Goal: Task Accomplishment & Management: Manage account settings

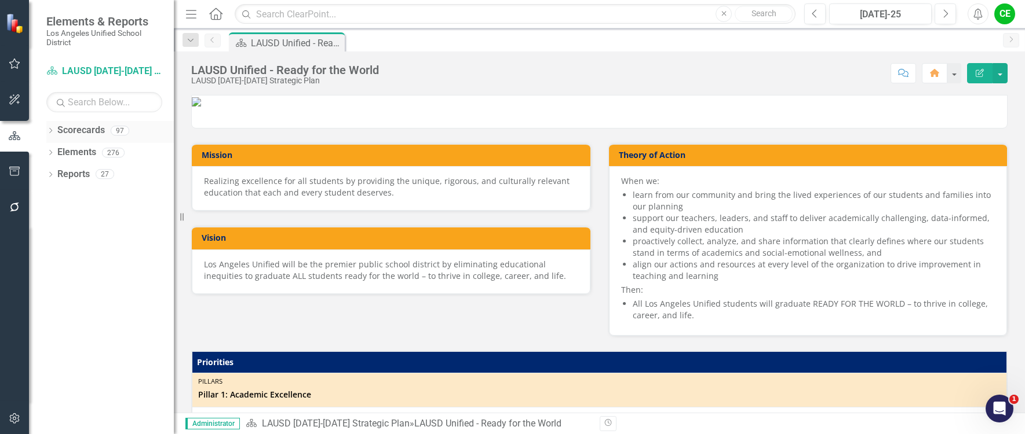
click at [48, 129] on icon "Dropdown" at bounding box center [50, 132] width 8 height 6
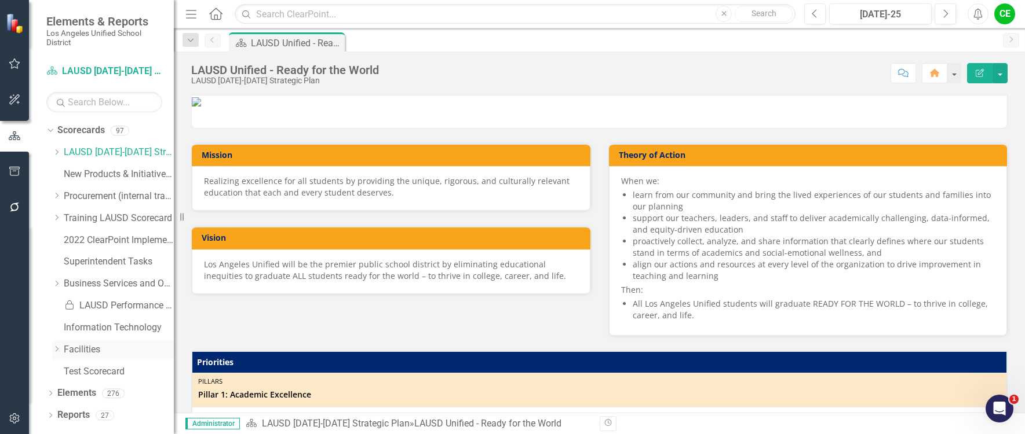
click at [70, 346] on link "Facilities" at bounding box center [119, 349] width 110 height 13
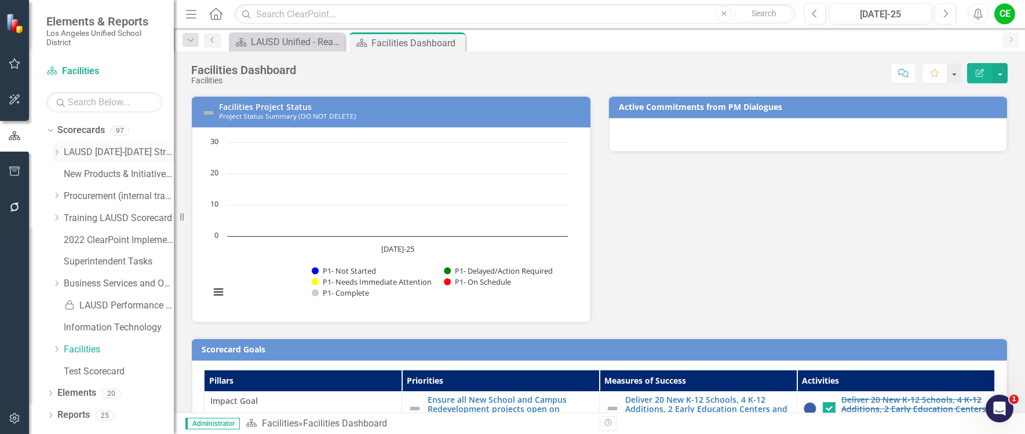
click at [59, 150] on icon "Dropdown" at bounding box center [56, 152] width 9 height 7
click at [458, 39] on icon "Close" at bounding box center [454, 42] width 12 height 9
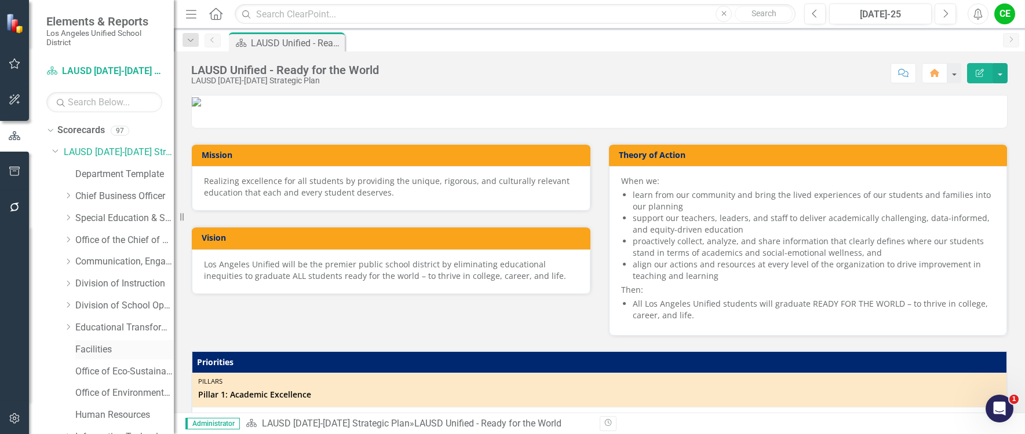
click at [93, 350] on link "Facilities" at bounding box center [124, 349] width 98 height 13
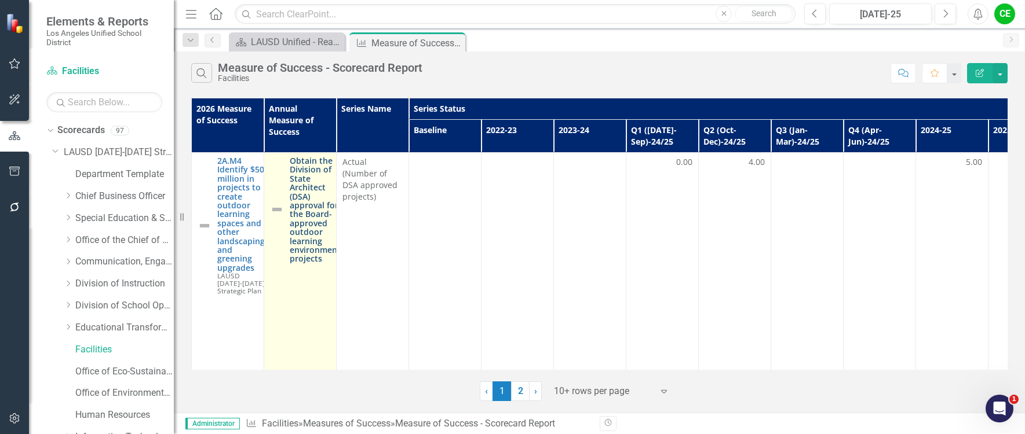
click at [302, 229] on link "Obtain the Division of State Architect (DSA) approval for the Board-approved ou…" at bounding box center [315, 209] width 51 height 107
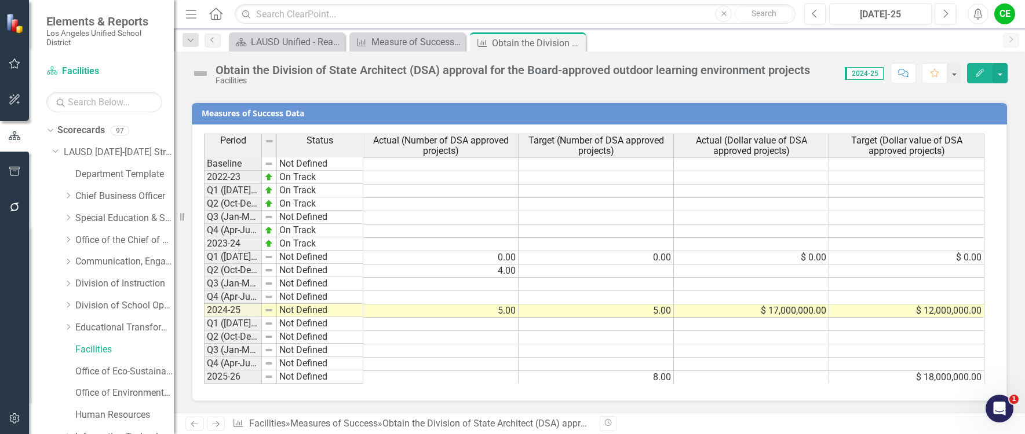
scroll to position [930, 0]
drag, startPoint x: 261, startPoint y: 146, endPoint x: 306, endPoint y: 148, distance: 45.8
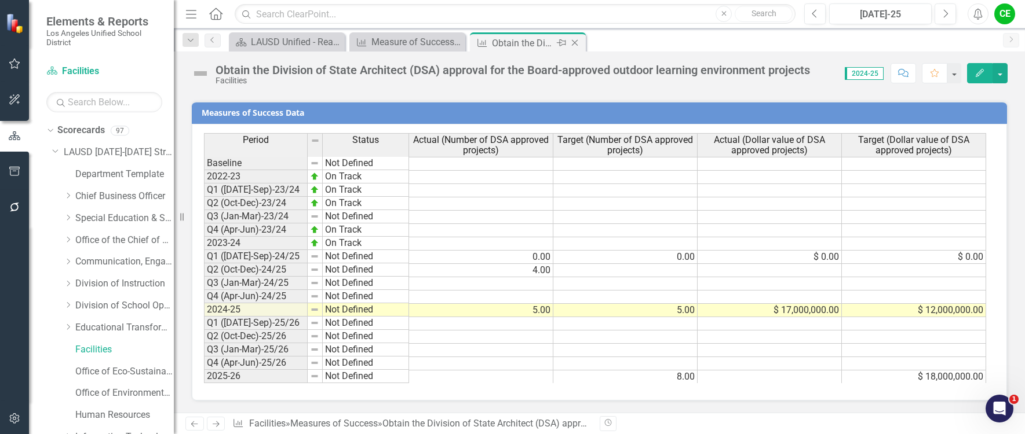
click at [571, 41] on icon "Close" at bounding box center [575, 42] width 12 height 9
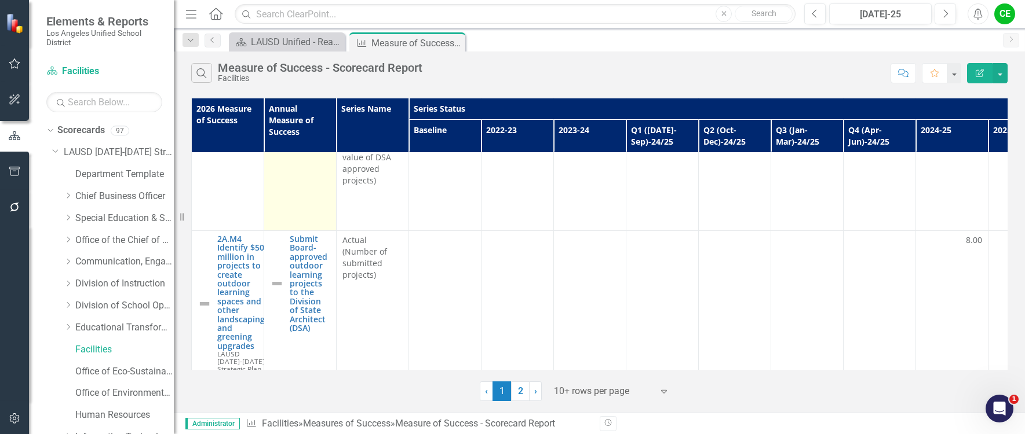
scroll to position [463, 0]
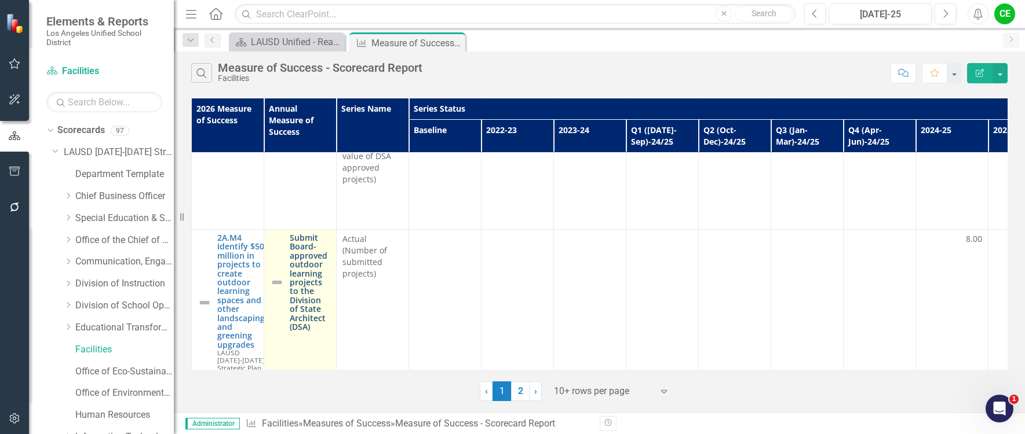
click at [308, 277] on link "Submit Board-approved outdoor learning projects to the Division of State Archit…" at bounding box center [310, 282] width 41 height 98
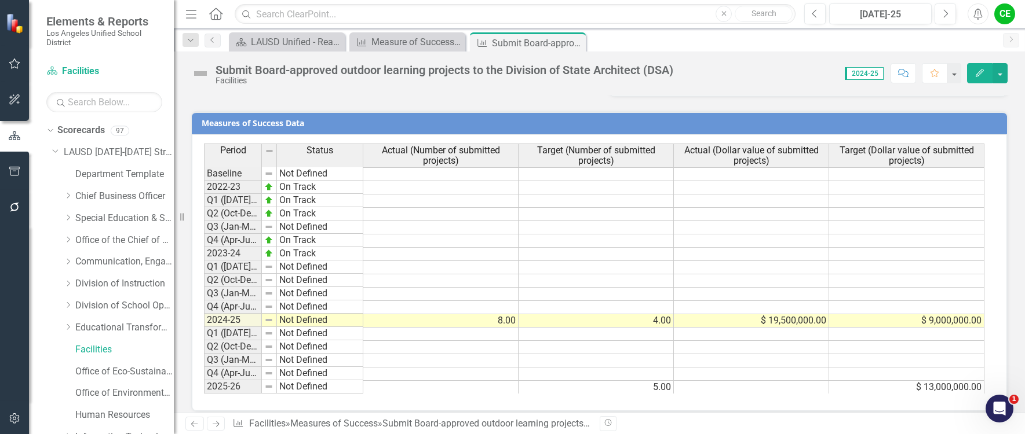
scroll to position [879, 0]
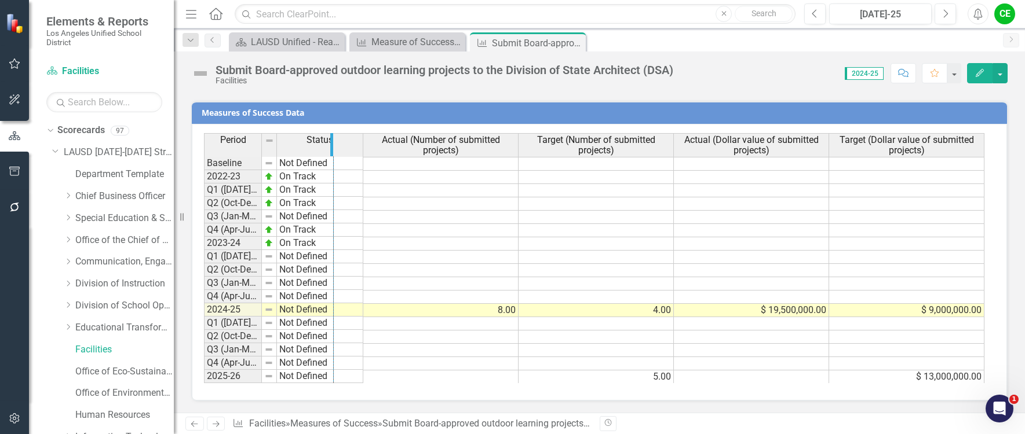
drag, startPoint x: 260, startPoint y: 148, endPoint x: 332, endPoint y: 155, distance: 72.2
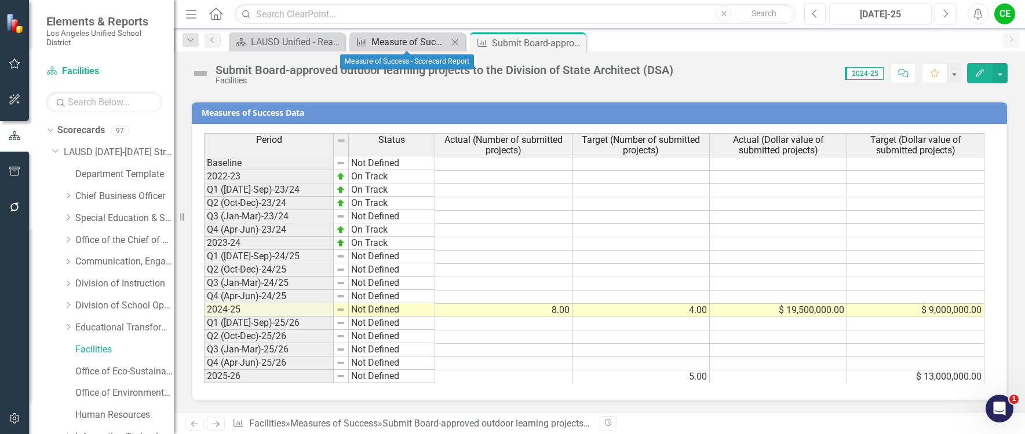
click at [419, 36] on div "Measure of Success - Scorecard Report" at bounding box center [409, 42] width 76 height 14
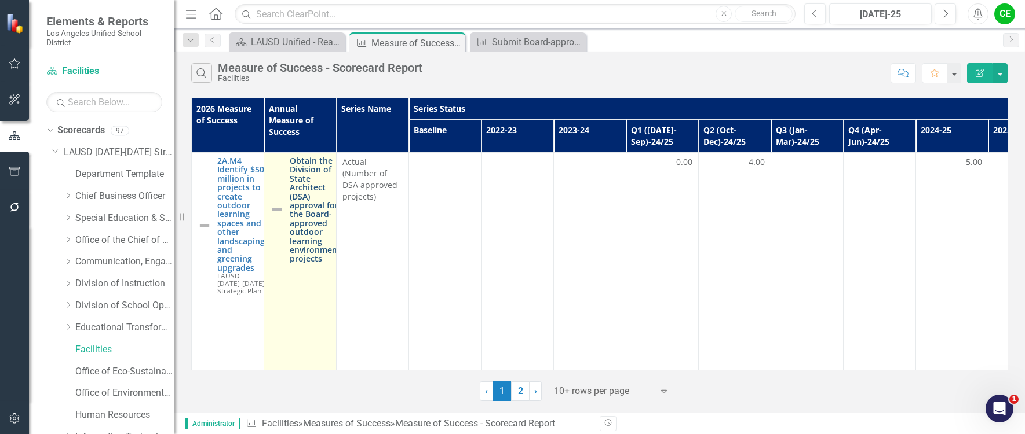
click at [306, 198] on link "Obtain the Division of State Architect (DSA) approval for the Board-approved ou…" at bounding box center [315, 209] width 51 height 107
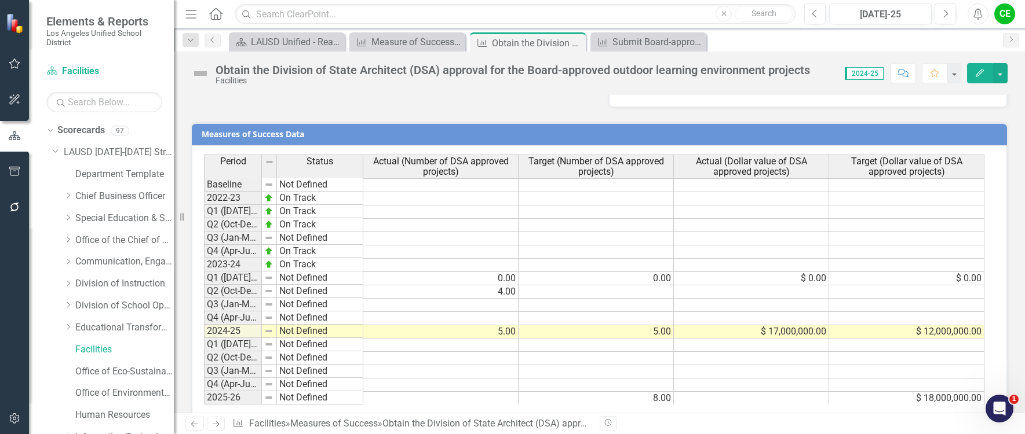
scroll to position [930, 0]
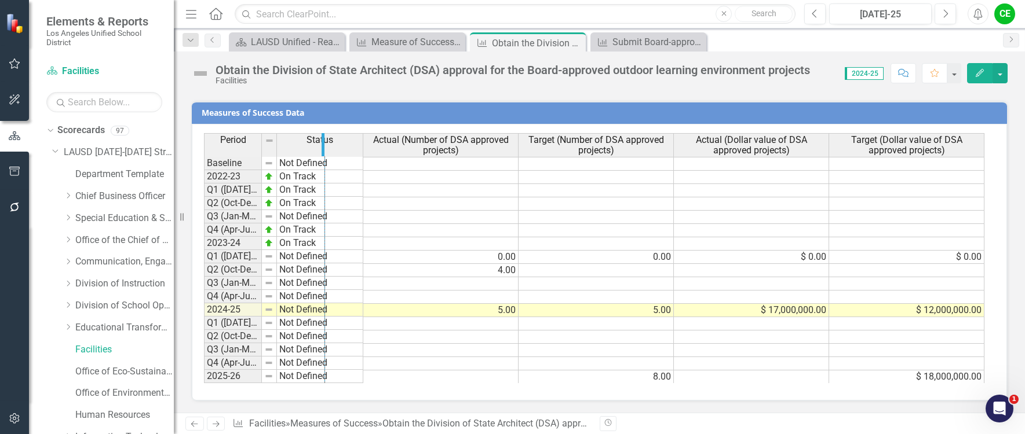
drag, startPoint x: 261, startPoint y: 142, endPoint x: 324, endPoint y: 142, distance: 63.1
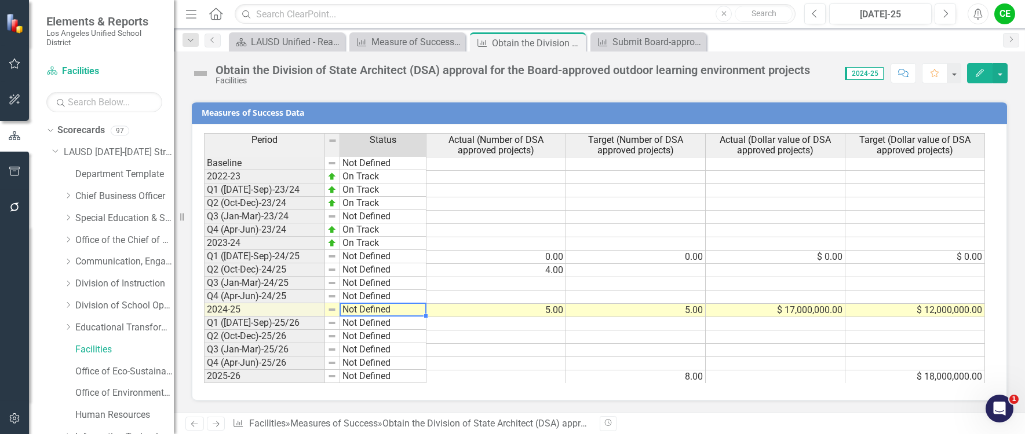
click at [352, 312] on td "Not Defined" at bounding box center [383, 310] width 86 height 13
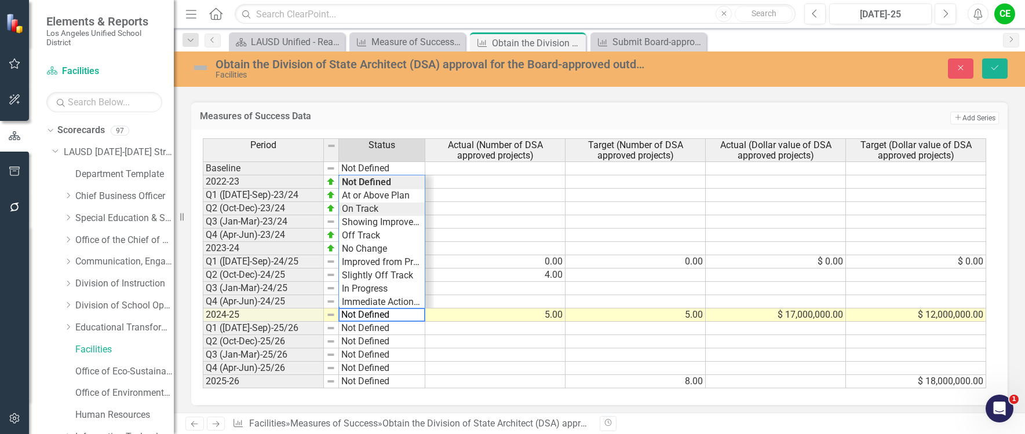
type textarea "On Track"
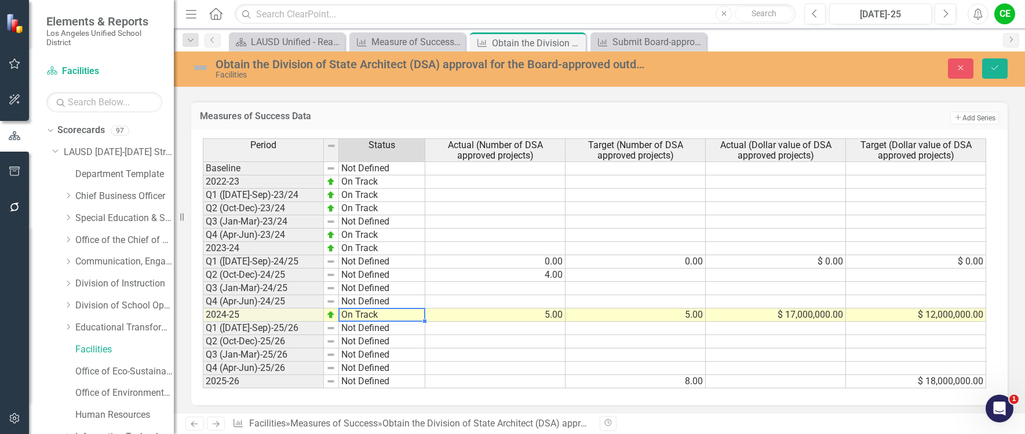
click at [364, 211] on div "Period Status Actual (Number of DSA approved projects) Target (Number of DSA ap…" at bounding box center [595, 263] width 784 height 250
click at [989, 65] on icon "Save" at bounding box center [994, 68] width 10 height 8
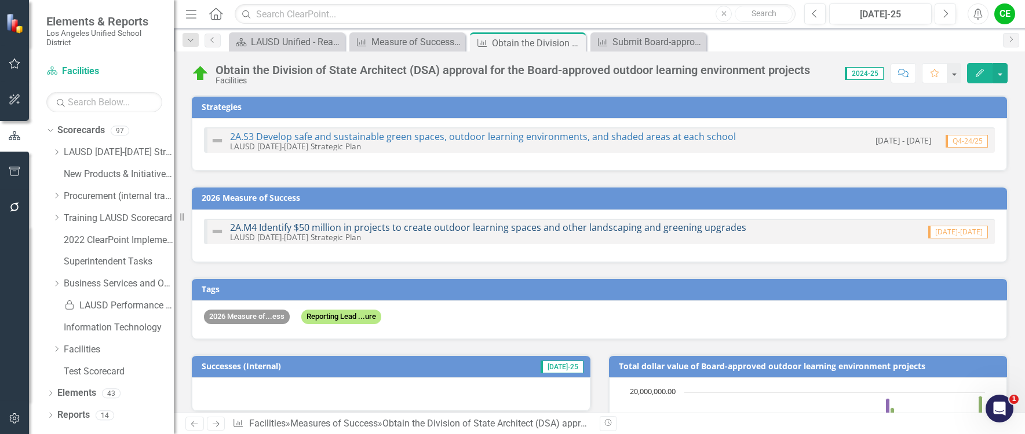
click at [568, 224] on link "2A.M4 Identify $50 million in projects to create outdoor learning spaces and ot…" at bounding box center [488, 227] width 516 height 13
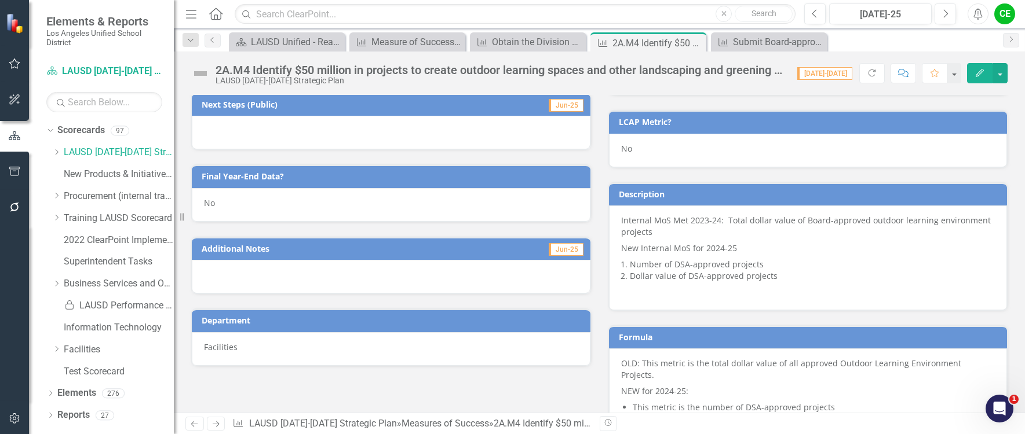
scroll to position [637, 0]
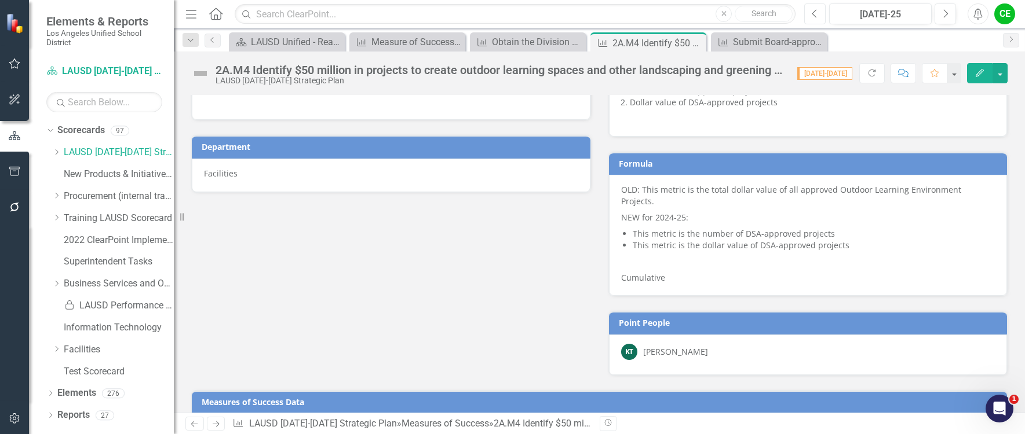
click at [818, 12] on button "Previous" at bounding box center [814, 13] width 21 height 21
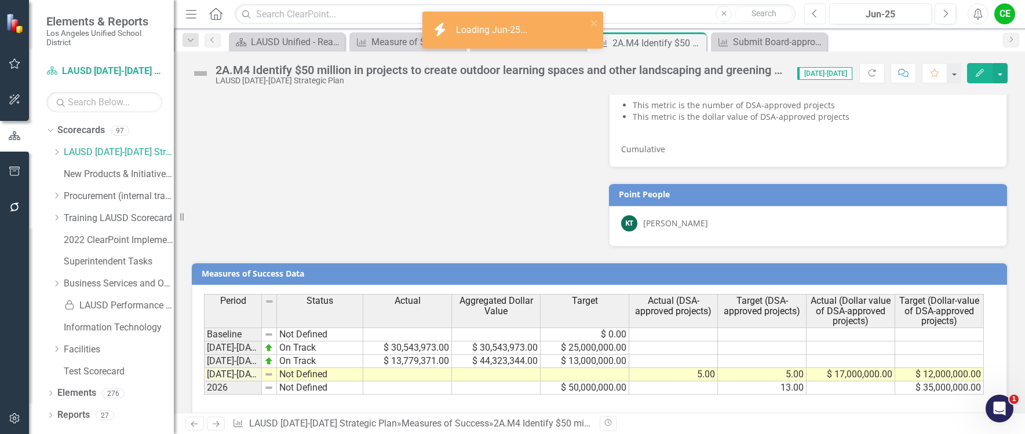
scroll to position [781, 0]
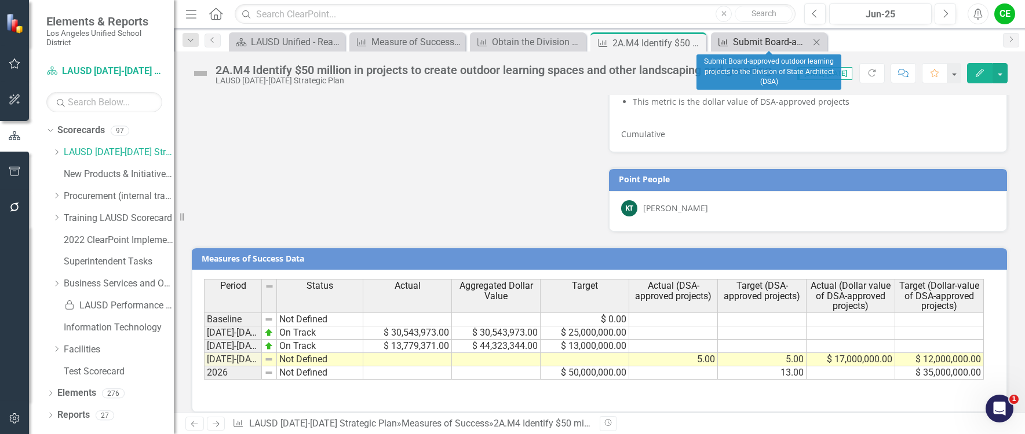
click at [774, 43] on div "Submit Board-approved outdoor learning projects to the Division of State Archit…" at bounding box center [771, 42] width 76 height 14
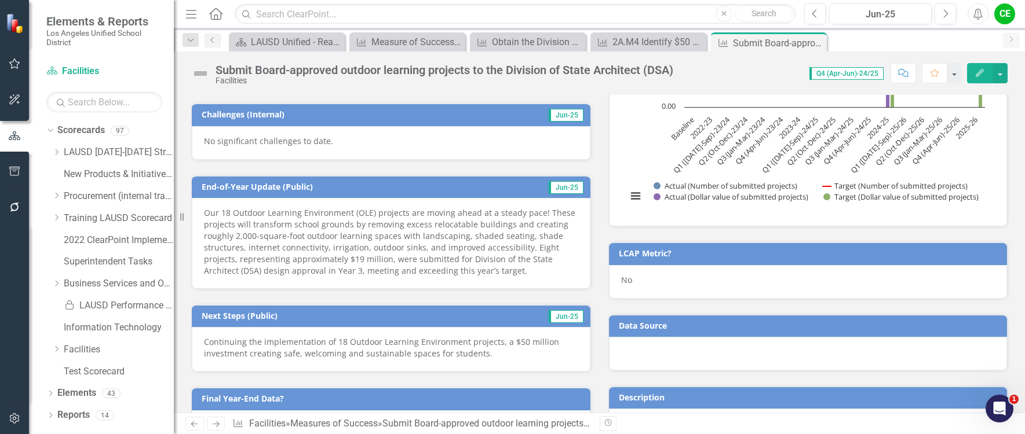
scroll to position [463, 0]
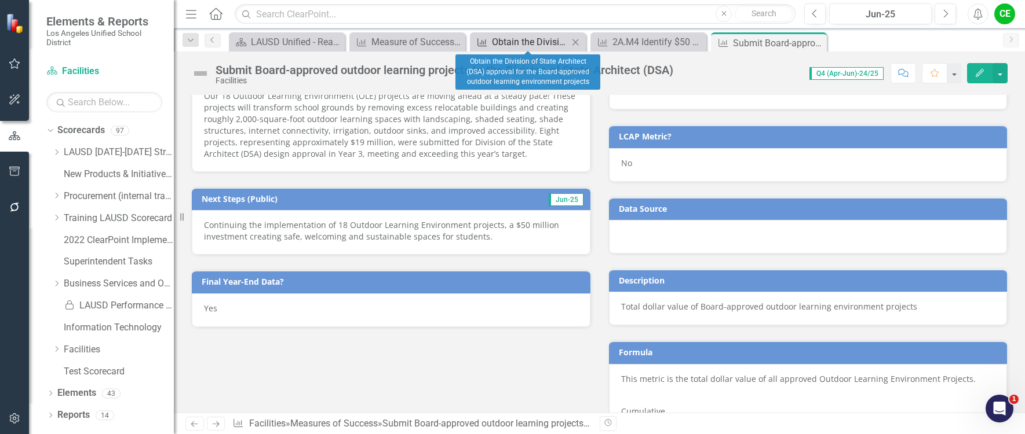
click at [517, 42] on div "Obtain the Division of State Architect (DSA) approval for the Board-approved ou…" at bounding box center [530, 42] width 76 height 14
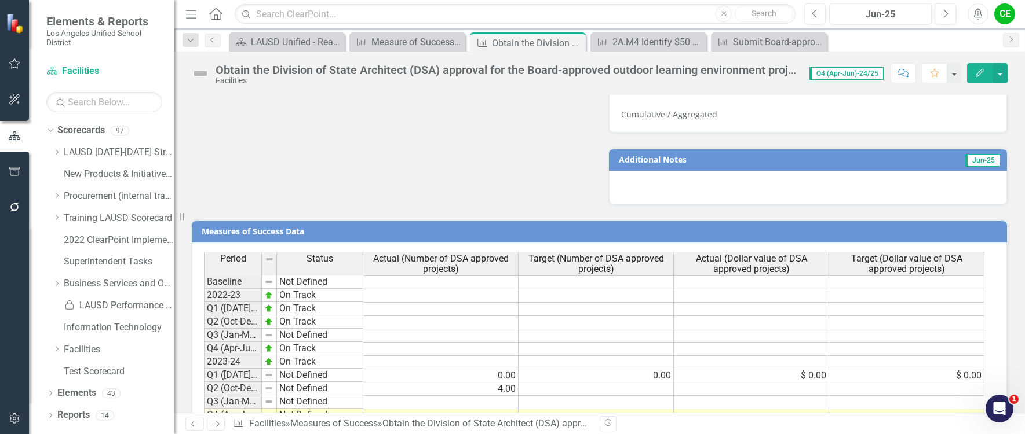
scroll to position [930, 0]
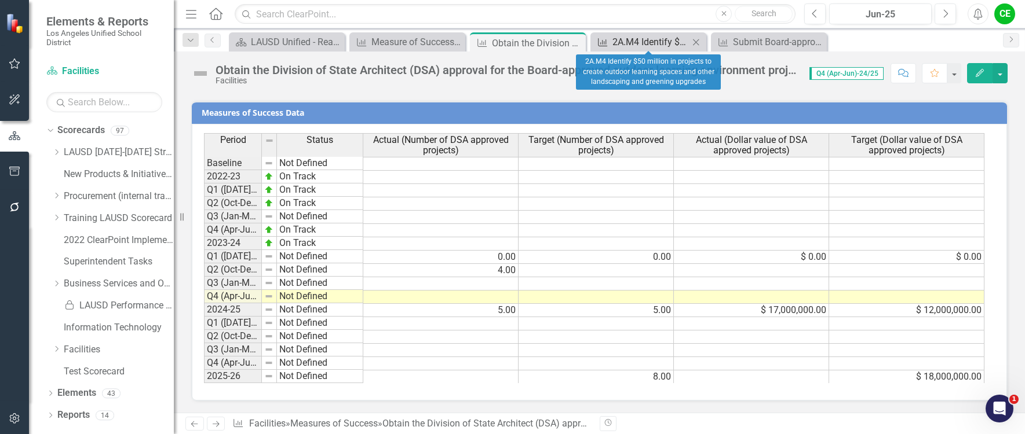
click at [654, 43] on div "2A.M4 Identify $50 million in projects to create outdoor learning spaces and ot…" at bounding box center [650, 42] width 76 height 14
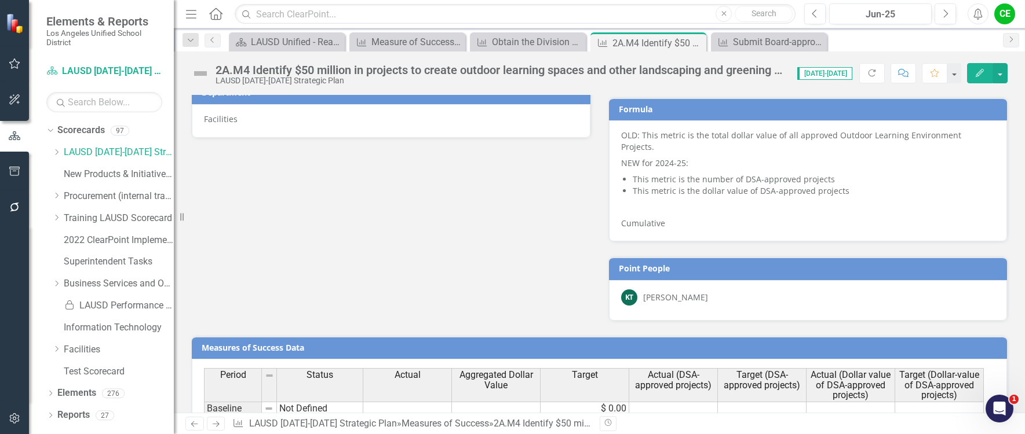
scroll to position [781, 0]
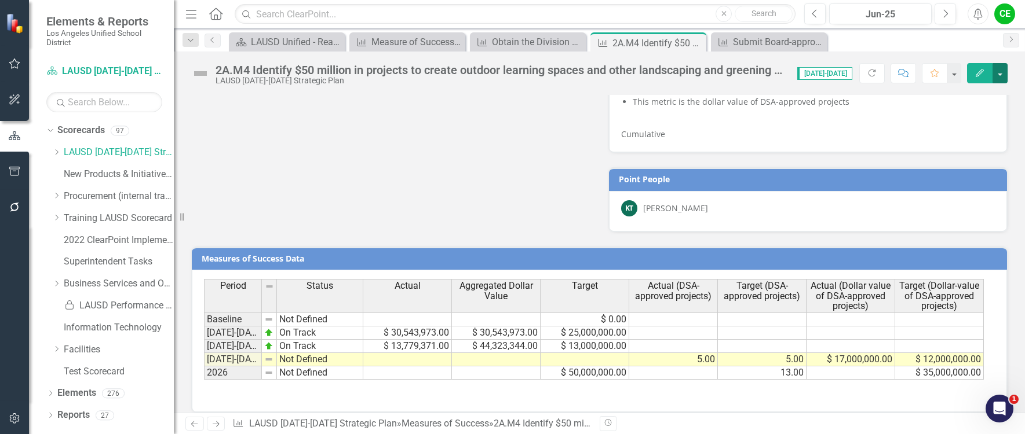
click at [1004, 75] on button "button" at bounding box center [999, 73] width 15 height 20
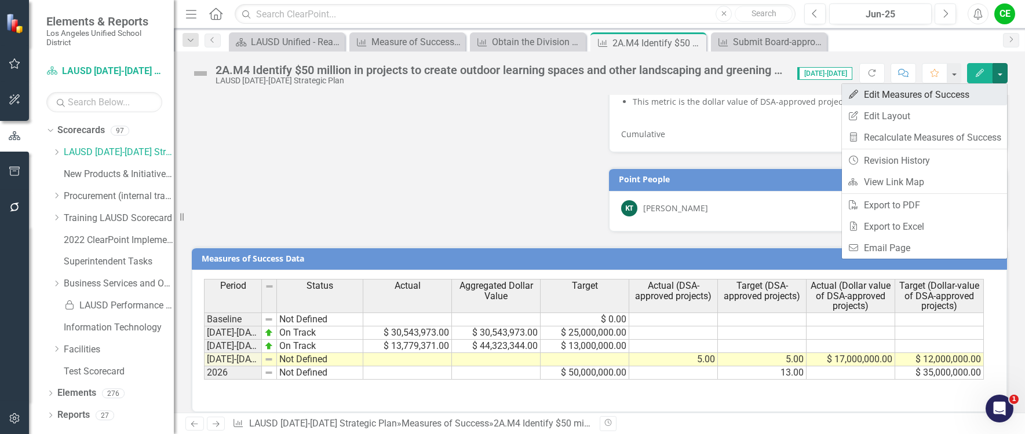
click at [899, 92] on link "Edit Edit Measures of Success" at bounding box center [924, 94] width 165 height 21
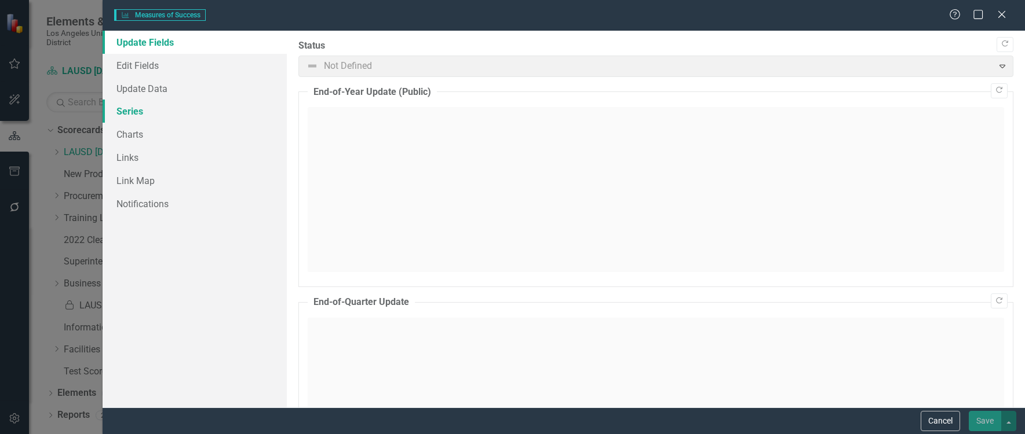
click at [129, 107] on link "Series" at bounding box center [195, 111] width 184 height 23
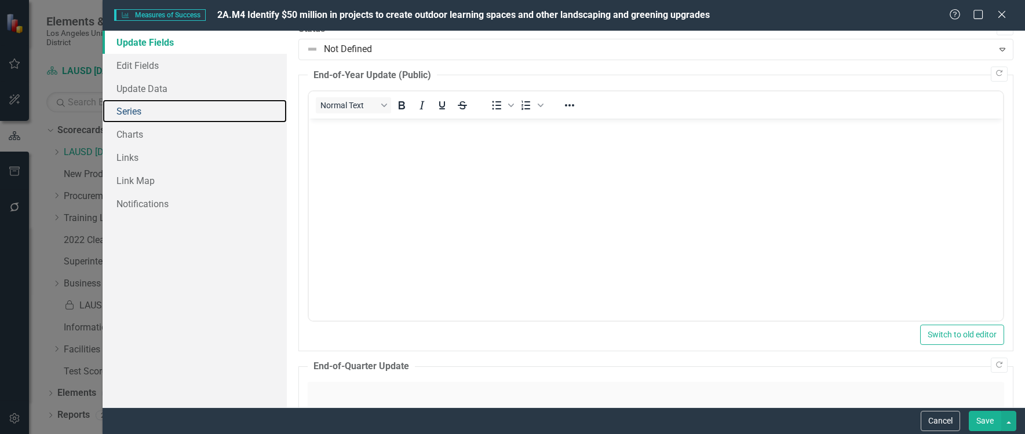
scroll to position [0, 0]
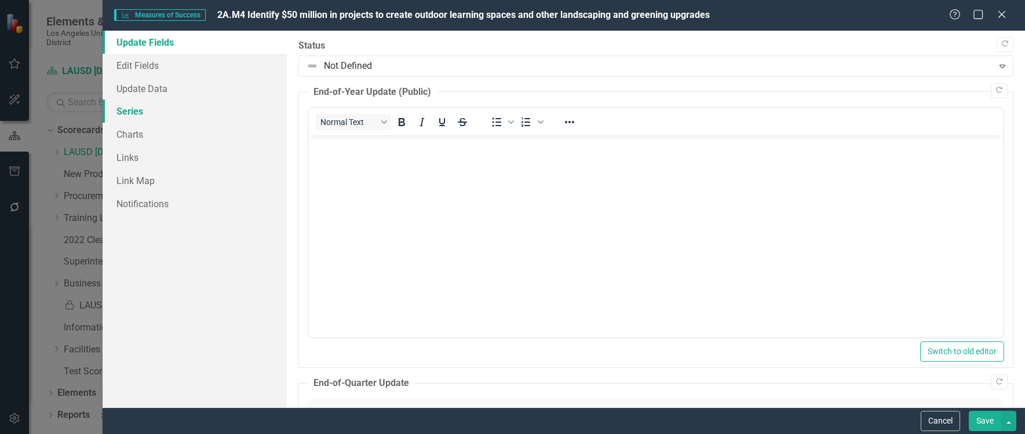
click at [127, 111] on link "Series" at bounding box center [195, 111] width 184 height 23
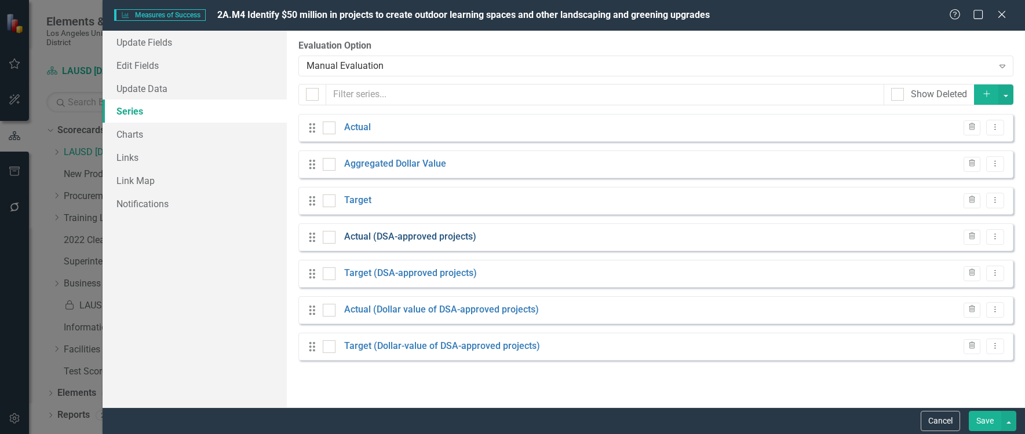
click at [378, 237] on link "Actual (DSA-approved projects)" at bounding box center [410, 237] width 132 height 13
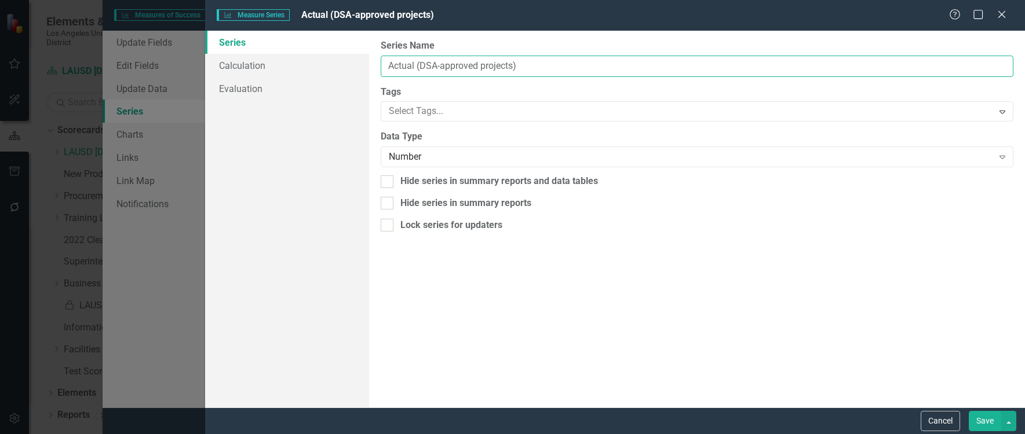
click at [419, 63] on input "Actual (DSA-approved projects)" at bounding box center [697, 66] width 632 height 21
type input "Actual (# of DSA-approved projects)"
click at [988, 422] on button "Save" at bounding box center [984, 421] width 32 height 20
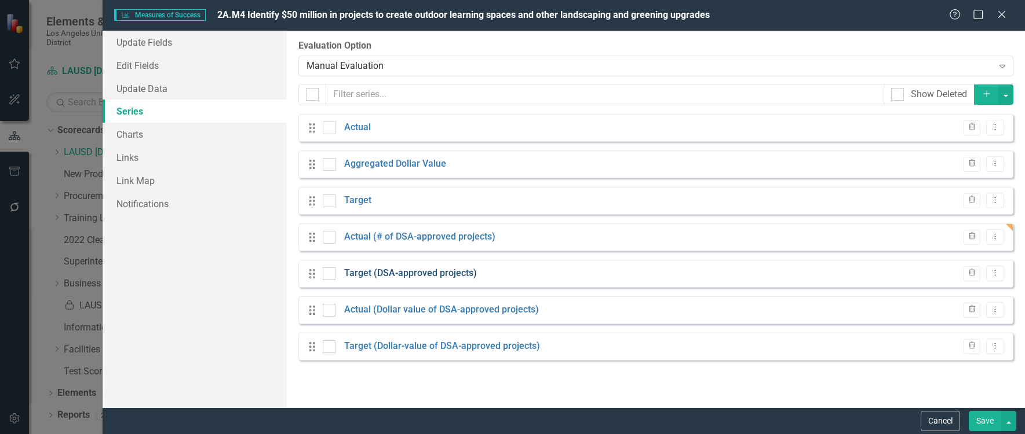
click at [427, 270] on link "Target (DSA-approved projects)" at bounding box center [410, 273] width 133 height 13
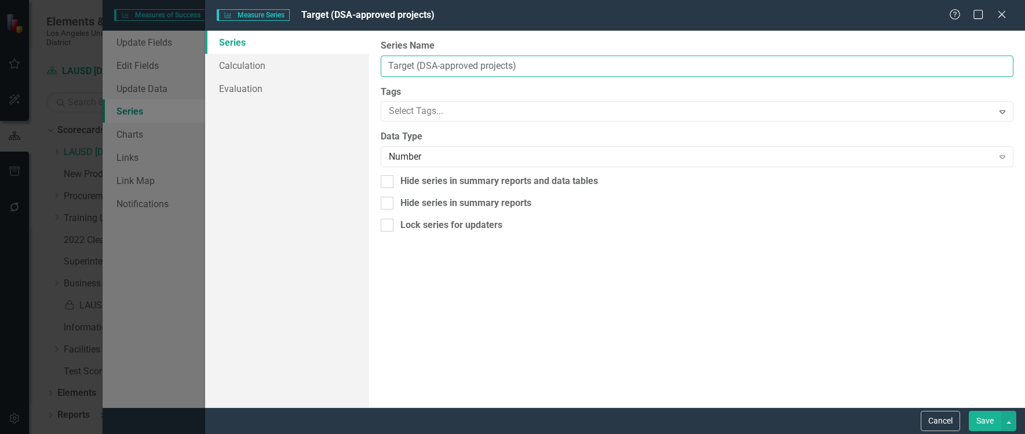
click at [420, 66] on input "Target (DSA-approved projects)" at bounding box center [697, 66] width 632 height 21
type input "Target (# of DSA-approved projects)"
click at [987, 419] on button "Save" at bounding box center [984, 421] width 32 height 20
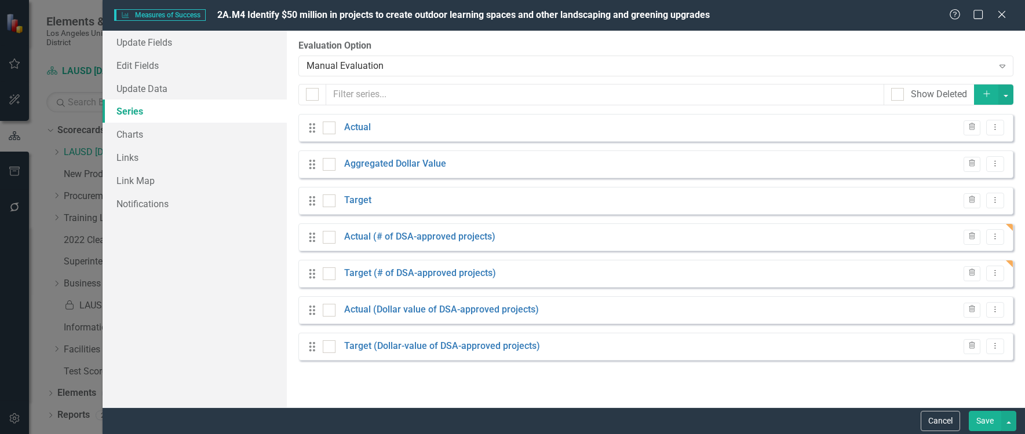
click at [986, 421] on button "Save" at bounding box center [984, 421] width 32 height 20
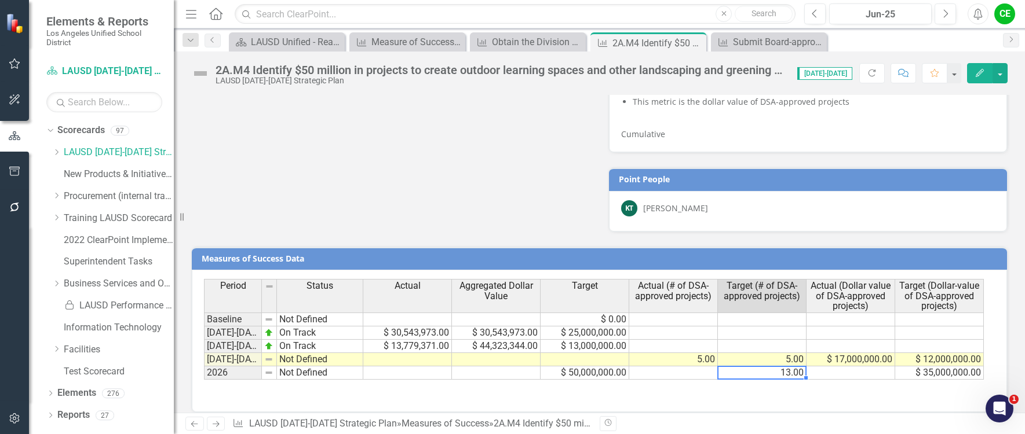
click at [763, 367] on td "13.00" at bounding box center [762, 373] width 89 height 13
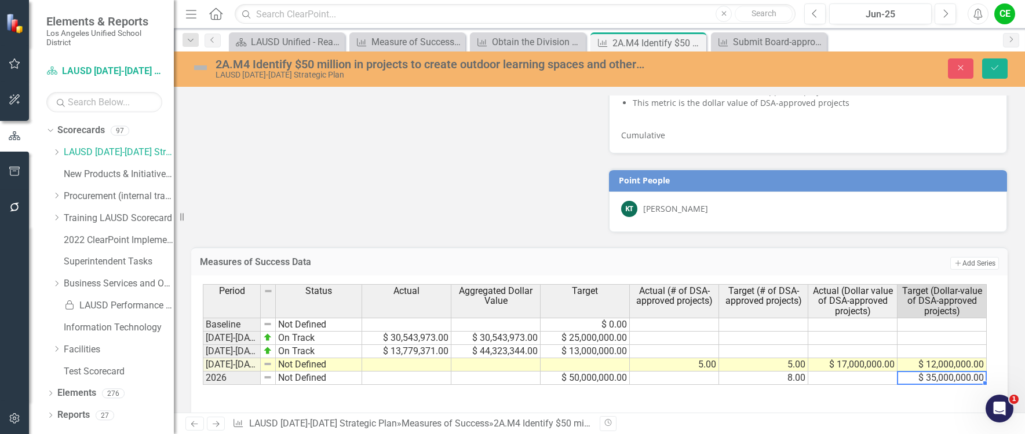
click at [920, 372] on td "$ 35,000,000.00" at bounding box center [941, 378] width 89 height 13
click at [919, 372] on td "$ 35,000,000.00" at bounding box center [941, 378] width 89 height 13
type textarea "18000000"
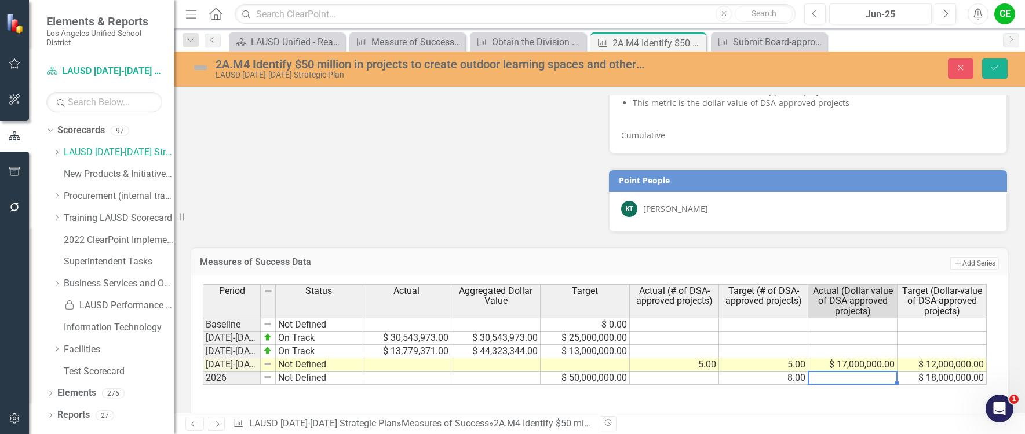
click at [875, 372] on td at bounding box center [852, 378] width 89 height 13
click at [999, 67] on icon "Save" at bounding box center [994, 68] width 10 height 8
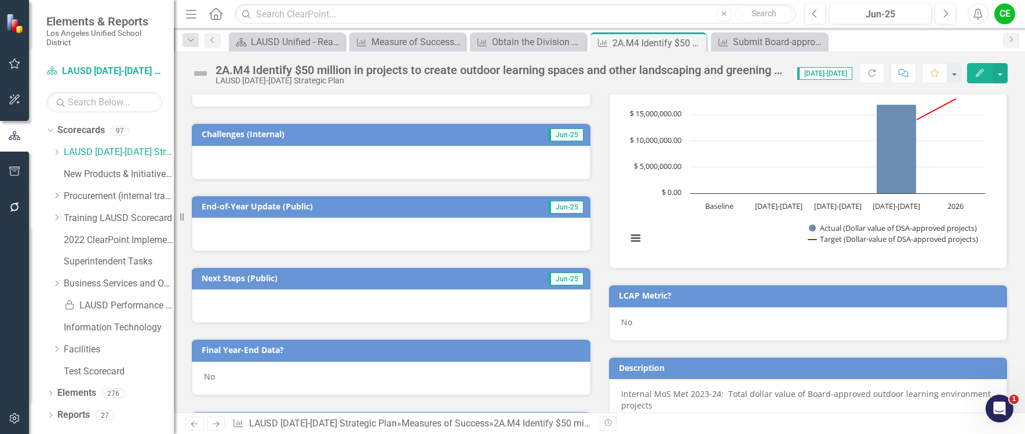
scroll to position [174, 0]
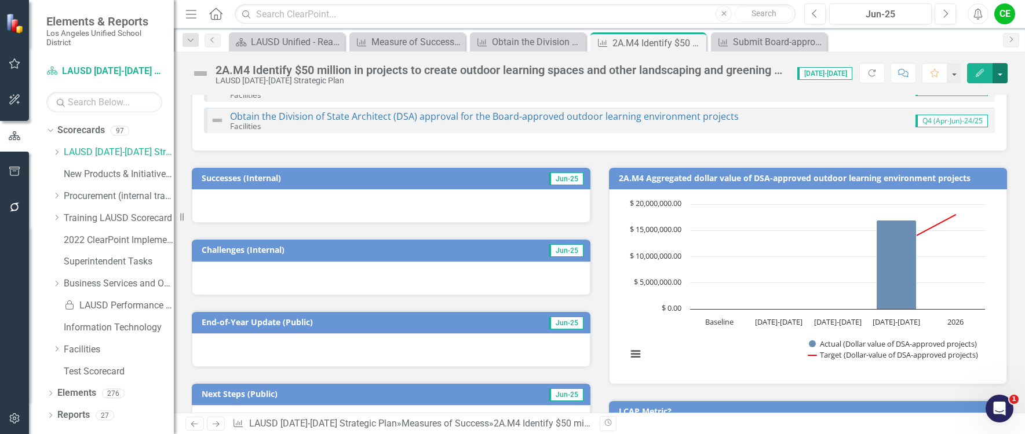
click at [1000, 77] on button "button" at bounding box center [999, 73] width 15 height 20
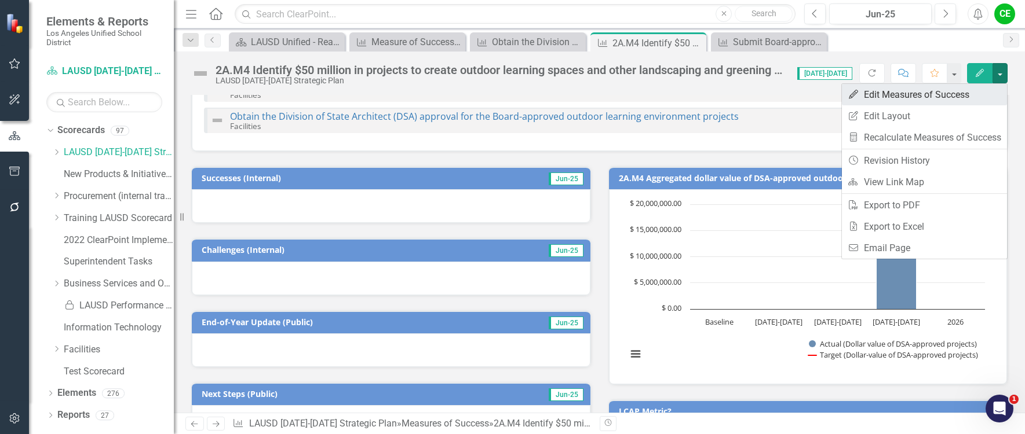
click at [931, 90] on link "Edit Edit Measures of Success" at bounding box center [924, 94] width 165 height 21
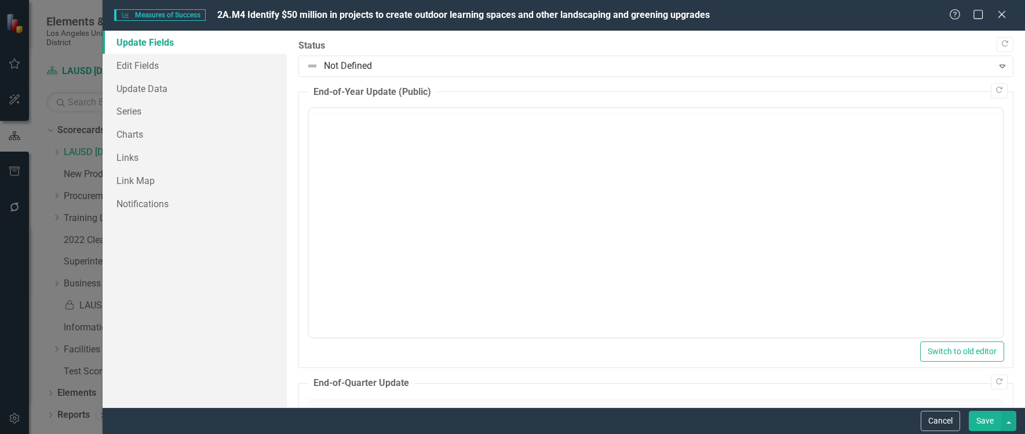
scroll to position [0, 0]
click at [134, 134] on link "Charts" at bounding box center [195, 134] width 184 height 23
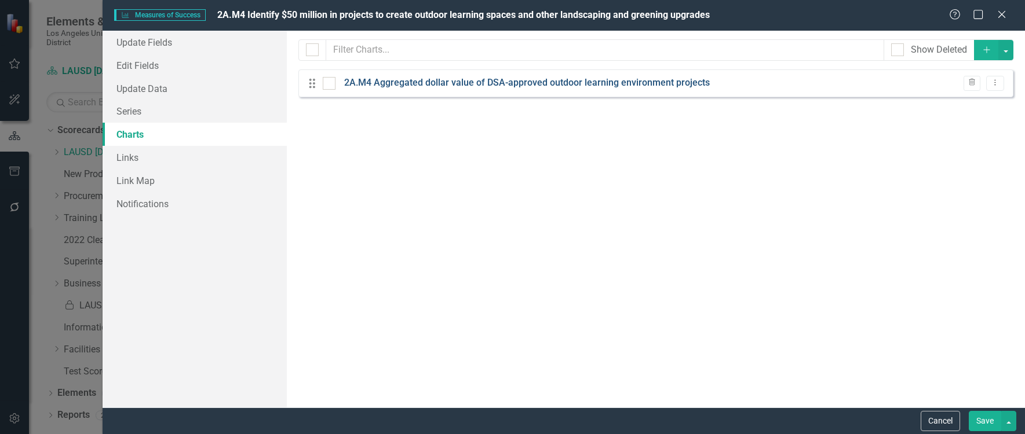
click at [582, 83] on link "2A.M4 Aggregated dollar value of DSA-approved outdoor learning environment proj…" at bounding box center [526, 82] width 365 height 13
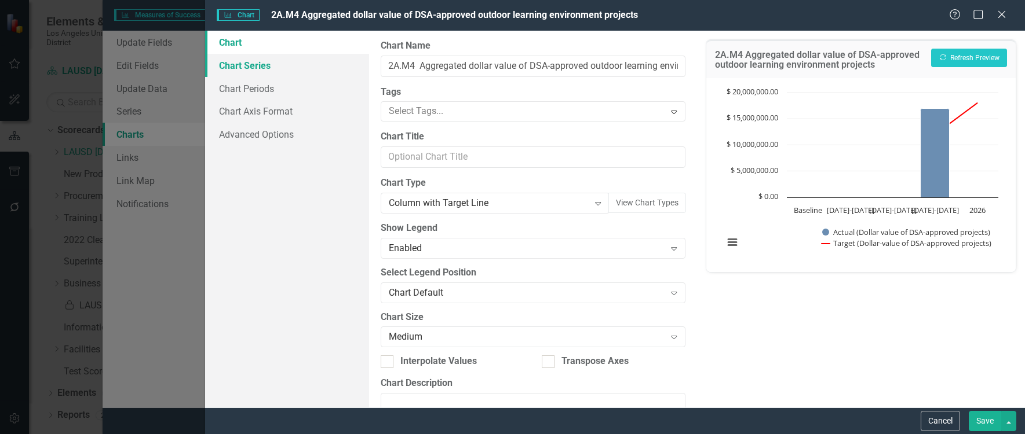
click at [250, 64] on link "Chart Series" at bounding box center [287, 65] width 164 height 23
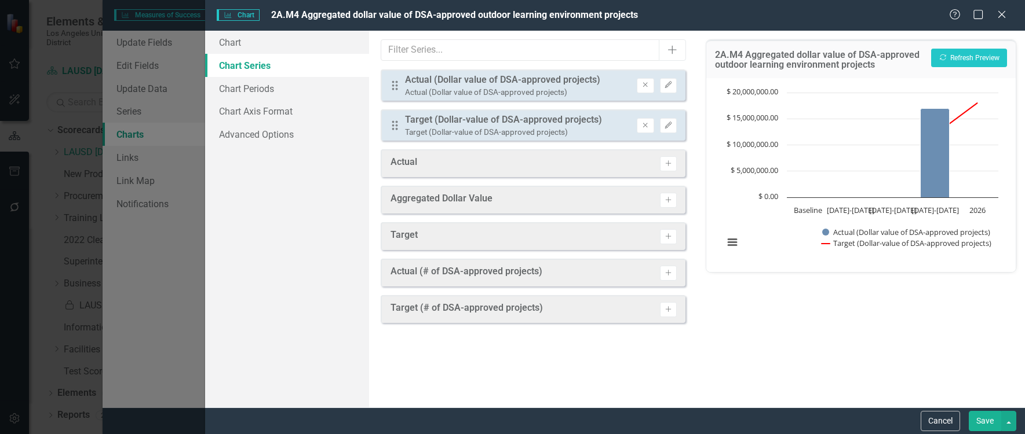
click at [980, 418] on button "Save" at bounding box center [984, 421] width 32 height 20
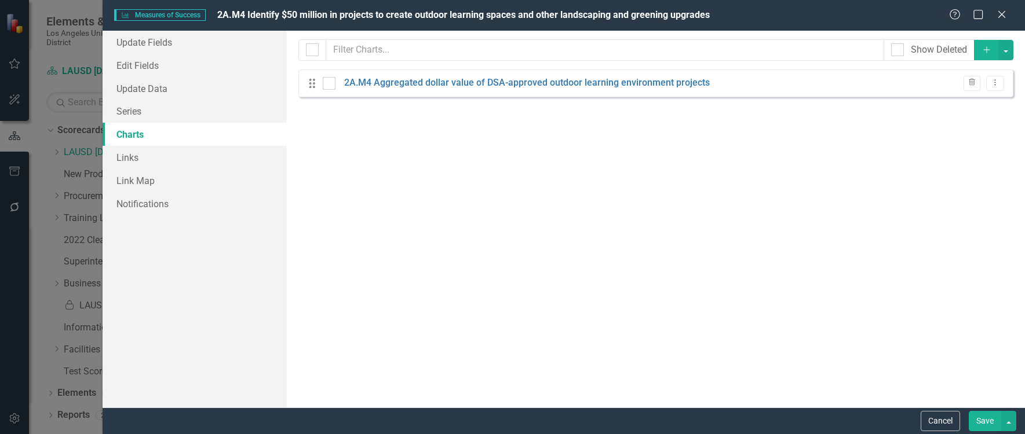
click at [979, 423] on button "Save" at bounding box center [984, 421] width 32 height 20
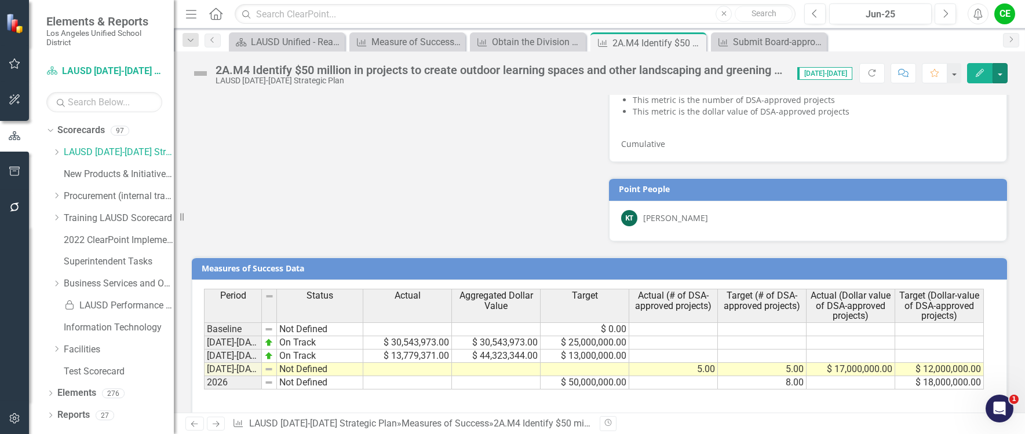
scroll to position [781, 0]
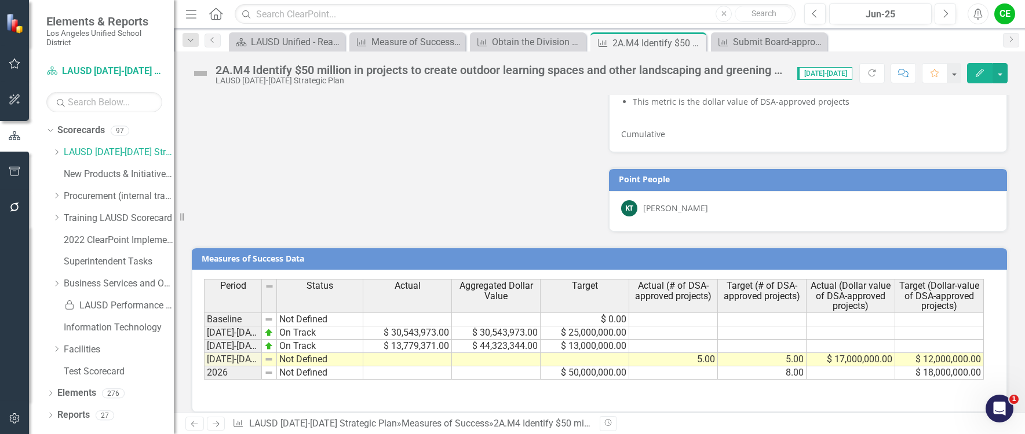
click at [300, 353] on td "Not Defined" at bounding box center [320, 359] width 86 height 13
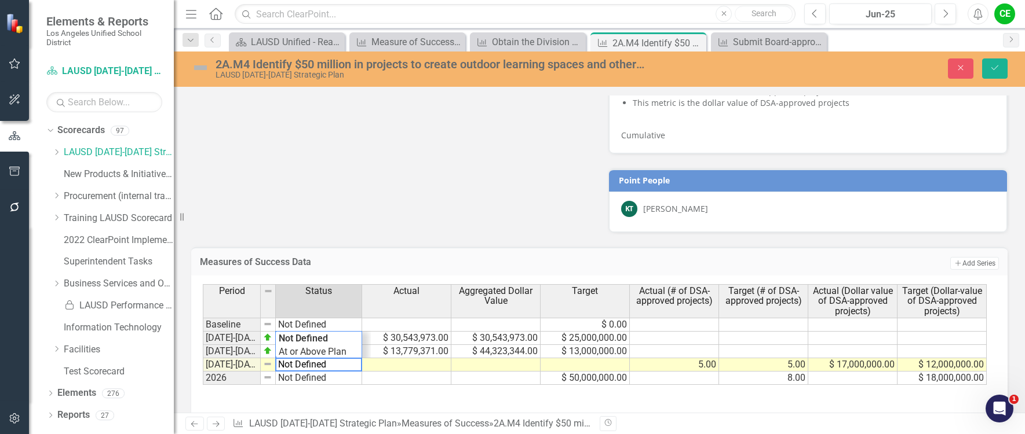
drag, startPoint x: 329, startPoint y: 355, endPoint x: 217, endPoint y: 349, distance: 112.0
click at [217, 349] on div "Period Status Actual Aggregated Dollar Value Target Actual (# of DSA-approved p…" at bounding box center [595, 334] width 784 height 101
type textarea "I"
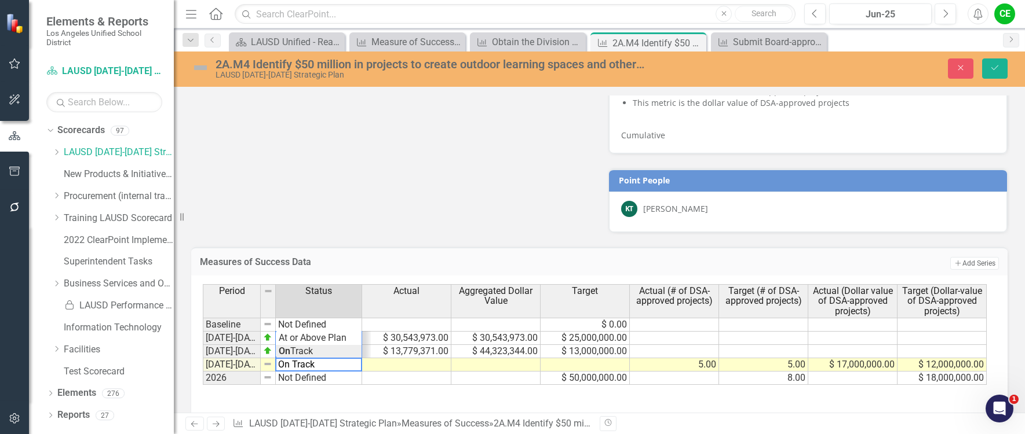
click at [293, 338] on div "Period Status Actual Aggregated Dollar Value Target Actual (# of DSA-approved p…" at bounding box center [595, 334] width 784 height 101
type textarea "On Track"
click at [990, 65] on icon "Save" at bounding box center [994, 68] width 10 height 8
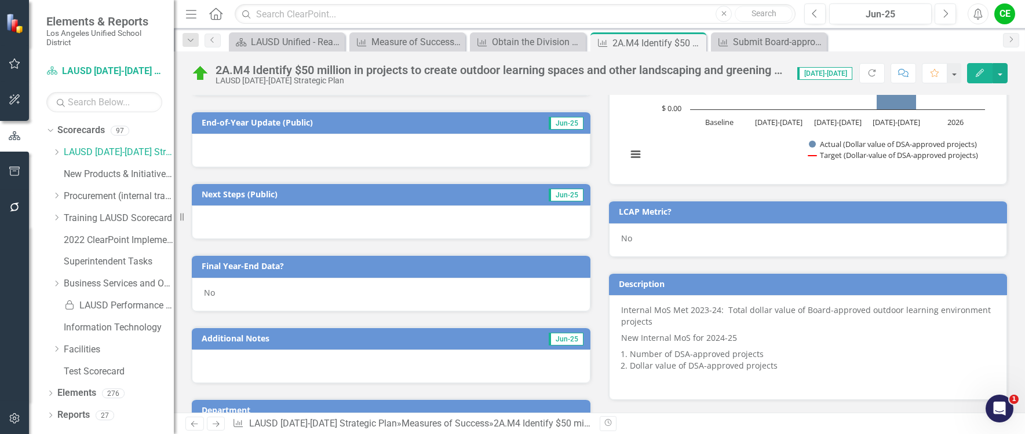
scroll to position [463, 0]
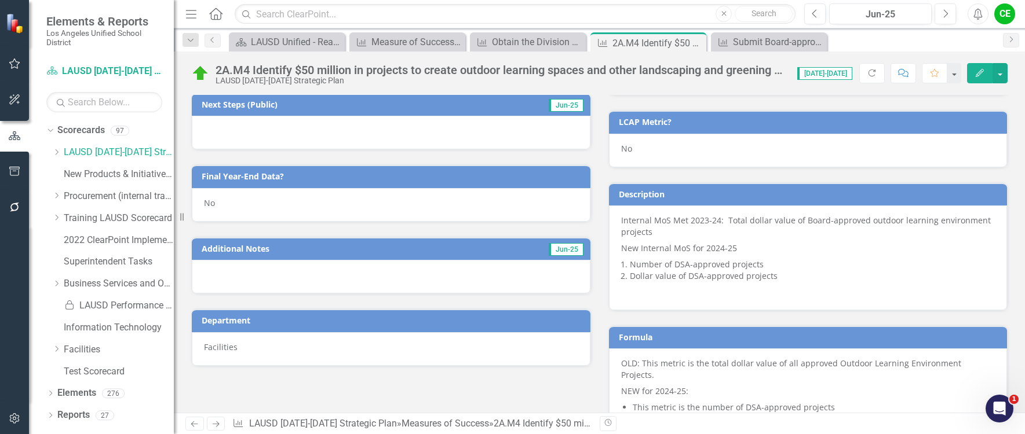
click at [227, 205] on div "No" at bounding box center [391, 205] width 398 height 34
click at [226, 204] on div "No" at bounding box center [391, 205] width 398 height 34
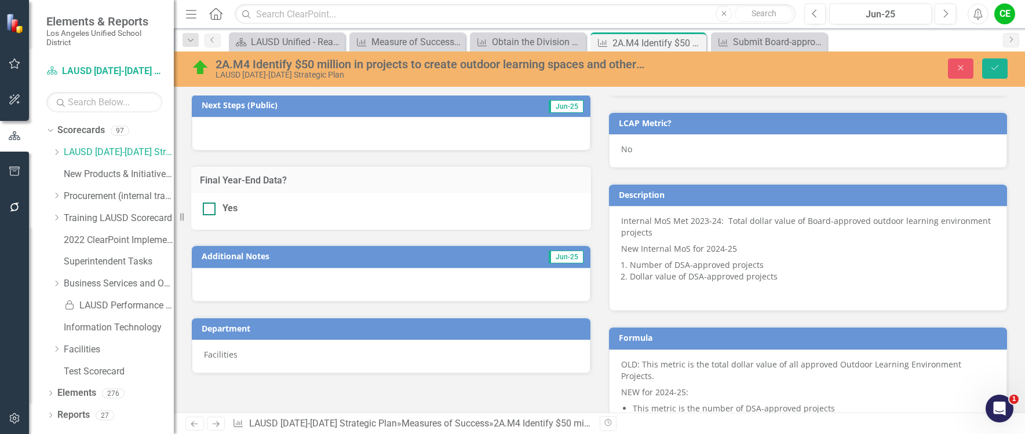
click at [206, 210] on div at bounding box center [209, 209] width 13 height 13
click at [206, 210] on input "Yes" at bounding box center [207, 207] width 8 height 8
checkbox input "true"
click at [1002, 62] on button "Save" at bounding box center [994, 69] width 25 height 20
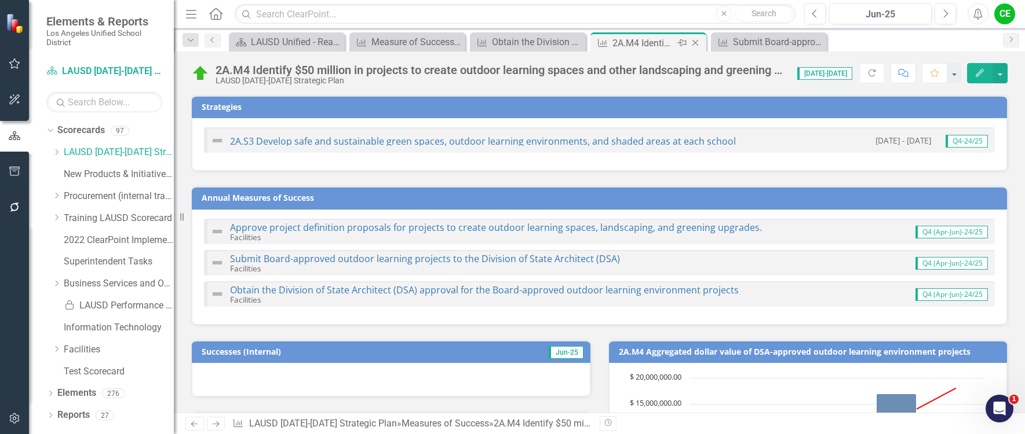
click at [693, 43] on icon "Close" at bounding box center [695, 42] width 12 height 9
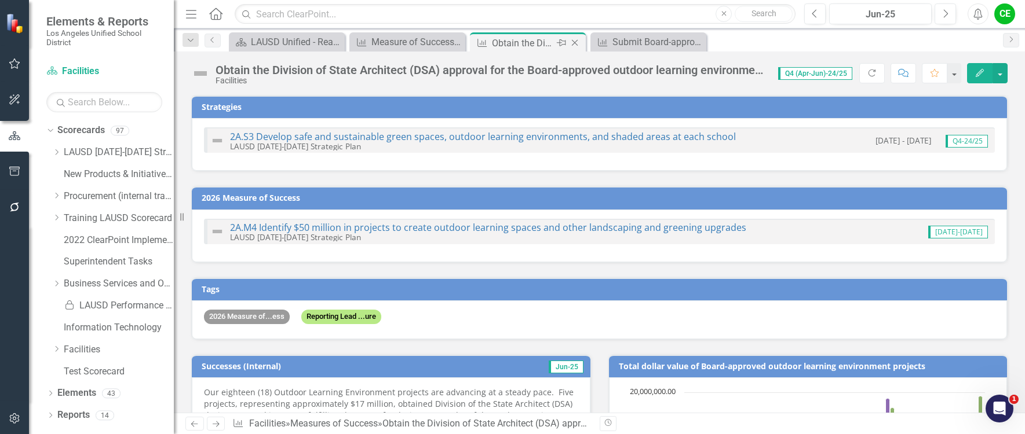
click at [520, 39] on div "Obtain the Division of State Architect (DSA) approval for the Board-approved ou…" at bounding box center [523, 43] width 62 height 14
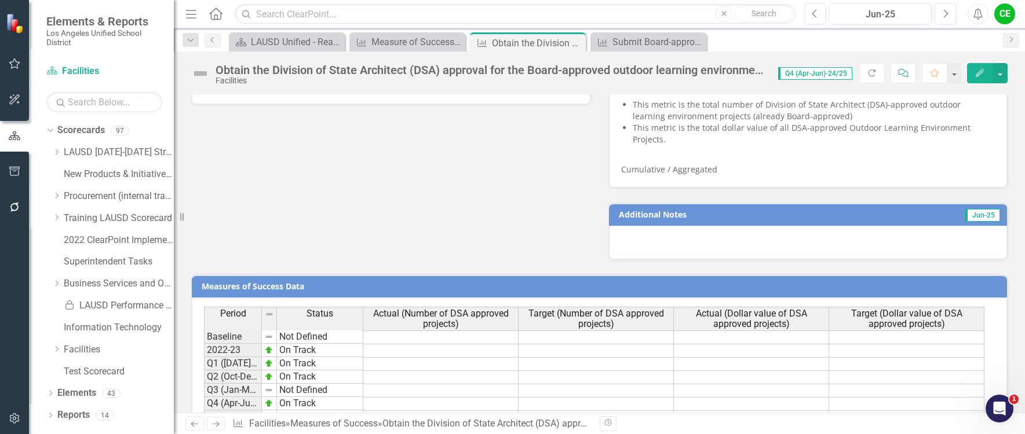
scroll to position [524, 0]
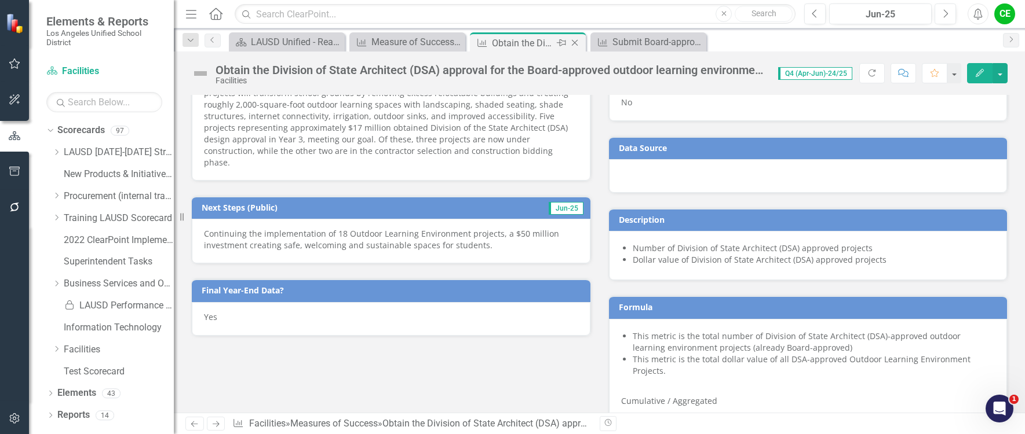
click at [579, 39] on icon "Close" at bounding box center [575, 42] width 12 height 9
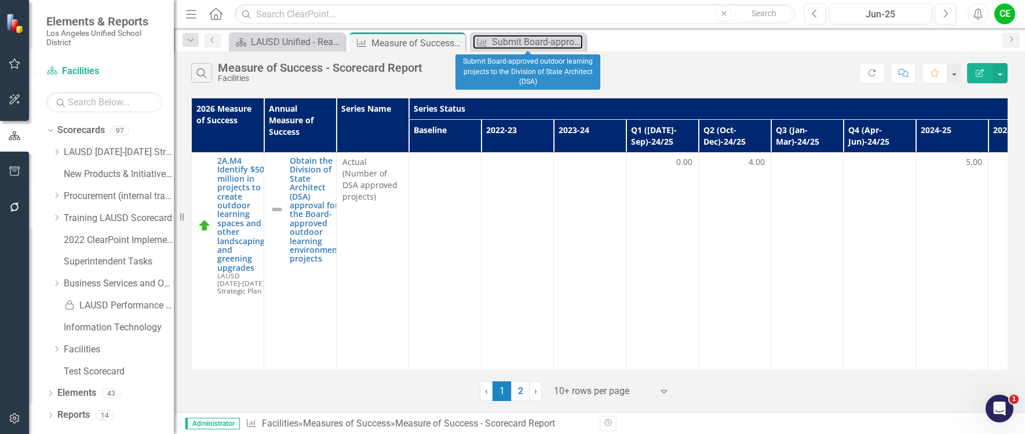
drag, startPoint x: 520, startPoint y: 38, endPoint x: 515, endPoint y: 28, distance: 10.9
click at [520, 37] on div "Submit Board-approved outdoor learning projects to the Division of State Archit…" at bounding box center [537, 42] width 91 height 14
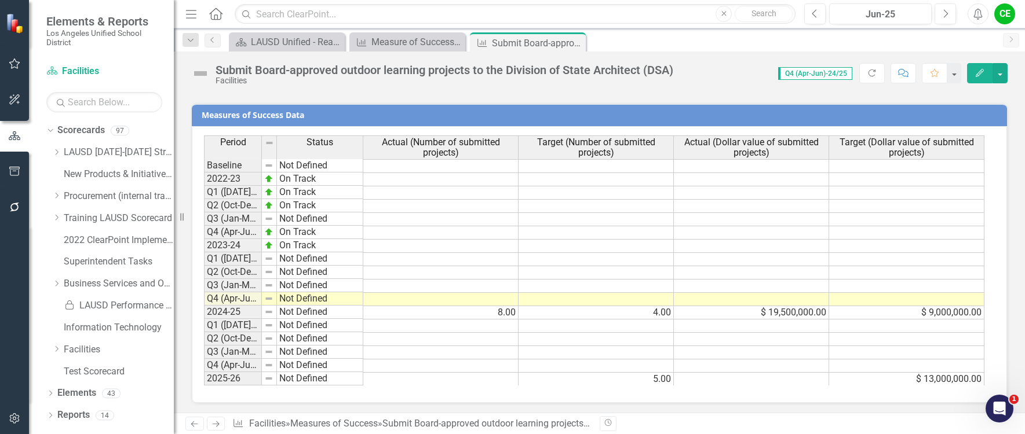
scroll to position [879, 0]
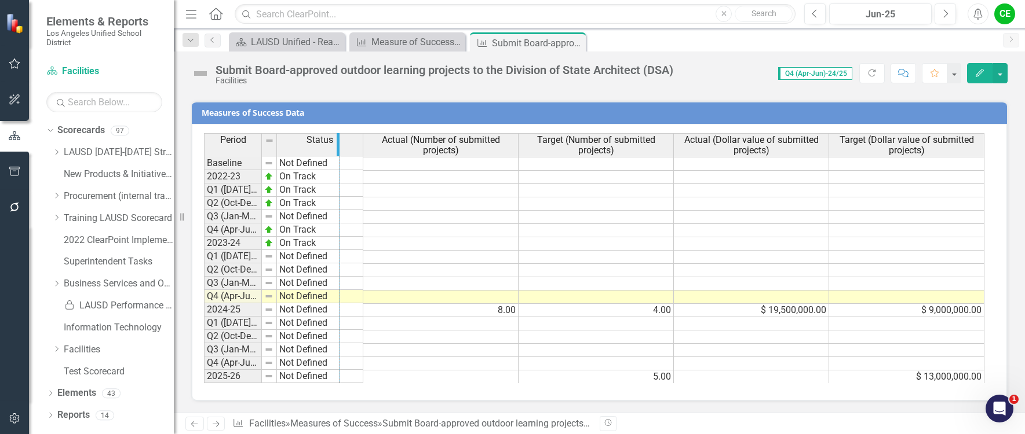
drag, startPoint x: 258, startPoint y: 151, endPoint x: 337, endPoint y: 149, distance: 78.2
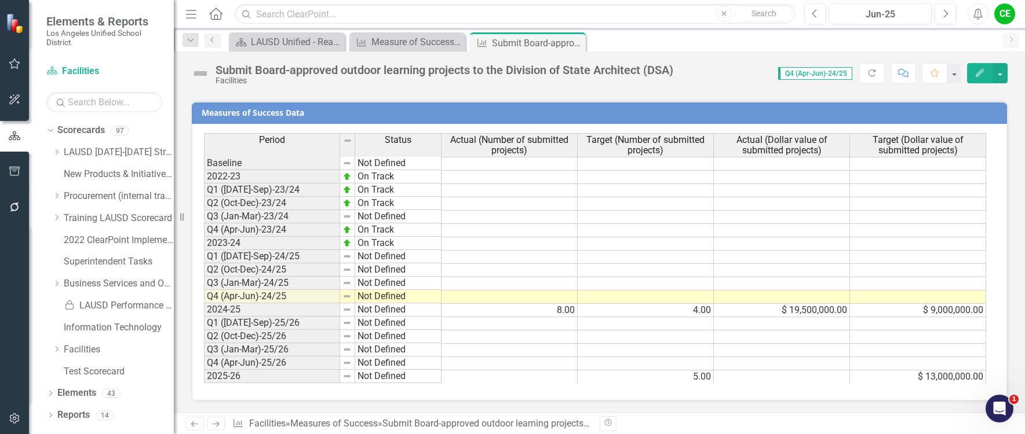
click at [531, 309] on td "8.00" at bounding box center [509, 310] width 136 height 13
click at [623, 312] on td "4.00" at bounding box center [645, 310] width 136 height 13
click at [0, 0] on icon "Close" at bounding box center [0, 0] width 0 height 0
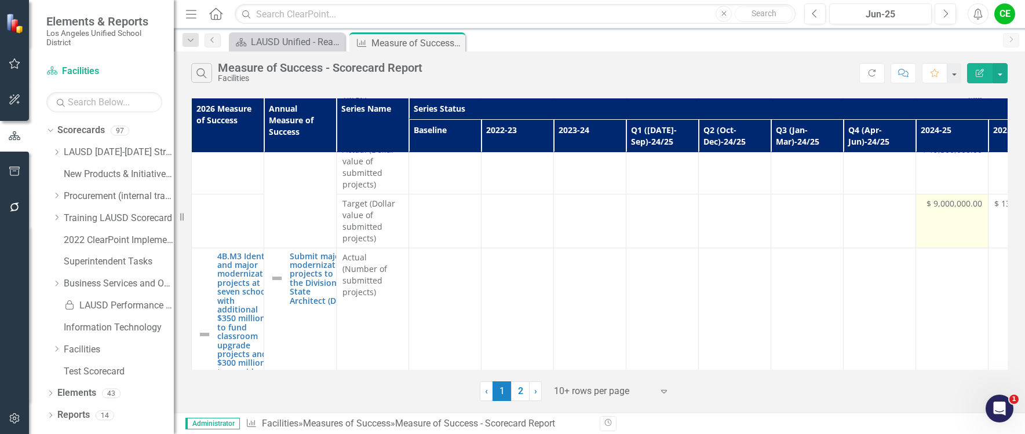
scroll to position [811, 0]
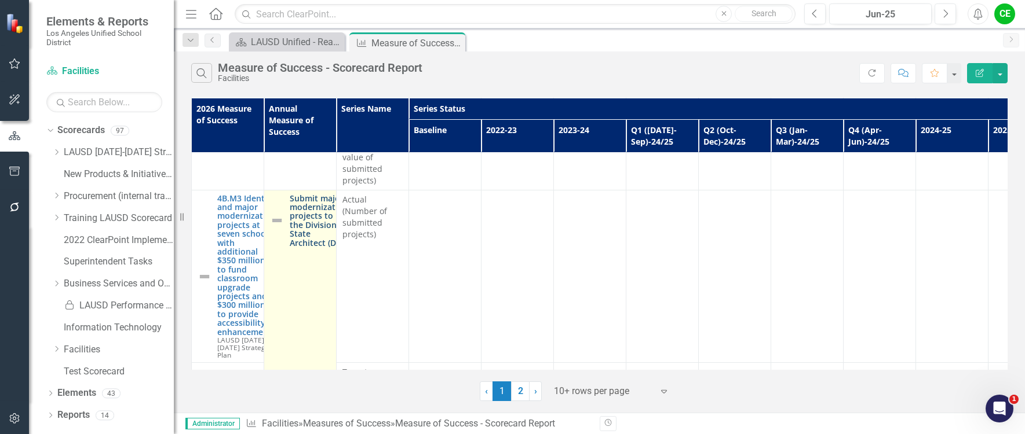
click at [325, 202] on link "Submit major modernization projects to the Division of State Architect (DSA)" at bounding box center [319, 220] width 59 height 53
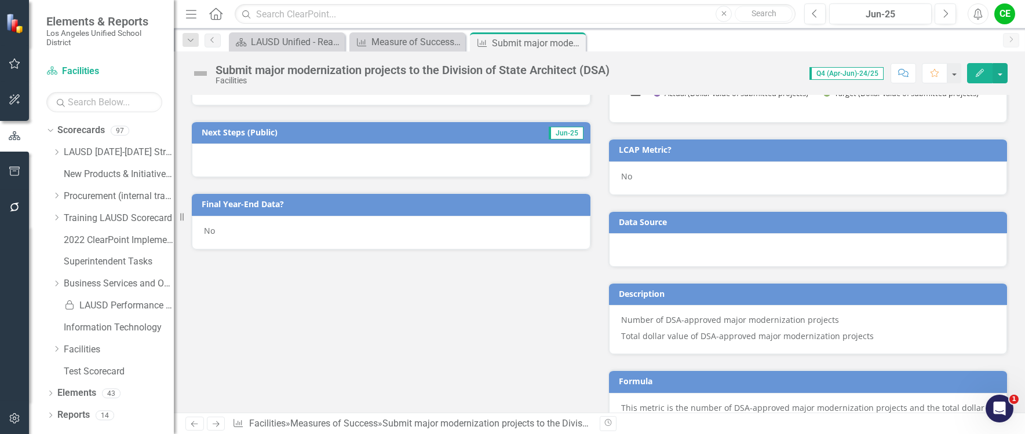
scroll to position [290, 0]
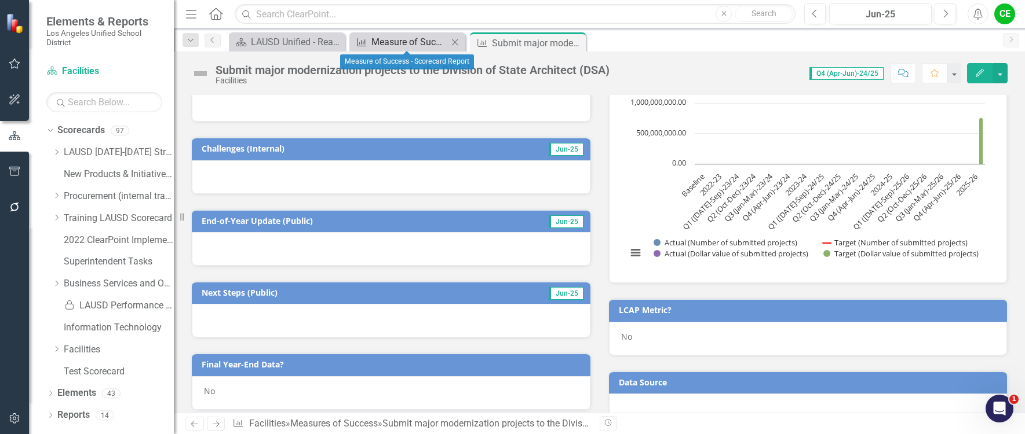
click at [410, 43] on div "Measure of Success - Scorecard Report" at bounding box center [409, 42] width 76 height 14
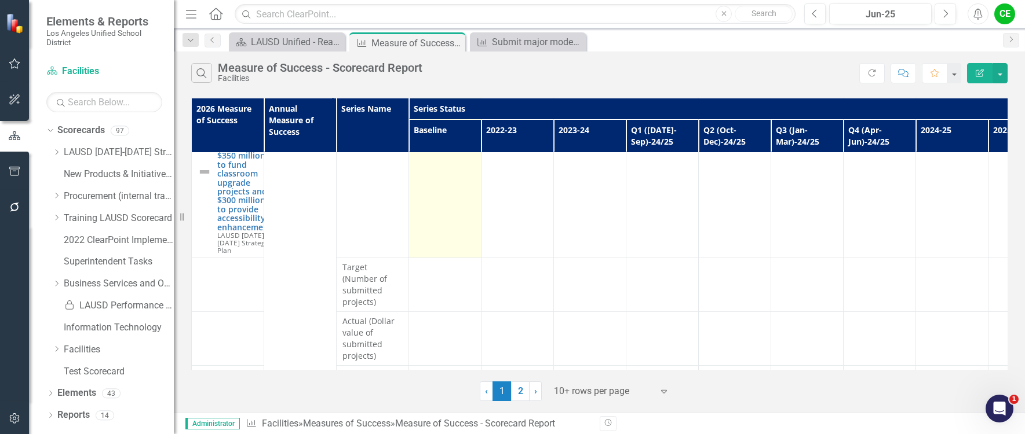
scroll to position [932, 0]
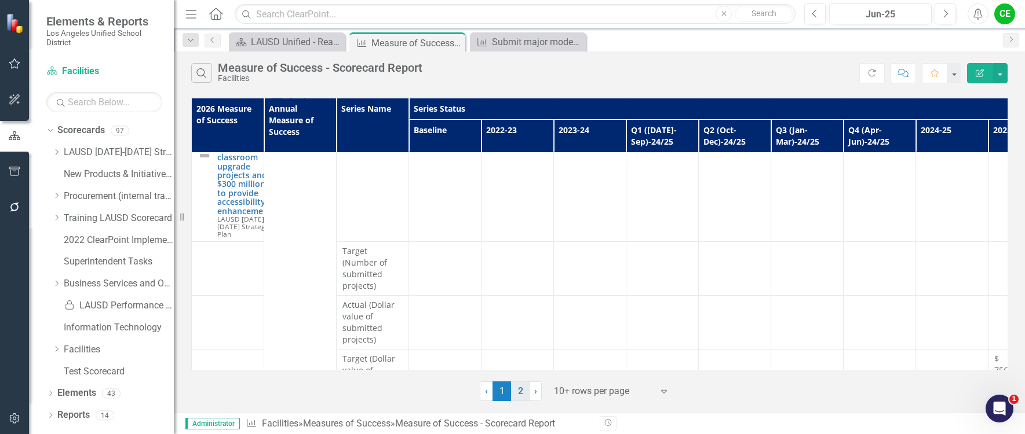
click at [521, 396] on link "2" at bounding box center [520, 392] width 19 height 20
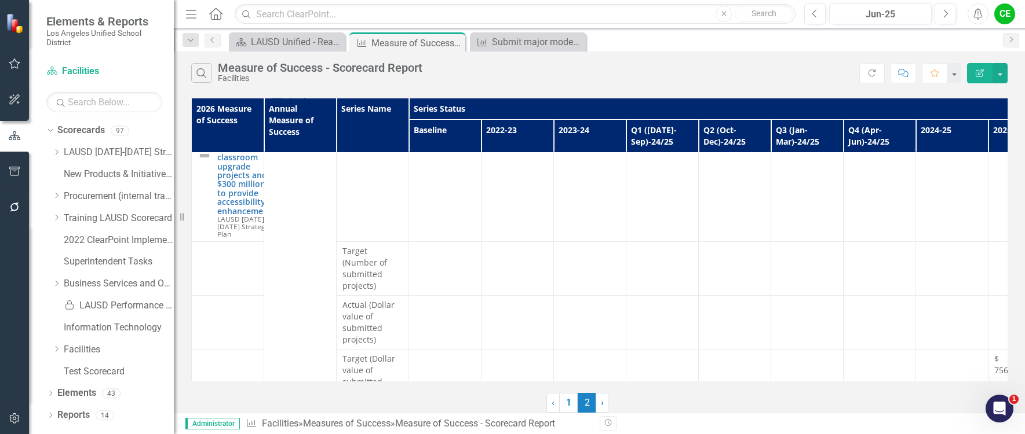
scroll to position [0, 0]
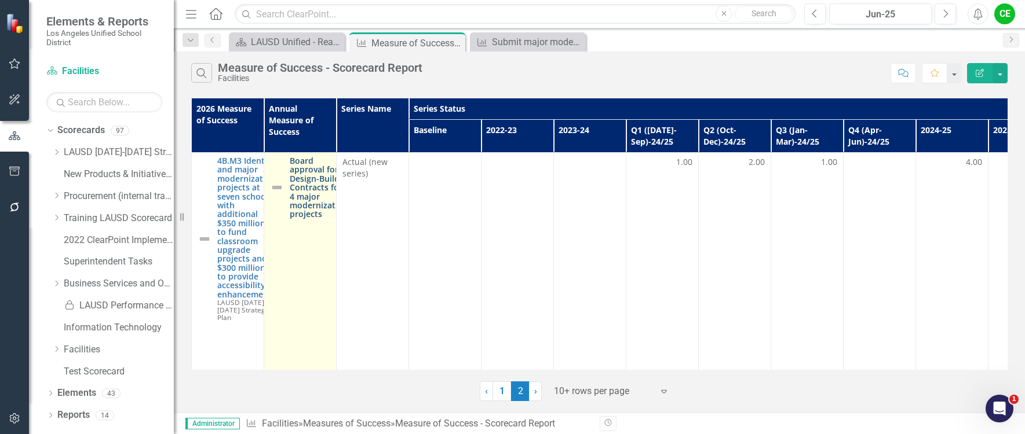
click at [321, 195] on link "Board approval for Design-Build Contracts for 4 major modernization projects" at bounding box center [319, 187] width 59 height 63
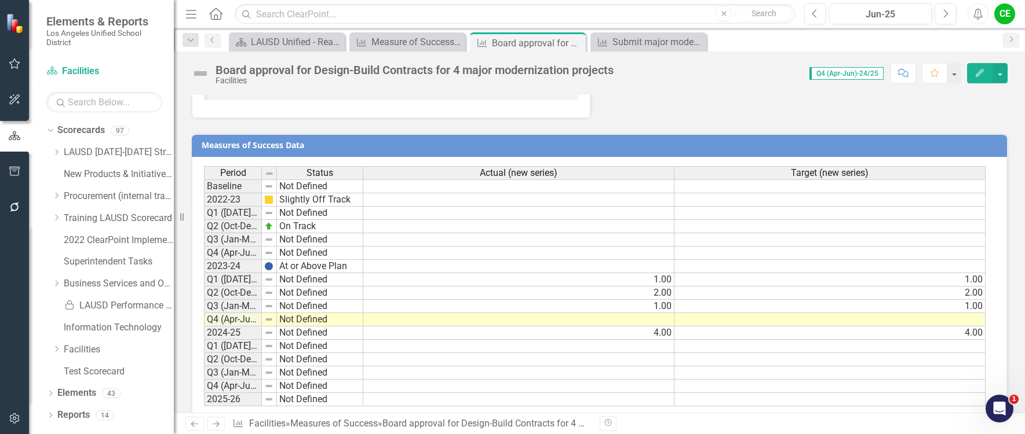
scroll to position [1169, 0]
drag, startPoint x: 260, startPoint y: 150, endPoint x: 312, endPoint y: 152, distance: 51.6
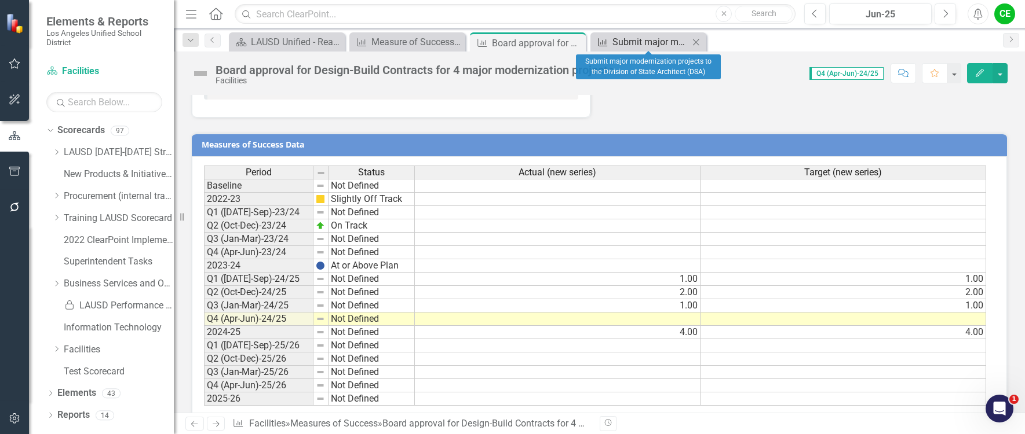
click at [640, 44] on div "Submit major modernization projects to the Division of State Architect (DSA)" at bounding box center [650, 42] width 76 height 14
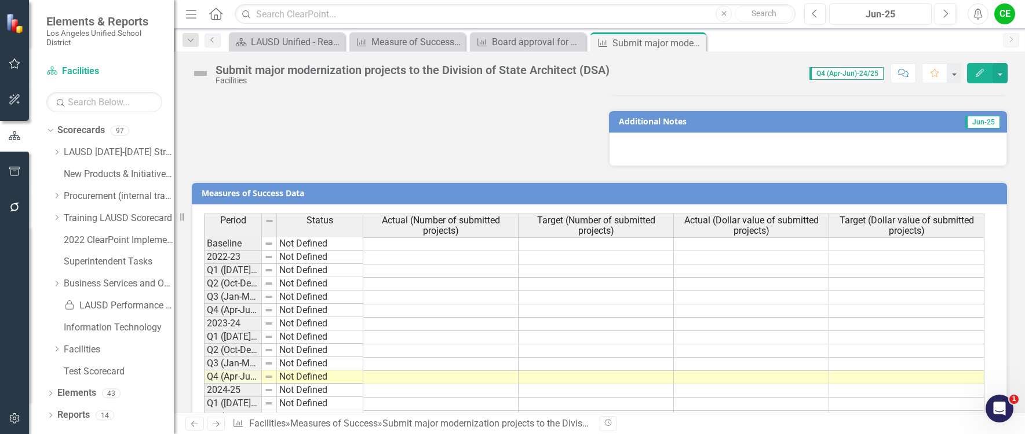
scroll to position [906, 0]
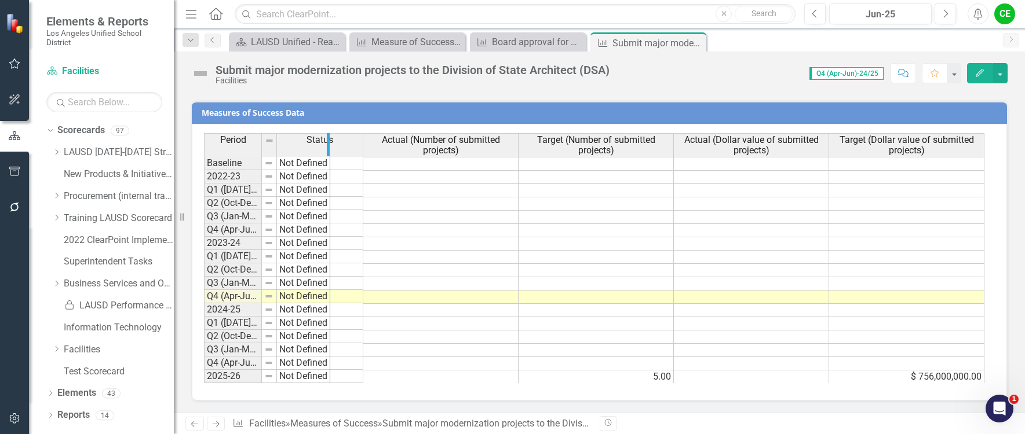
drag, startPoint x: 260, startPoint y: 145, endPoint x: 328, endPoint y: 145, distance: 68.3
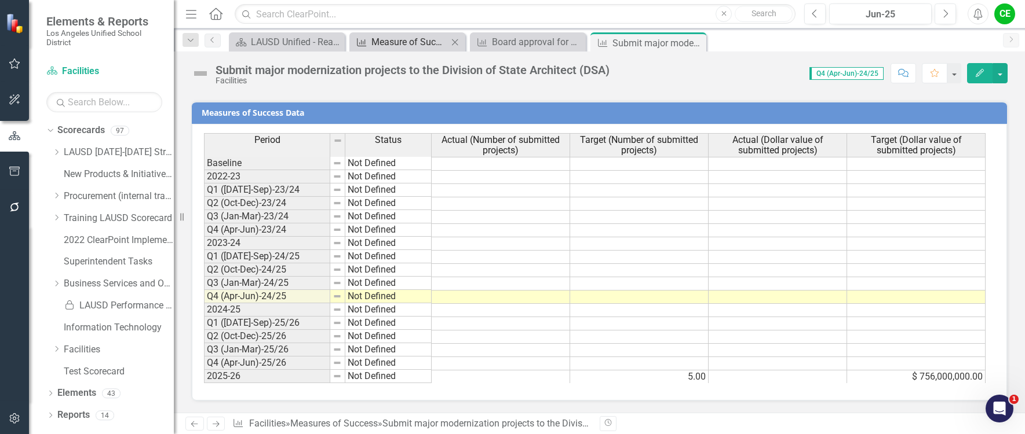
drag, startPoint x: 697, startPoint y: 41, endPoint x: 452, endPoint y: 45, distance: 244.5
click at [0, 0] on icon at bounding box center [0, 0] width 0 height 0
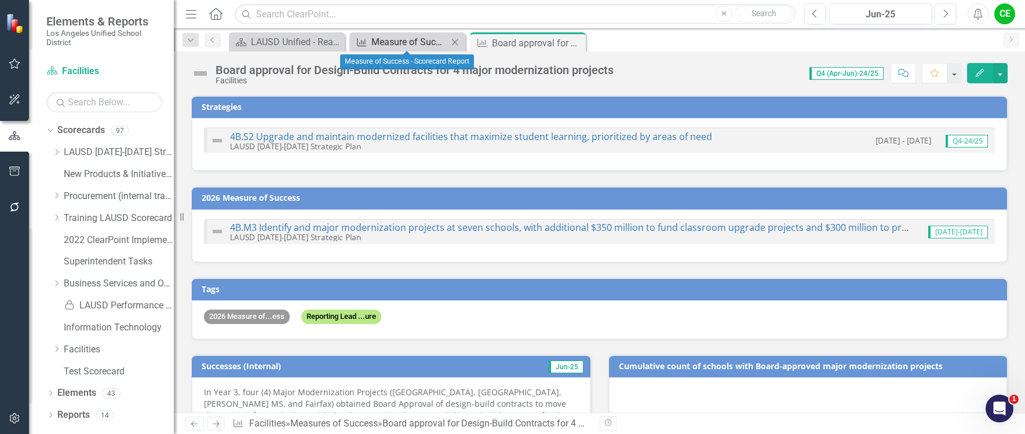
click at [417, 43] on div "Measure of Success - Scorecard Report" at bounding box center [409, 42] width 76 height 14
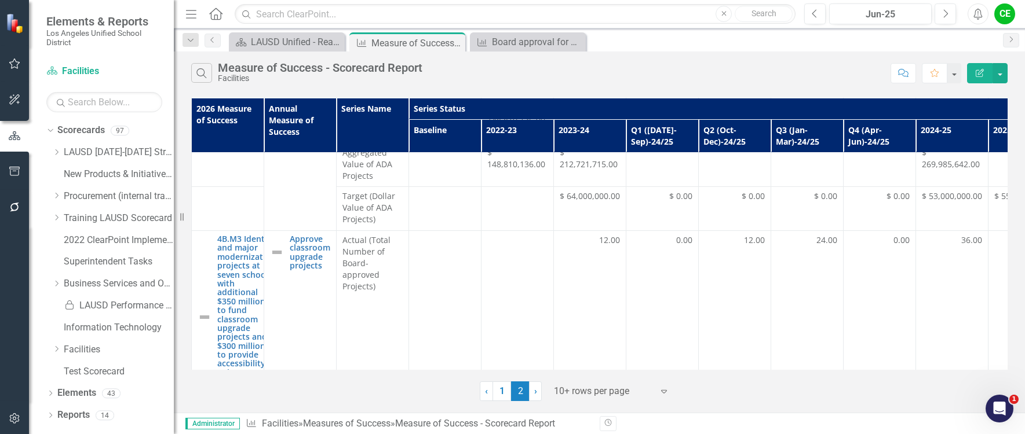
scroll to position [693, 0]
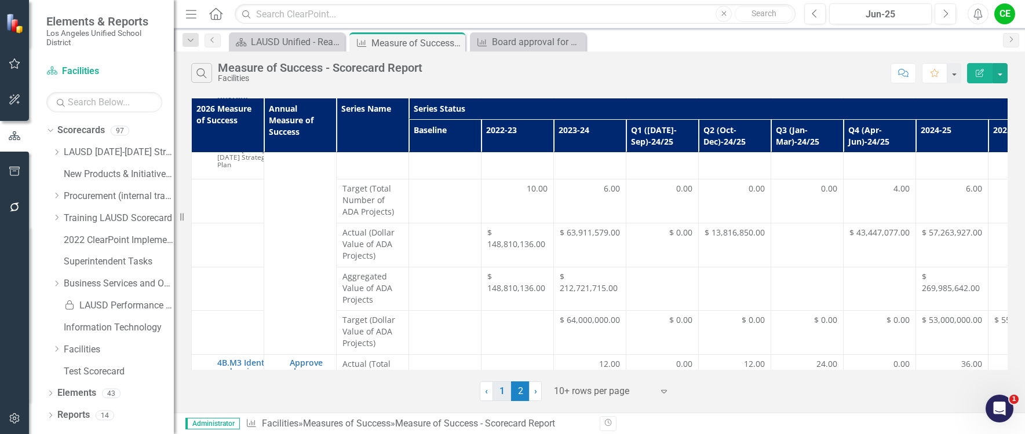
click at [504, 393] on link "1" at bounding box center [501, 392] width 19 height 20
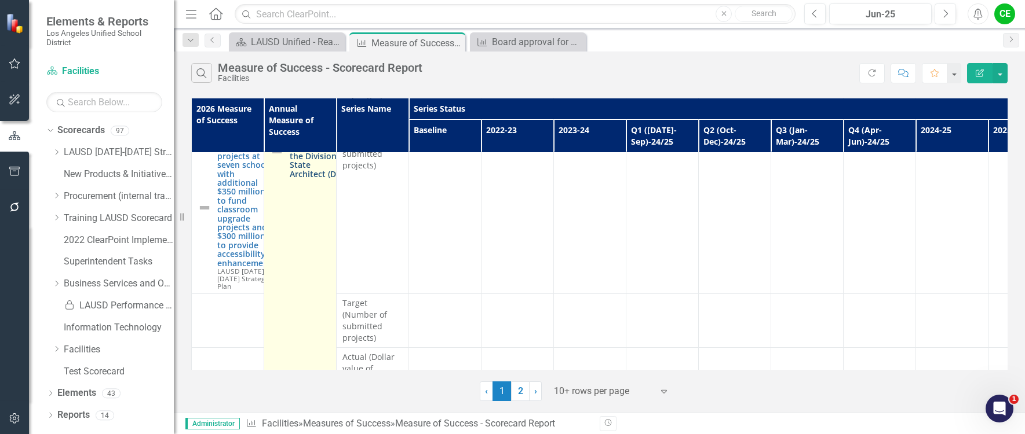
scroll to position [932, 0]
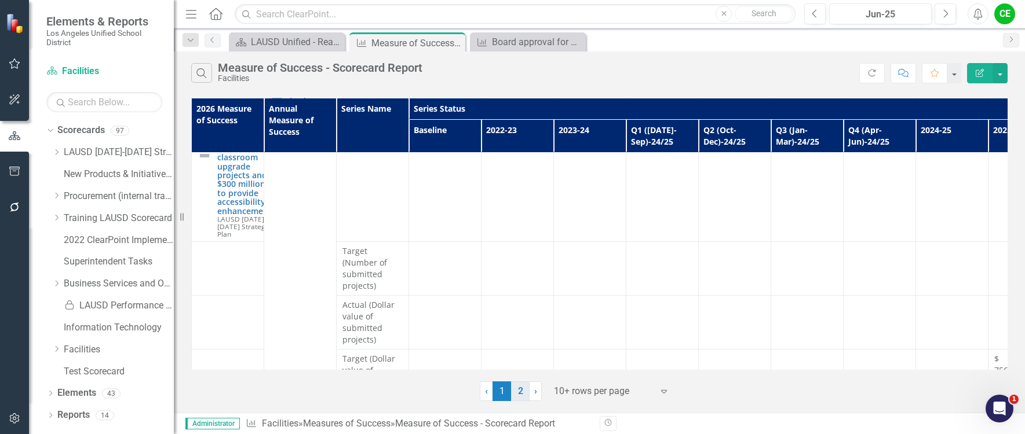
click at [520, 394] on link "2" at bounding box center [520, 392] width 19 height 20
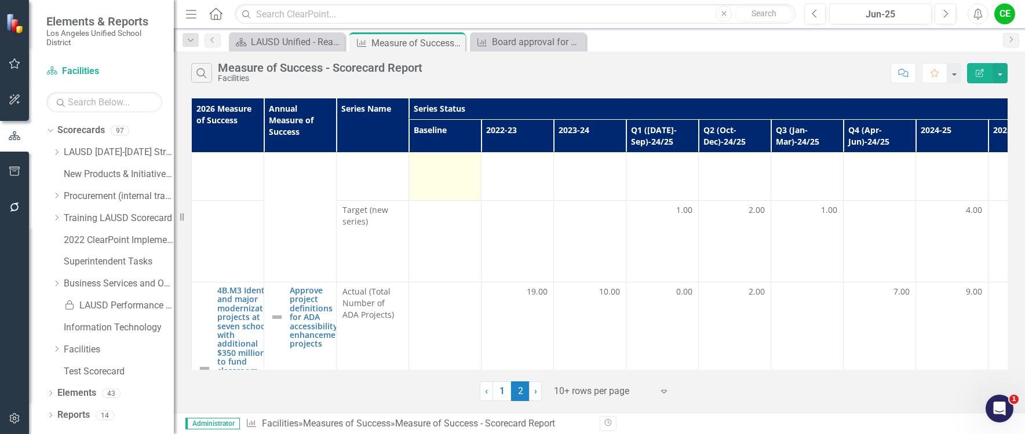
scroll to position [521, 0]
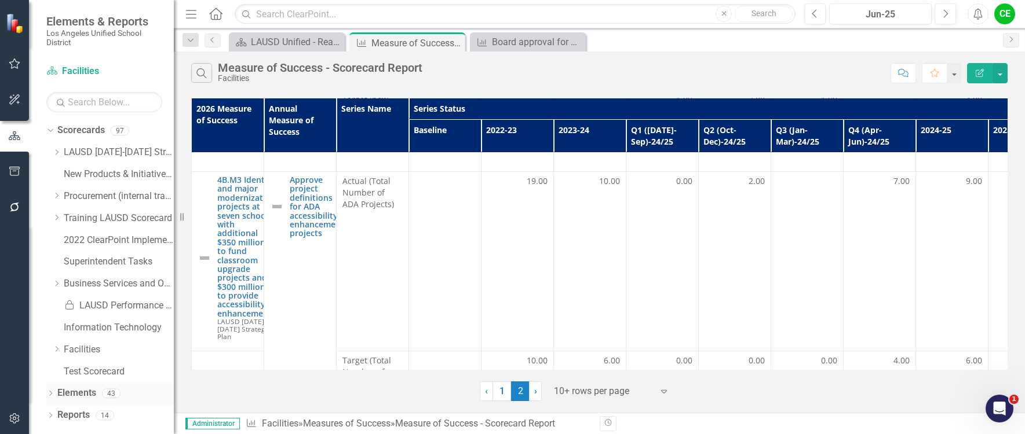
click at [79, 390] on link "Elements" at bounding box center [76, 393] width 39 height 13
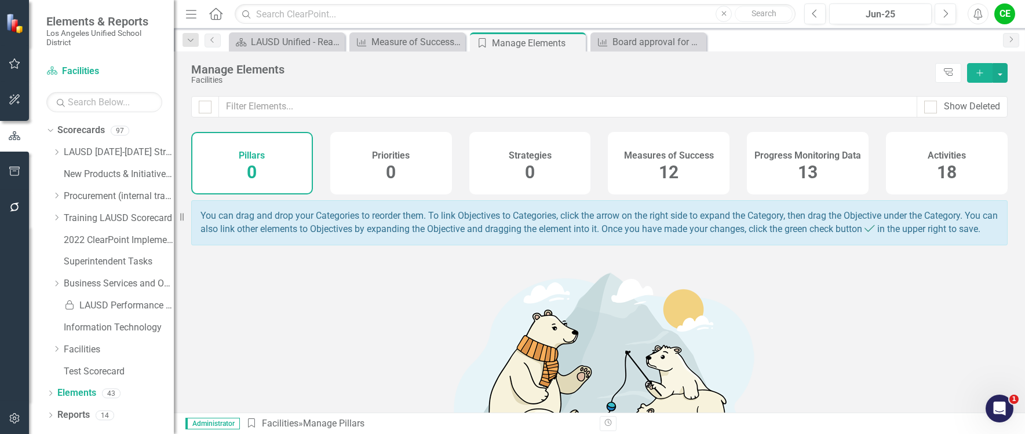
click at [693, 162] on div "Measures of Success 12" at bounding box center [669, 163] width 122 height 63
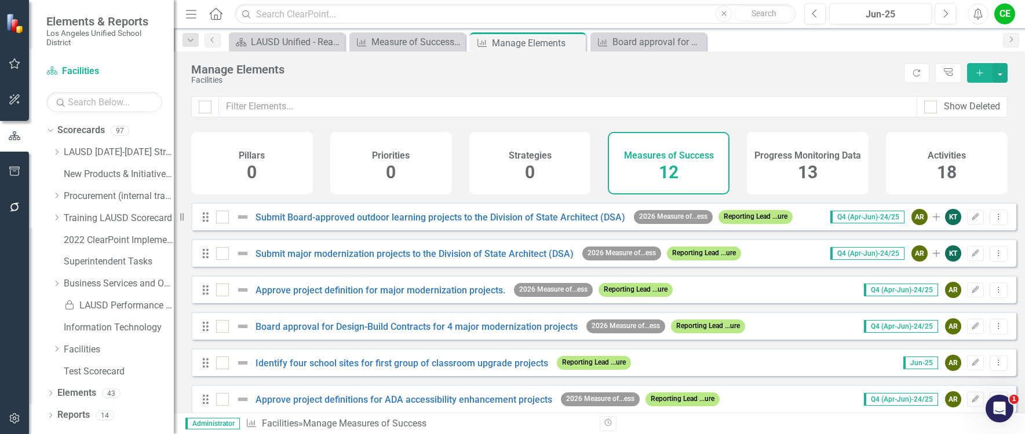
scroll to position [58, 0]
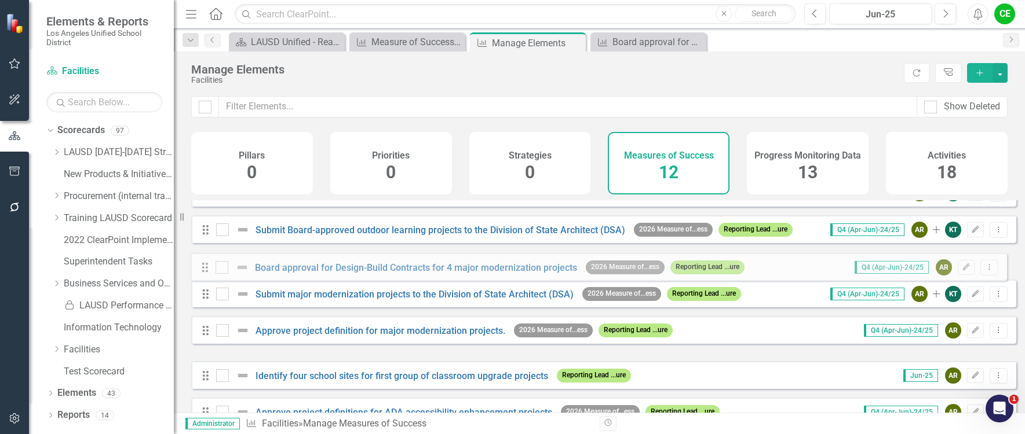
drag, startPoint x: 204, startPoint y: 350, endPoint x: 204, endPoint y: 270, distance: 80.5
click at [204, 270] on div "Drag Approve project definition proposals for projects to create outdoor learni…" at bounding box center [603, 356] width 825 height 429
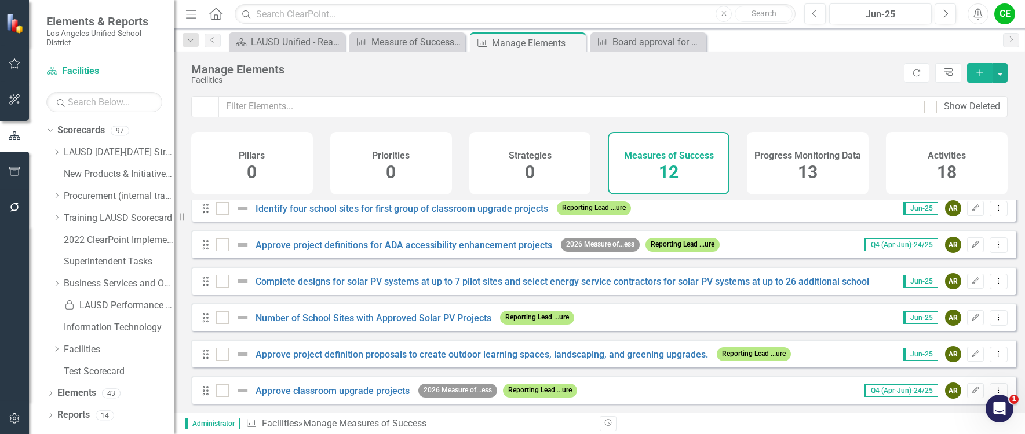
scroll to position [234, 0]
click at [385, 43] on div "Measure of Success - Scorecard Report" at bounding box center [409, 42] width 76 height 14
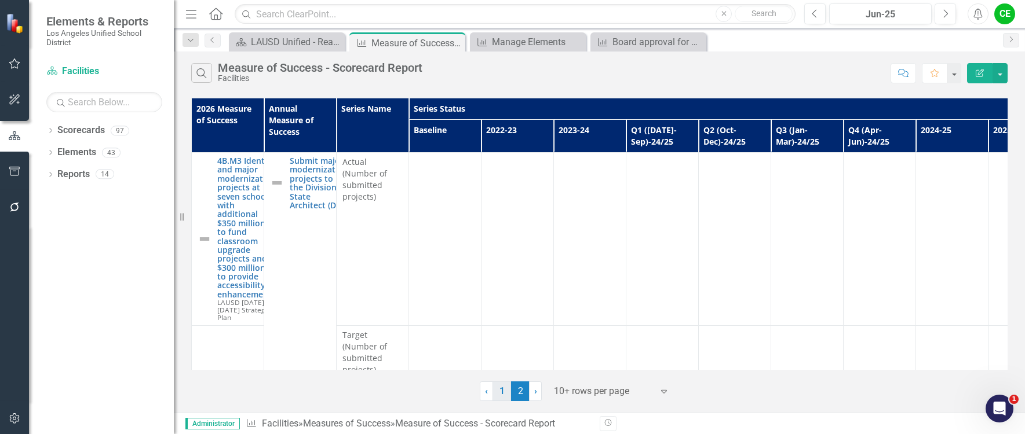
click at [500, 394] on link "1" at bounding box center [501, 392] width 19 height 20
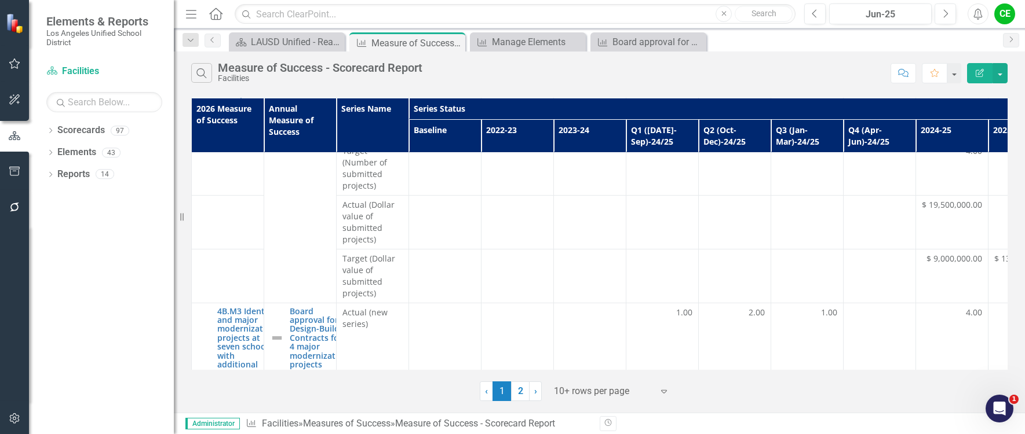
scroll to position [694, 0]
click at [325, 311] on link "Board approval for Design-Build Contracts for 4 major modernization projects" at bounding box center [319, 342] width 59 height 63
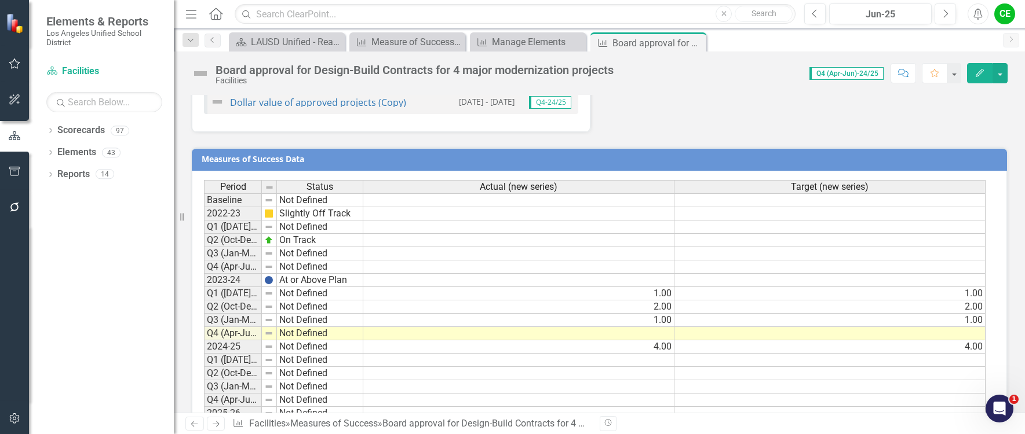
scroll to position [1158, 0]
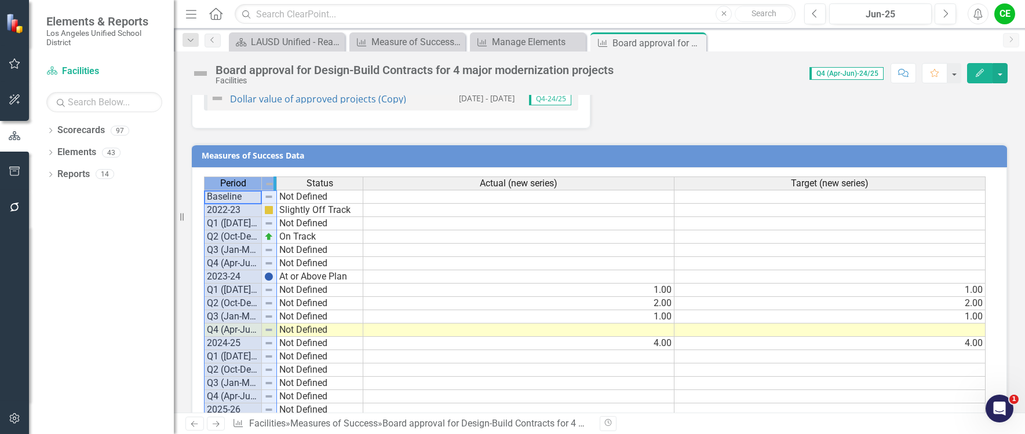
drag, startPoint x: 261, startPoint y: 162, endPoint x: 276, endPoint y: 162, distance: 14.5
click at [276, 177] on div "Period Status Actual (new series) Target (new series) Baseline Not Defined 2022…" at bounding box center [595, 297] width 782 height 241
click at [305, 324] on td "Not Defined" at bounding box center [320, 330] width 86 height 13
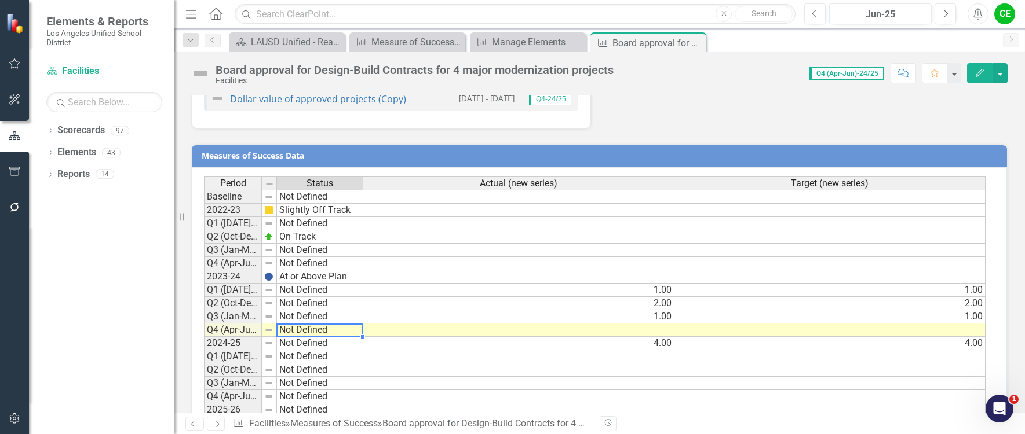
click at [330, 324] on td "Not Defined" at bounding box center [320, 330] width 86 height 13
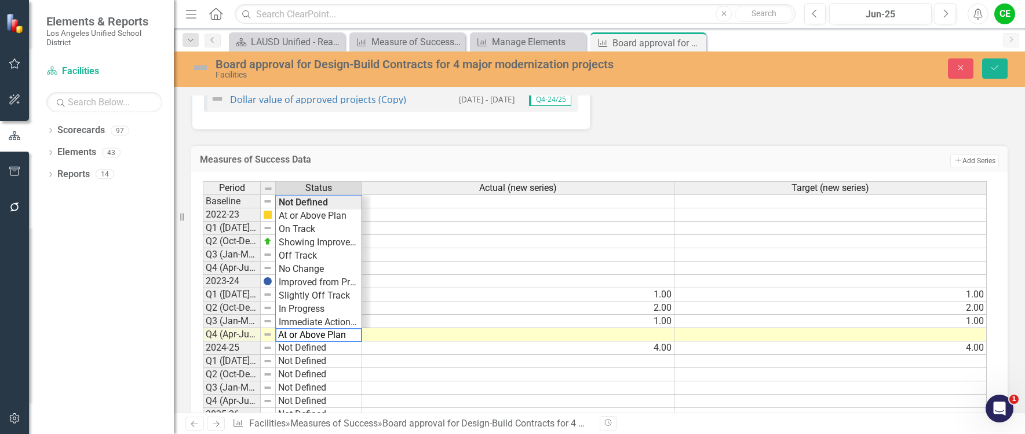
click at [321, 196] on div "Period Status Actual (new series) Target (new series) Baseline Not Defined 2022…" at bounding box center [595, 301] width 784 height 241
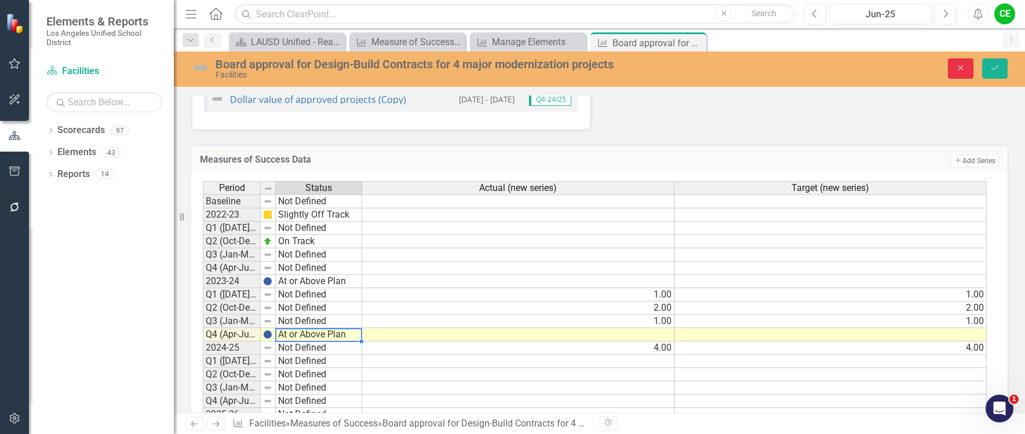
click at [957, 67] on icon "Close" at bounding box center [960, 68] width 10 height 8
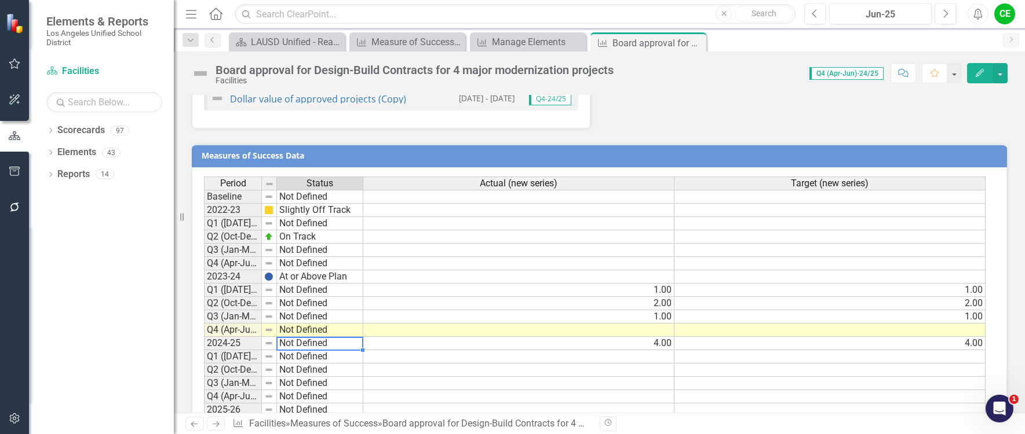
click at [302, 337] on td "Not Defined" at bounding box center [320, 343] width 86 height 13
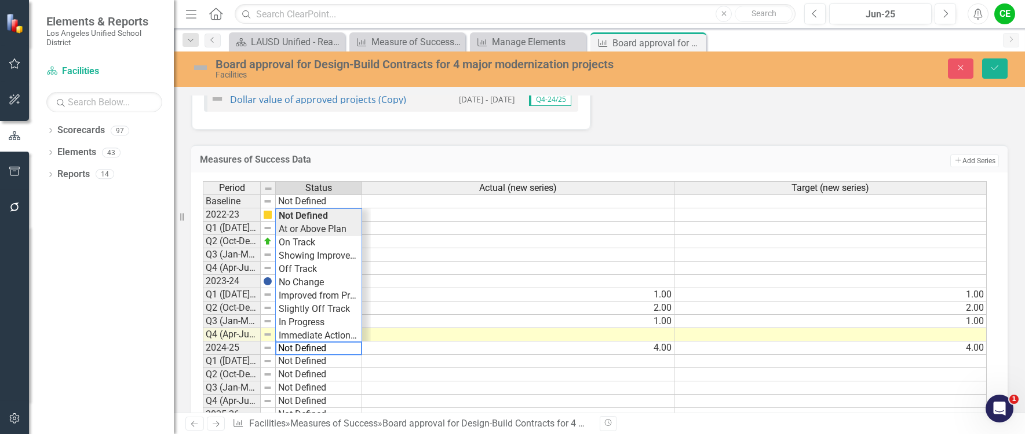
type textarea "At or Above Plan"
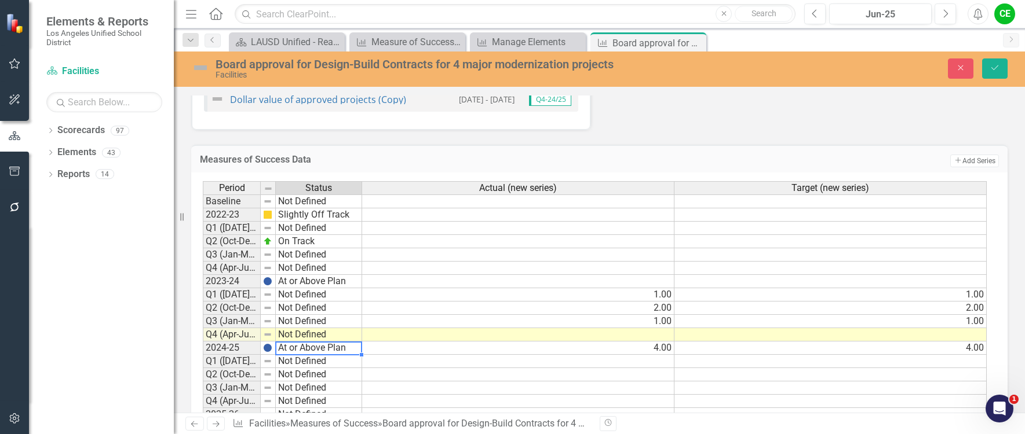
click at [333, 207] on div "Period Status Actual (new series) Target (new series) Baseline Not Defined 2022…" at bounding box center [595, 301] width 784 height 241
click at [999, 61] on button "Save" at bounding box center [994, 69] width 25 height 20
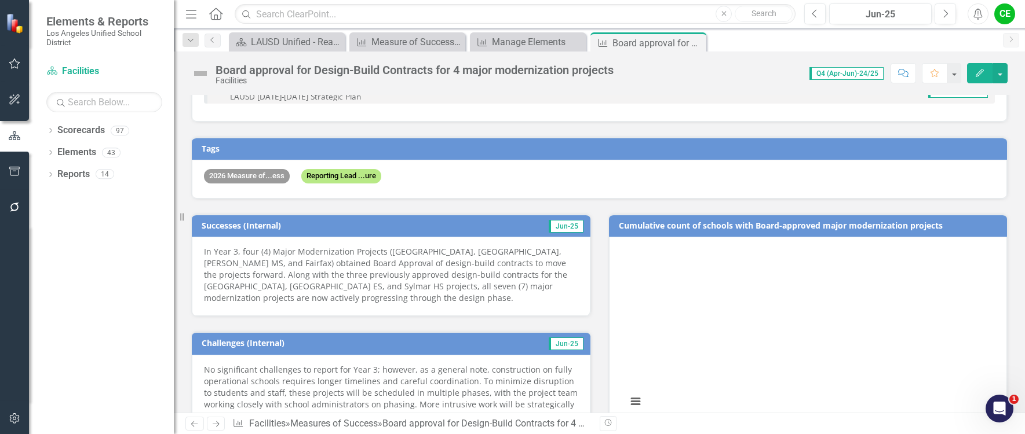
scroll to position [174, 0]
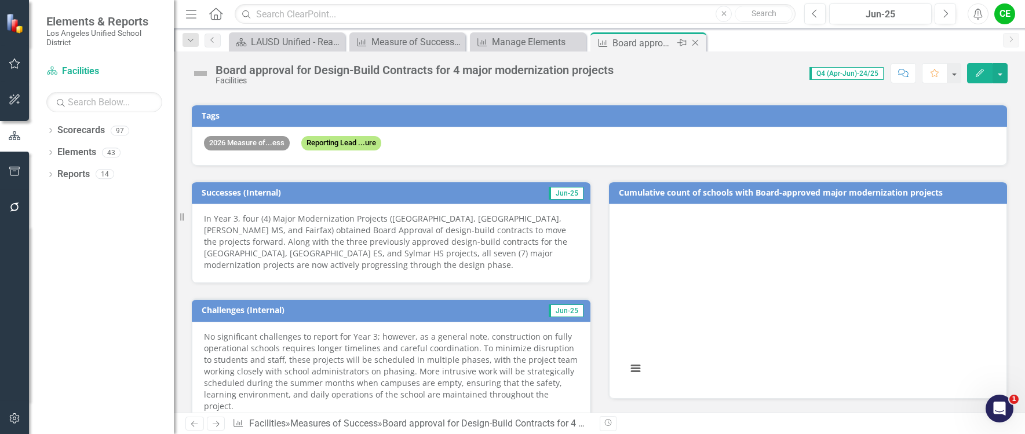
click at [694, 39] on icon "Close" at bounding box center [695, 42] width 12 height 9
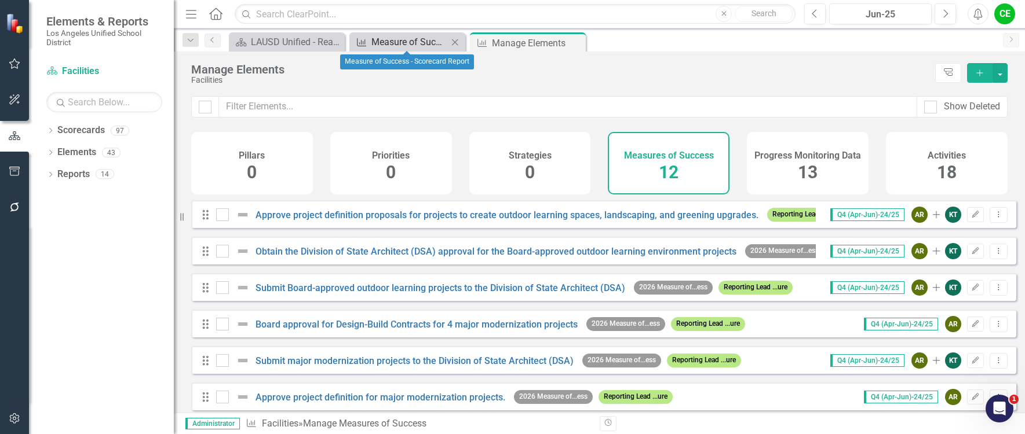
click at [392, 40] on div "Measure of Success - Scorecard Report" at bounding box center [409, 42] width 76 height 14
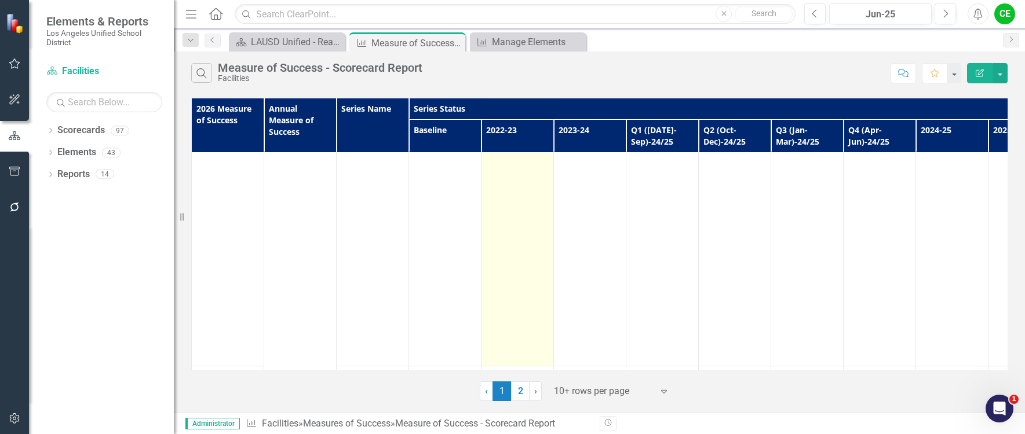
scroll to position [1157, 0]
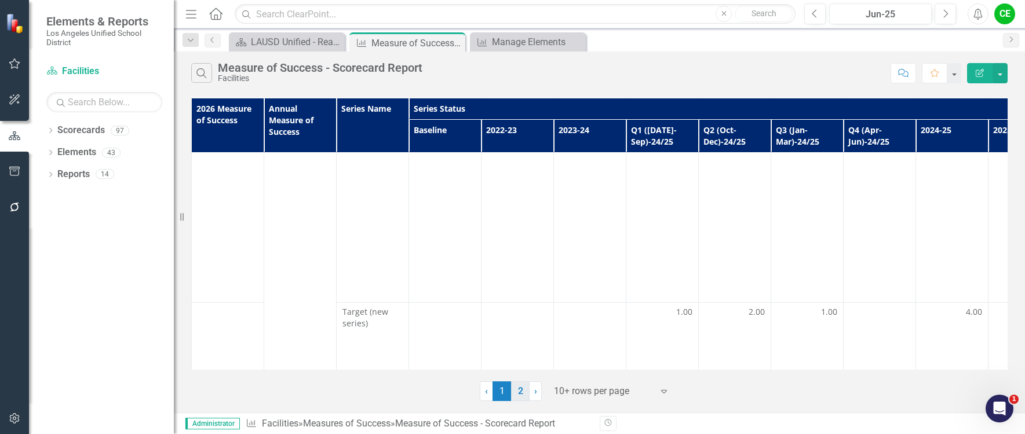
click at [522, 389] on link "2" at bounding box center [520, 392] width 19 height 20
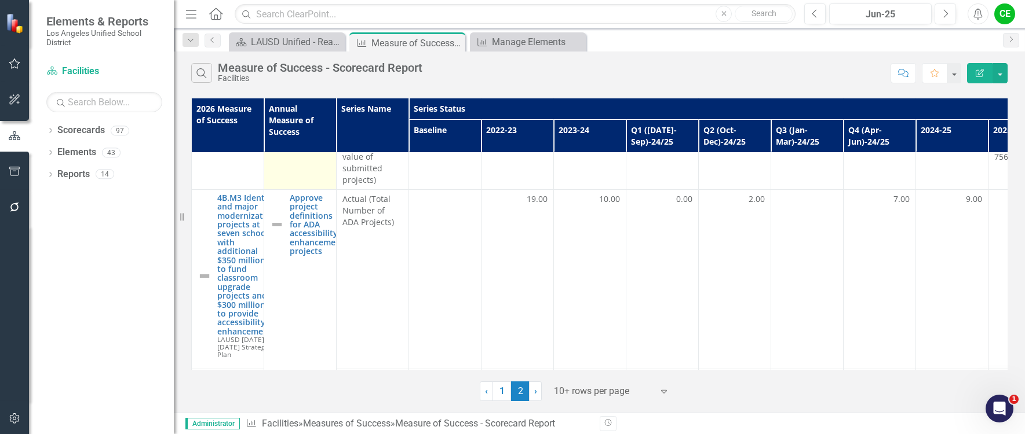
scroll to position [232, 0]
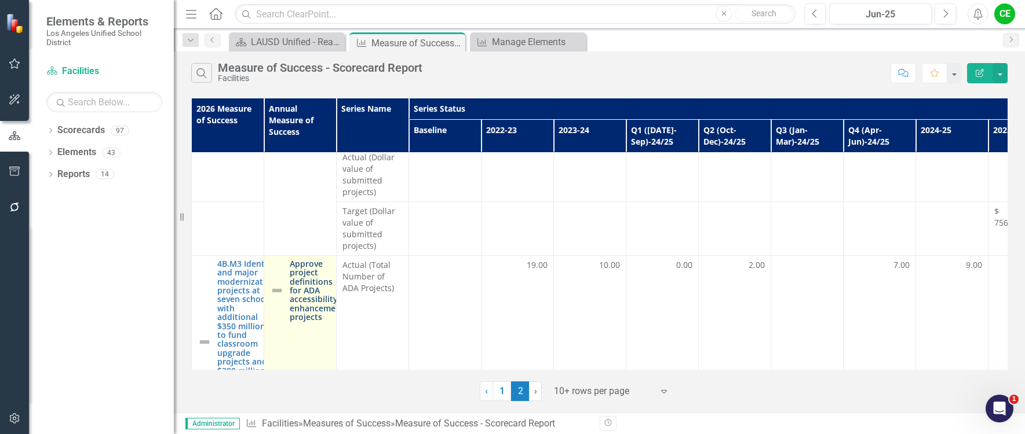
click at [306, 269] on link "Approve project definitions for ADA accessibility enhancement projects" at bounding box center [317, 290] width 54 height 63
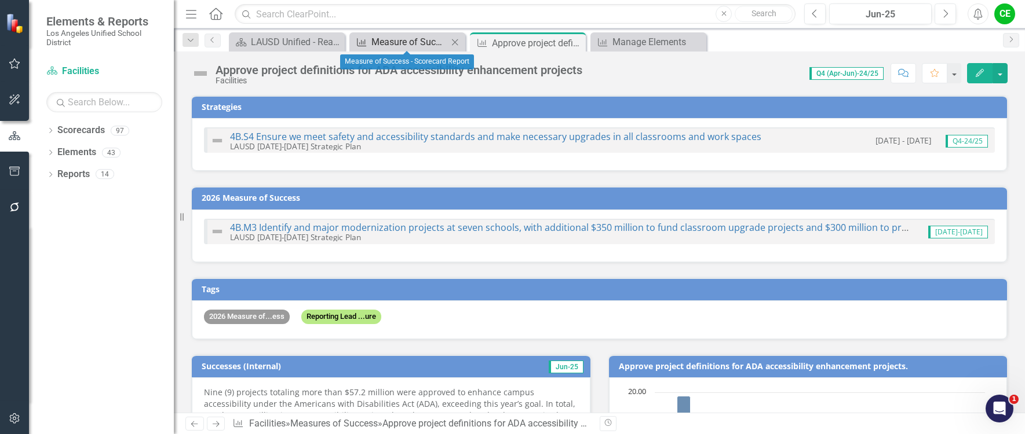
click at [417, 41] on div "Measure of Success - Scorecard Report" at bounding box center [409, 42] width 76 height 14
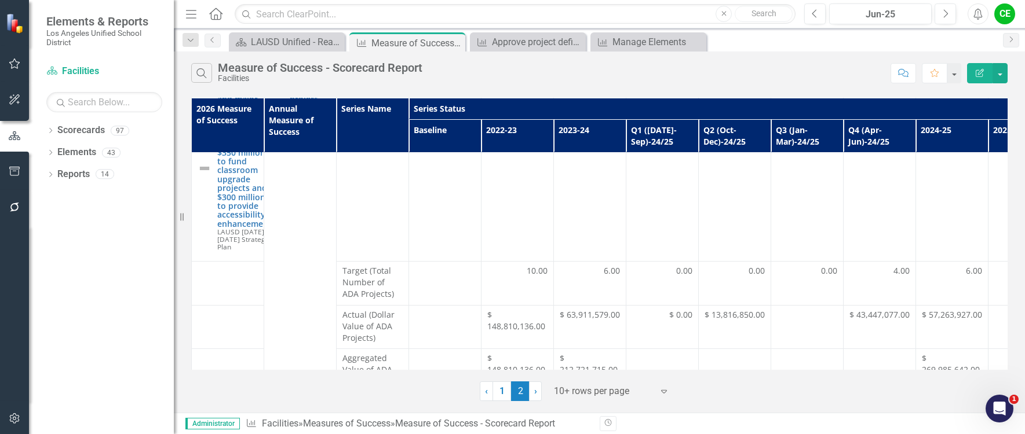
scroll to position [637, 0]
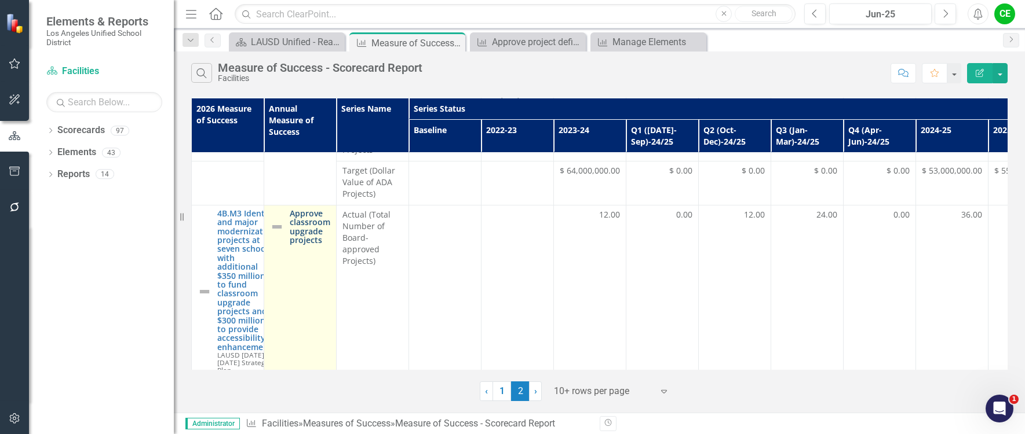
click at [304, 213] on link "Approve classroom upgrade projects" at bounding box center [310, 227] width 41 height 36
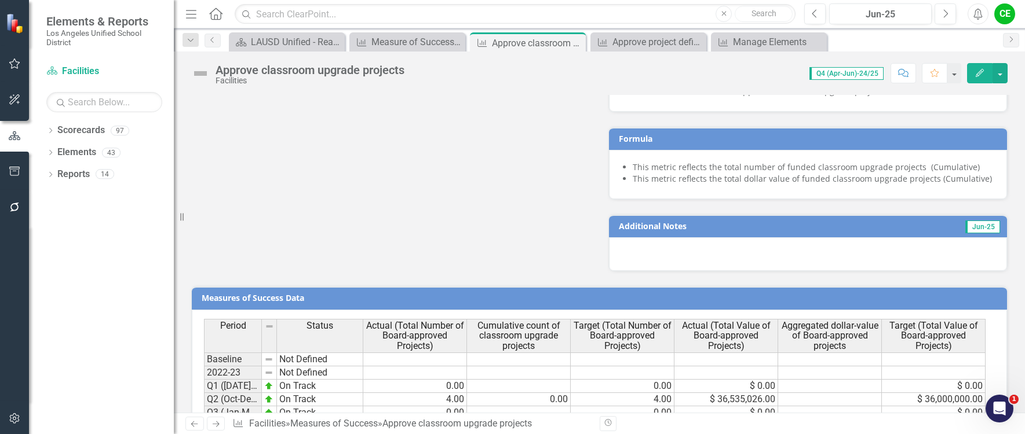
scroll to position [753, 0]
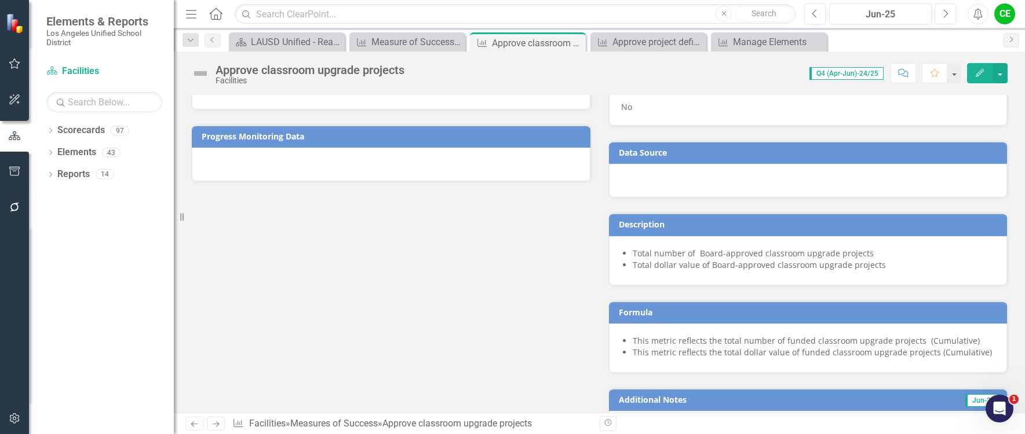
click at [944, 21] on button "Next" at bounding box center [944, 13] width 21 height 21
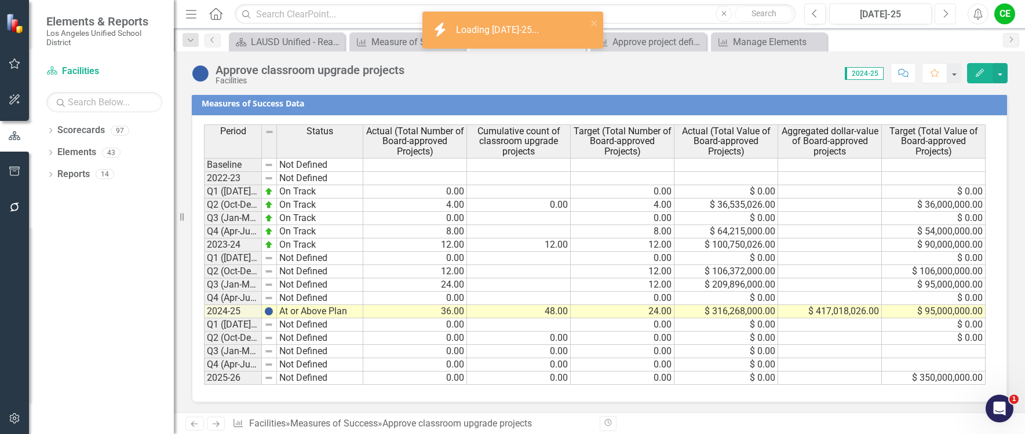
scroll to position [1123, 0]
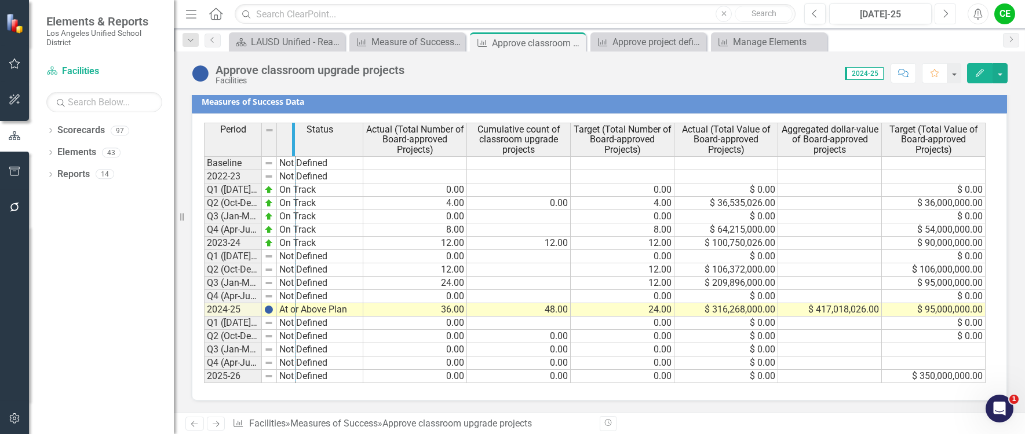
drag, startPoint x: 258, startPoint y: 139, endPoint x: 292, endPoint y: 137, distance: 33.6
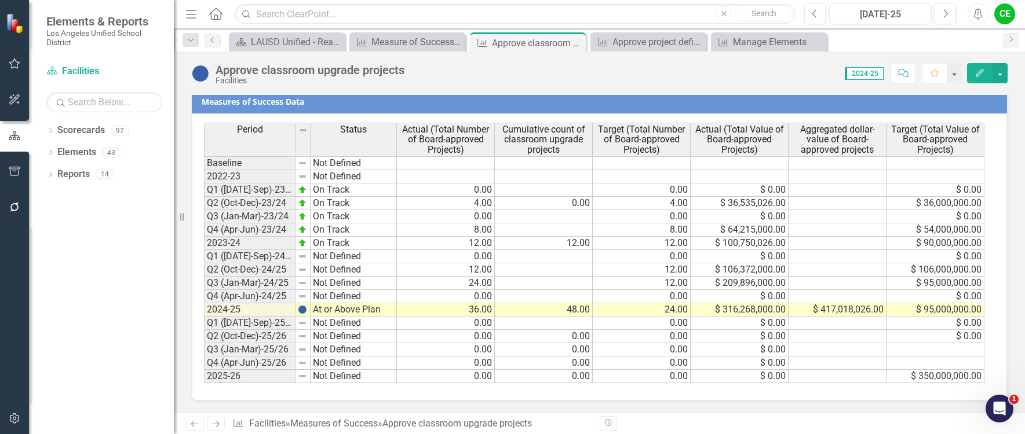
click at [761, 242] on td "$ 100,750,026.00" at bounding box center [739, 243] width 98 height 13
click at [758, 309] on td "$ 316,268,000.00" at bounding box center [739, 310] width 98 height 13
click at [574, 41] on icon "Close" at bounding box center [575, 42] width 12 height 9
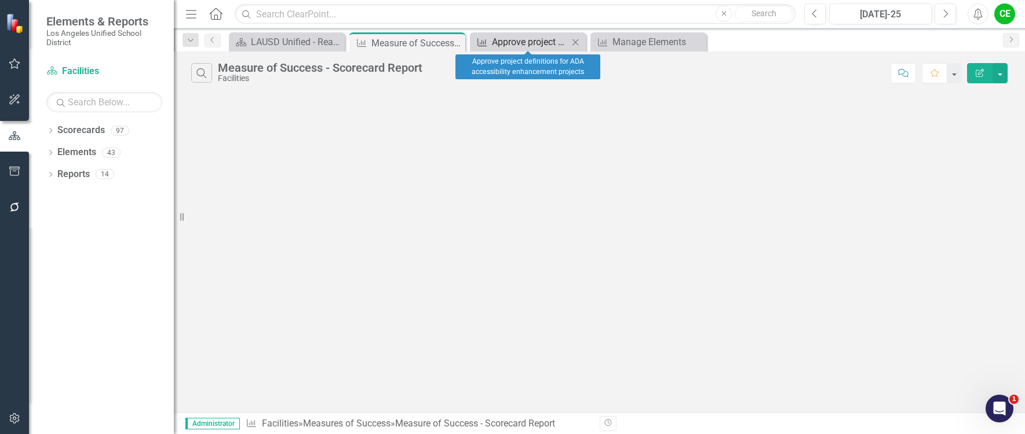
click at [518, 42] on div "Approve project definitions for ADA accessibility enhancement projects" at bounding box center [530, 42] width 76 height 14
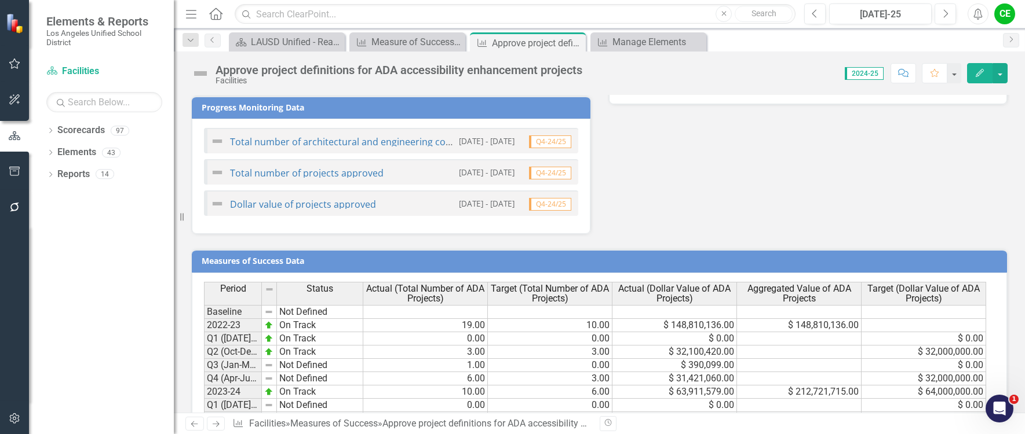
scroll to position [922, 0]
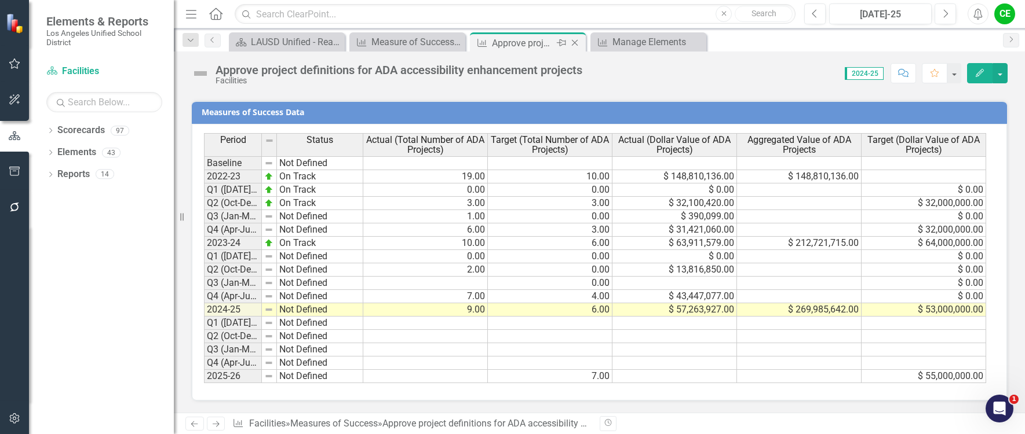
click at [575, 42] on icon "Close" at bounding box center [575, 42] width 12 height 9
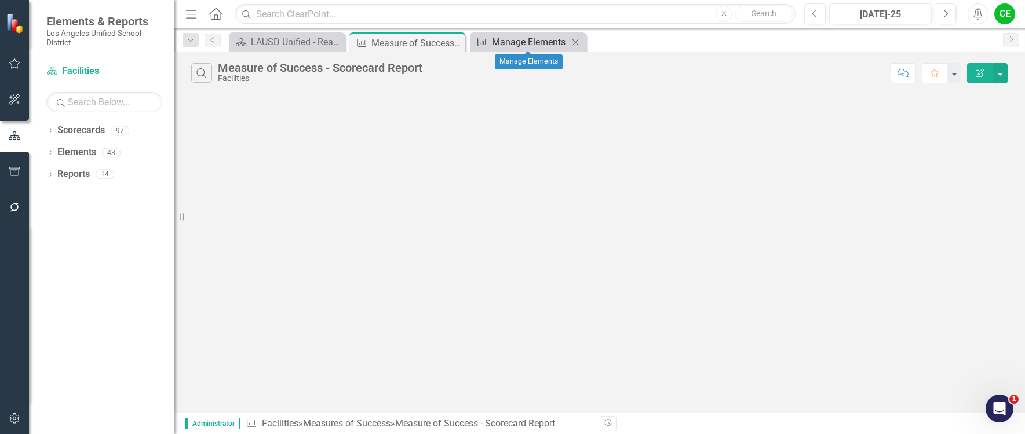
click at [522, 38] on div "Manage Elements" at bounding box center [530, 42] width 76 height 14
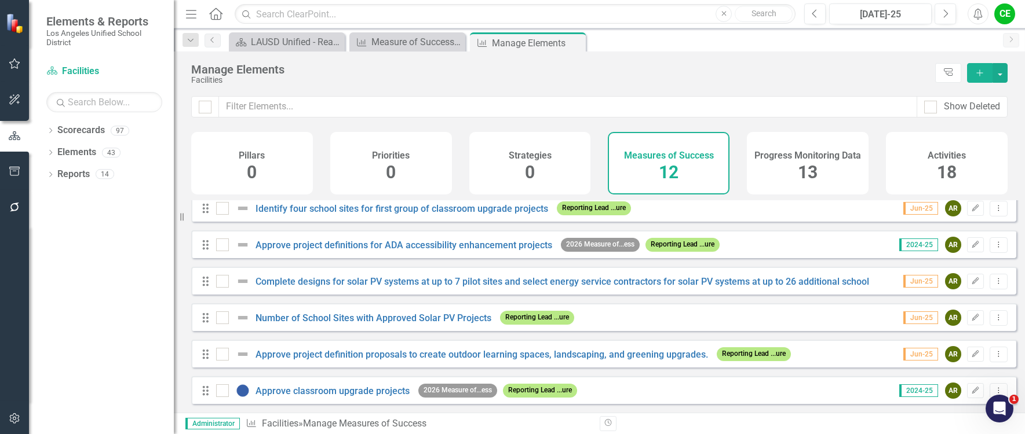
scroll to position [234, 0]
click at [379, 386] on link "Approve classroom upgrade projects" at bounding box center [332, 391] width 154 height 11
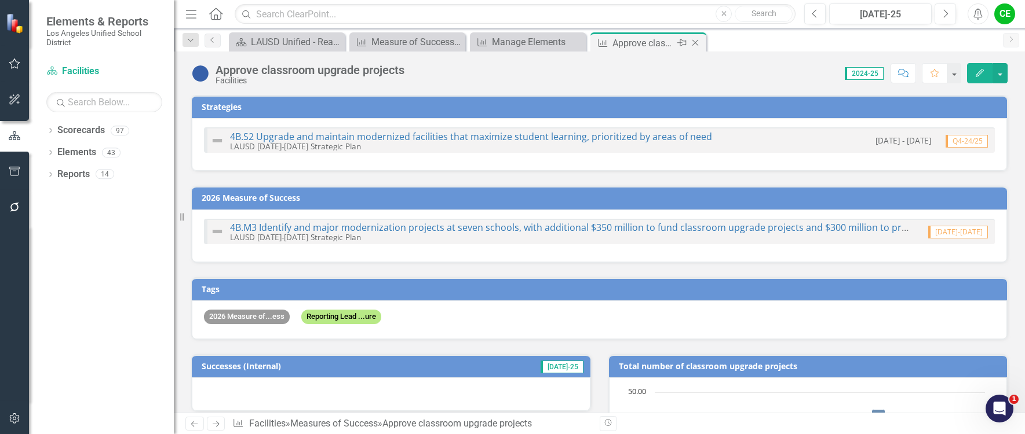
click at [694, 40] on icon "Close" at bounding box center [695, 42] width 12 height 9
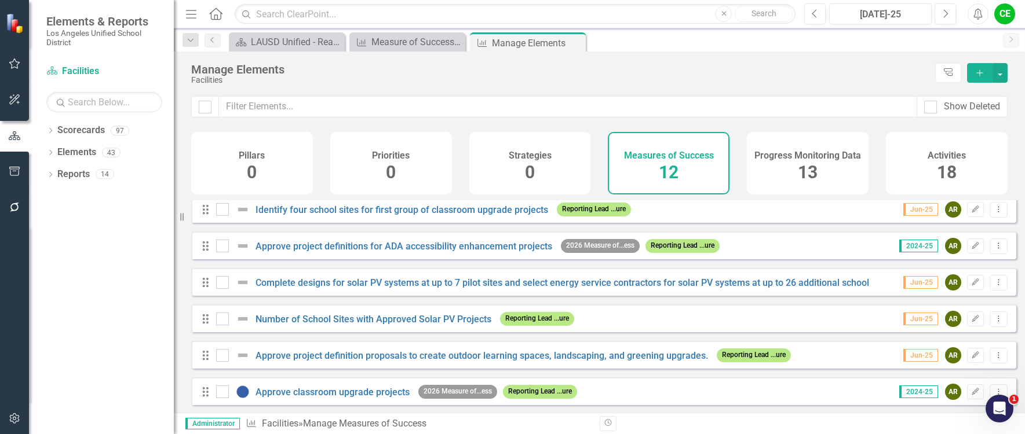
scroll to position [234, 0]
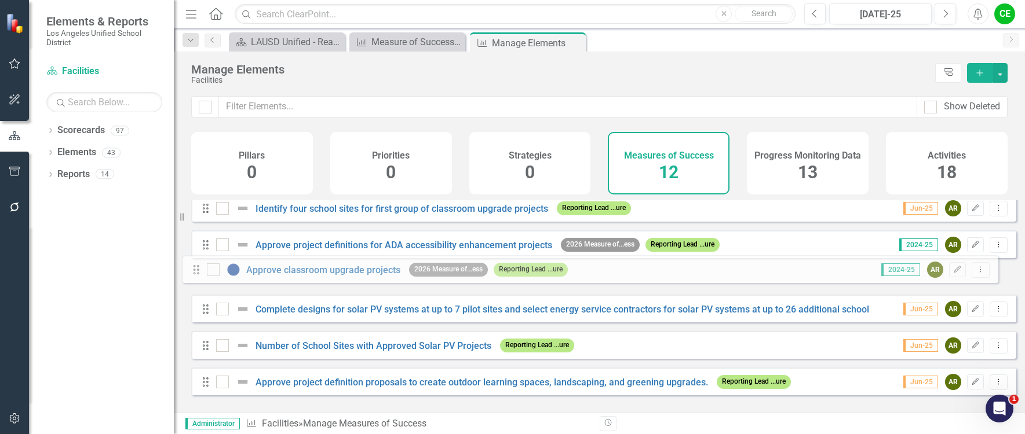
drag, startPoint x: 205, startPoint y: 393, endPoint x: 196, endPoint y: 271, distance: 122.0
click at [196, 271] on div "Drag Approve project definition proposals for projects to create outdoor learni…" at bounding box center [603, 189] width 825 height 429
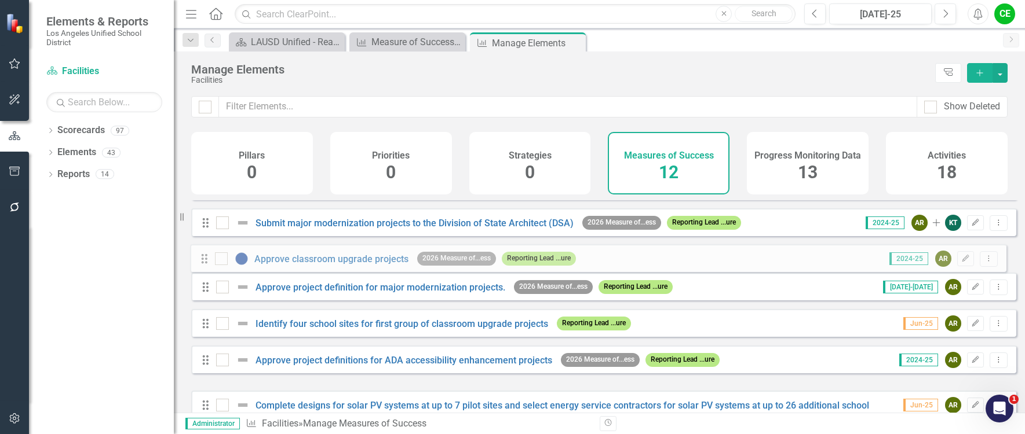
scroll to position [138, 0]
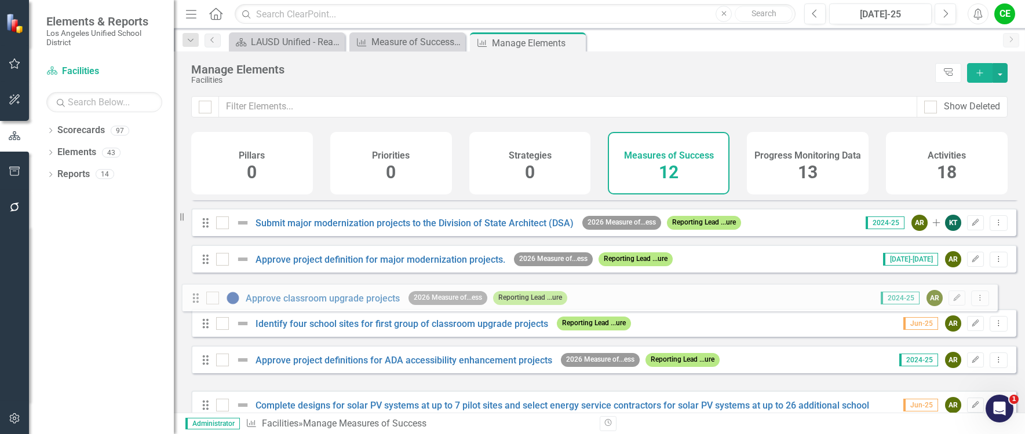
drag, startPoint x: 206, startPoint y: 396, endPoint x: 196, endPoint y: 297, distance: 99.5
click at [196, 297] on div "Drag Approve project definition proposals for projects to create outdoor learni…" at bounding box center [603, 277] width 825 height 429
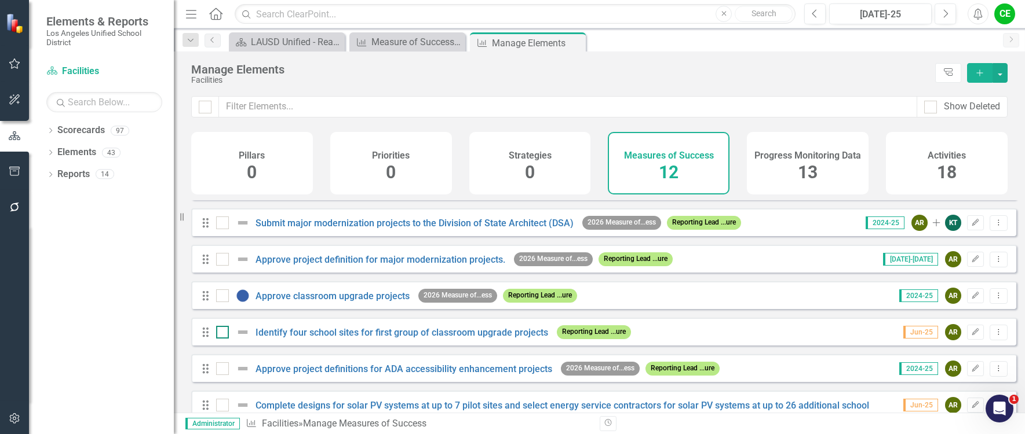
scroll to position [80, 0]
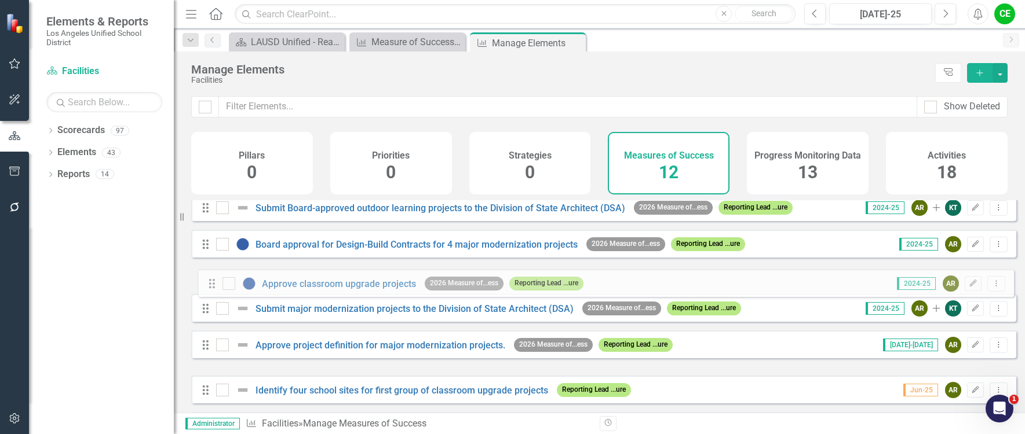
drag, startPoint x: 205, startPoint y: 364, endPoint x: 211, endPoint y: 286, distance: 79.0
click at [211, 286] on div "Drag Approve project definition proposals for projects to create outdoor learni…" at bounding box center [603, 334] width 825 height 429
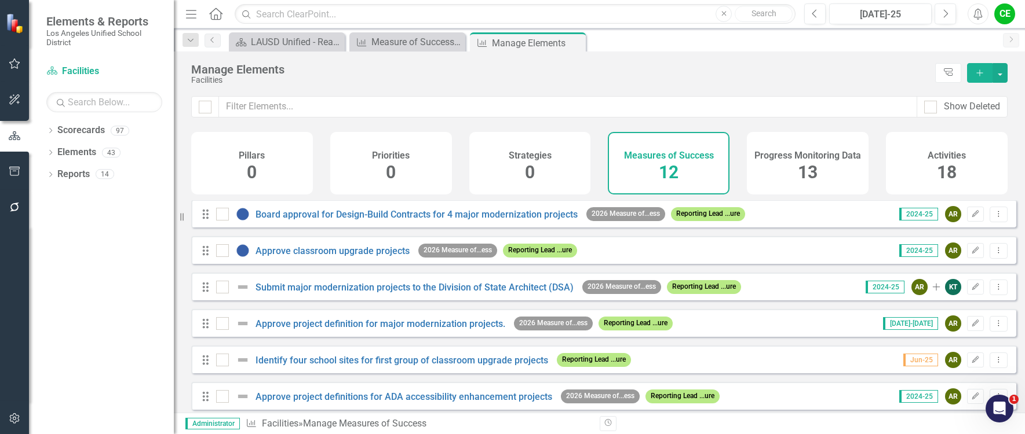
scroll to position [138, 0]
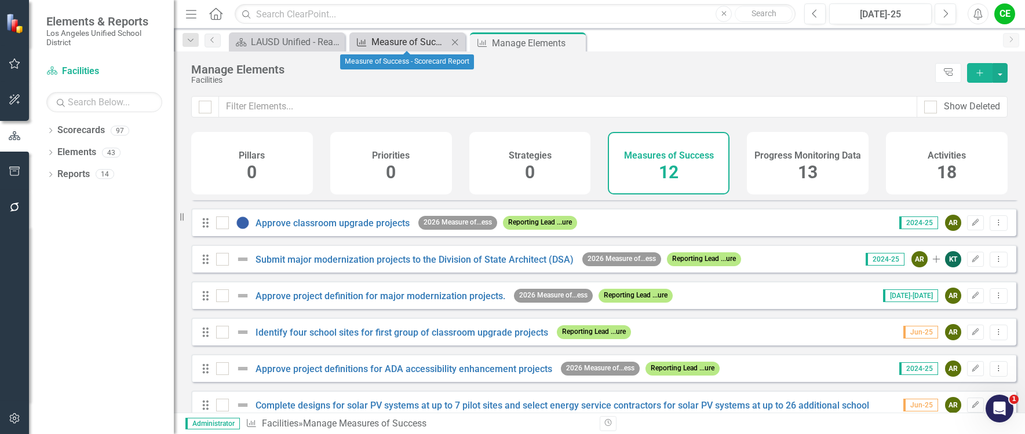
click at [418, 38] on div "Measure of Success - Scorecard Report" at bounding box center [409, 42] width 76 height 14
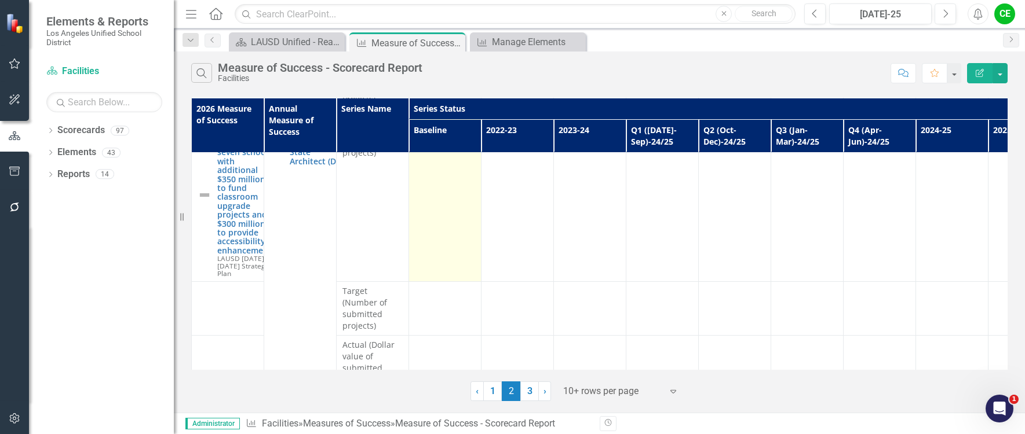
scroll to position [576, 0]
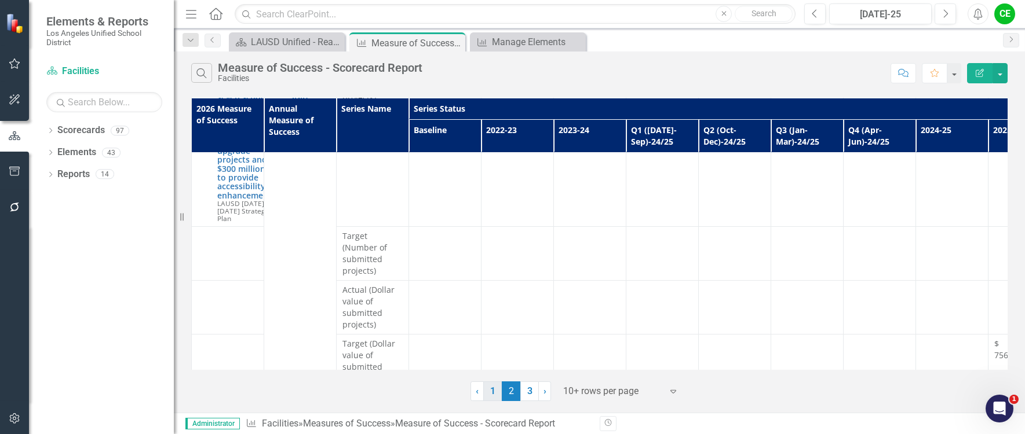
click at [494, 397] on link "1" at bounding box center [492, 392] width 19 height 20
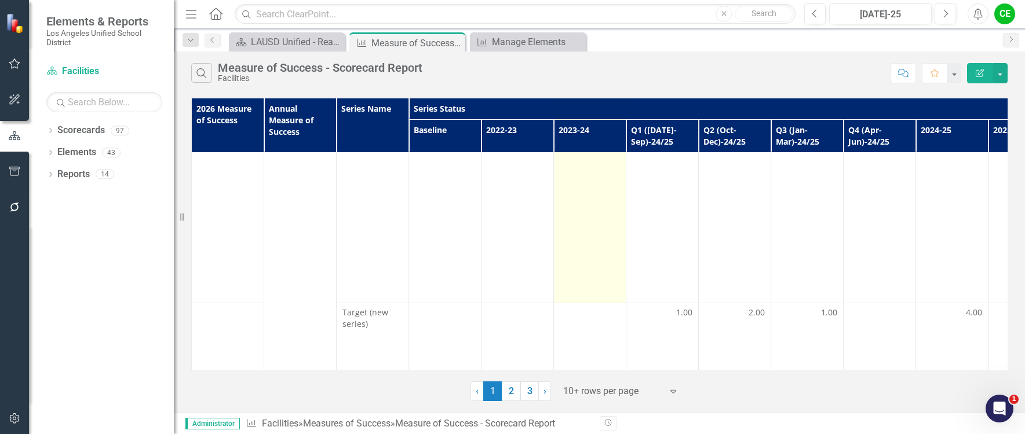
scroll to position [1157, 0]
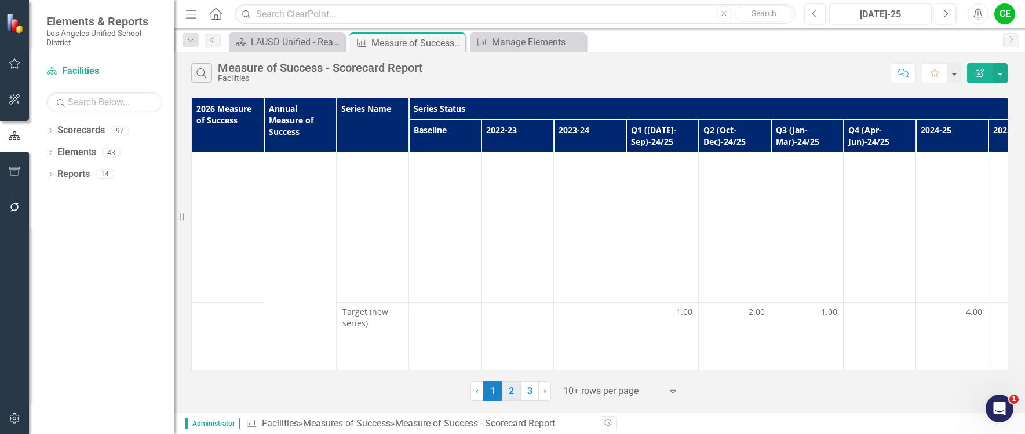
click at [510, 393] on link "2" at bounding box center [511, 392] width 19 height 20
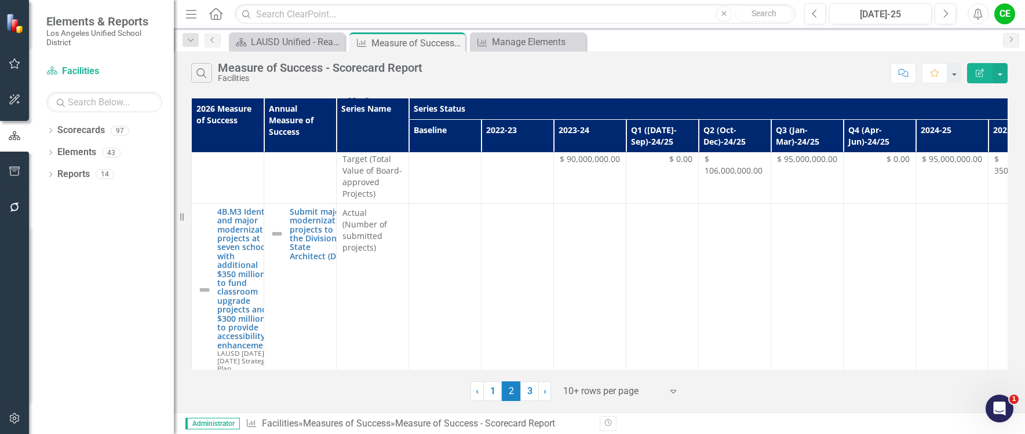
scroll to position [403, 0]
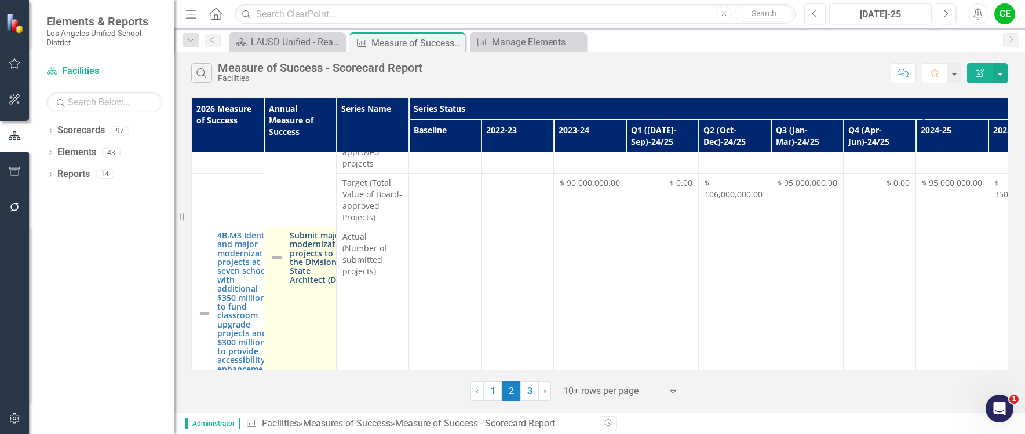
click at [299, 253] on link "Submit major modernization projects to the Division of State Architect (DSA)" at bounding box center [319, 257] width 59 height 53
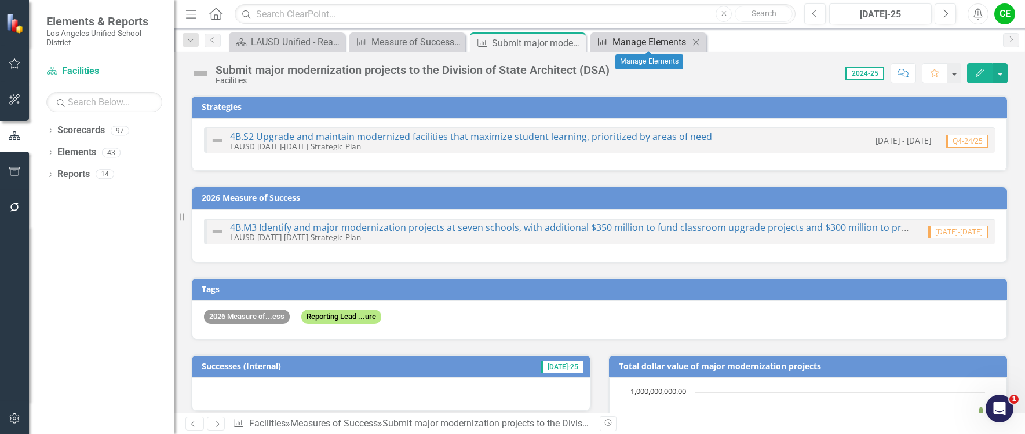
click at [640, 39] on div "Manage Elements" at bounding box center [650, 42] width 76 height 14
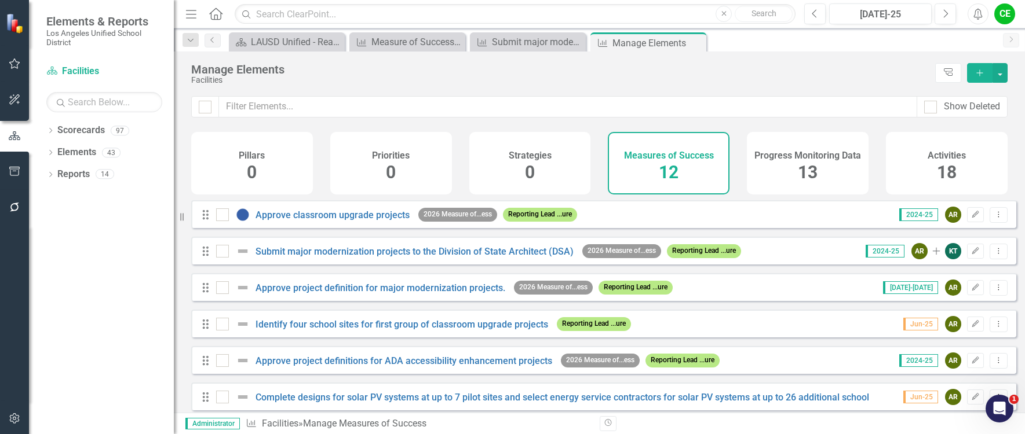
scroll to position [174, 0]
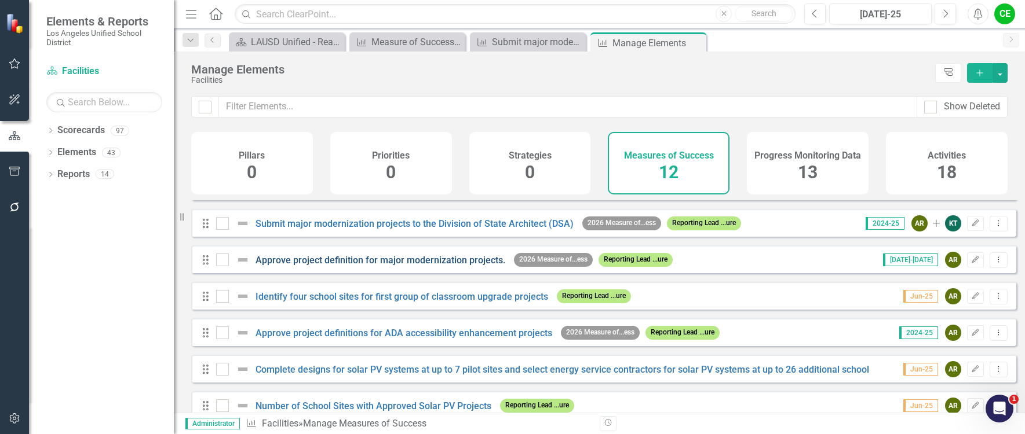
click at [421, 266] on link "Approve project definition for major modernization projects." at bounding box center [380, 260] width 250 height 11
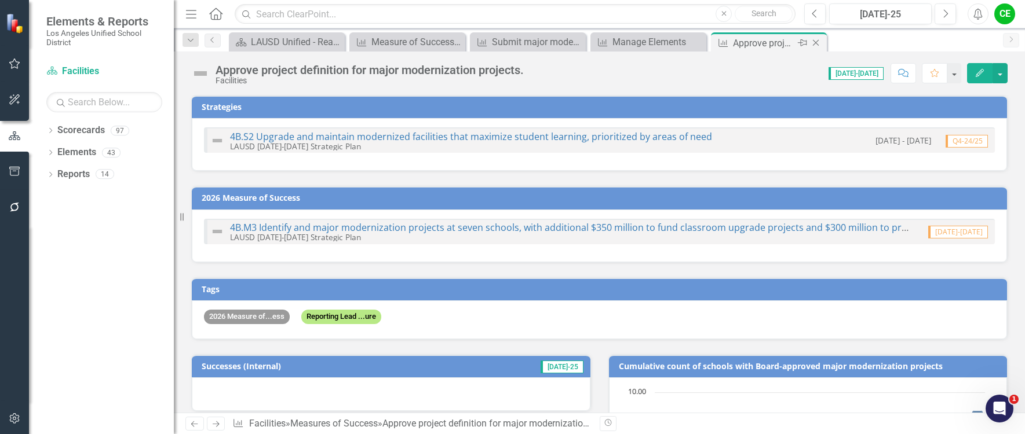
click at [815, 41] on icon "Close" at bounding box center [816, 42] width 12 height 9
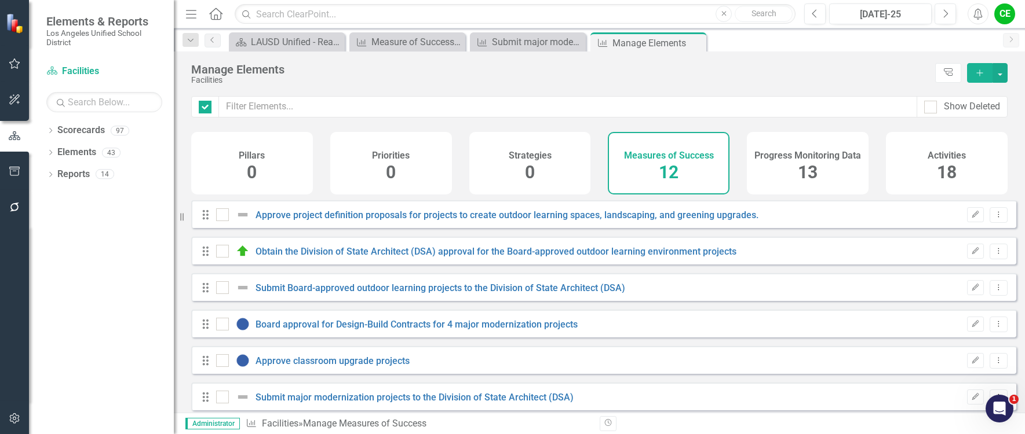
checkbox input "false"
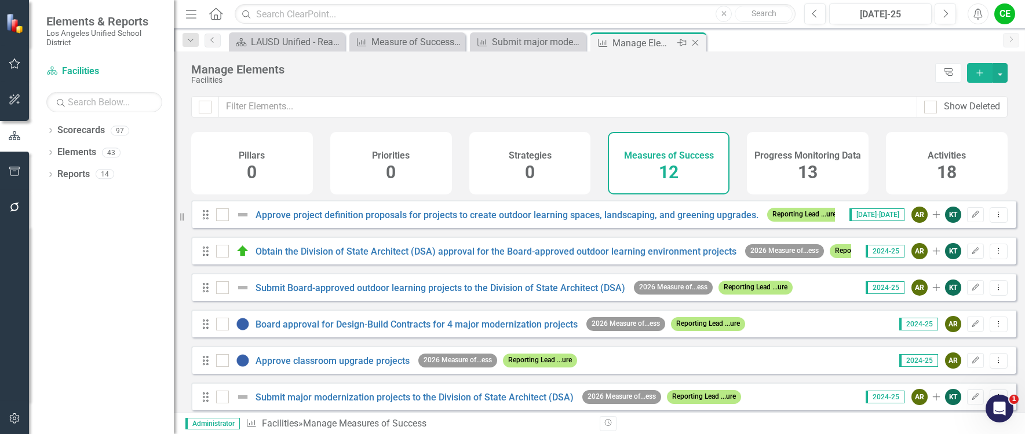
click at [626, 42] on div "Manage Elements" at bounding box center [643, 43] width 62 height 14
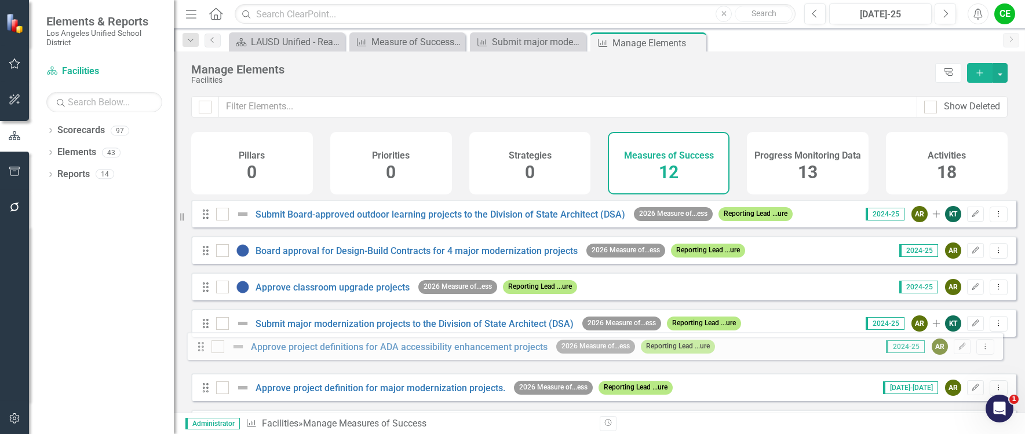
scroll to position [83, 0]
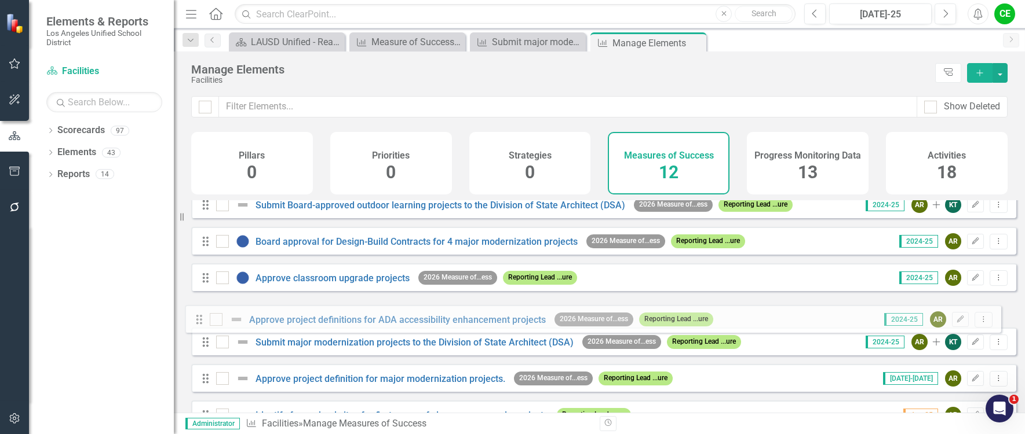
drag, startPoint x: 206, startPoint y: 343, endPoint x: 200, endPoint y: 321, distance: 23.5
click at [200, 321] on div "Drag Approve project definition proposals for projects to create outdoor learni…" at bounding box center [603, 332] width 825 height 429
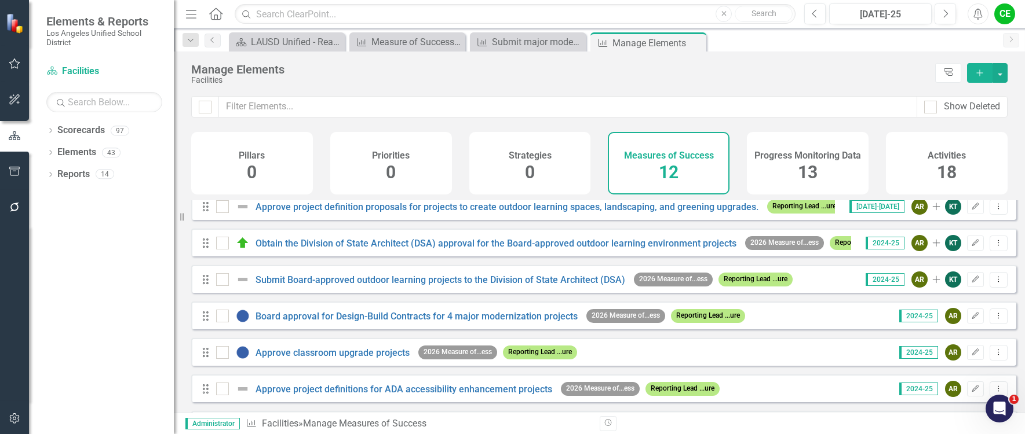
scroll to position [0, 0]
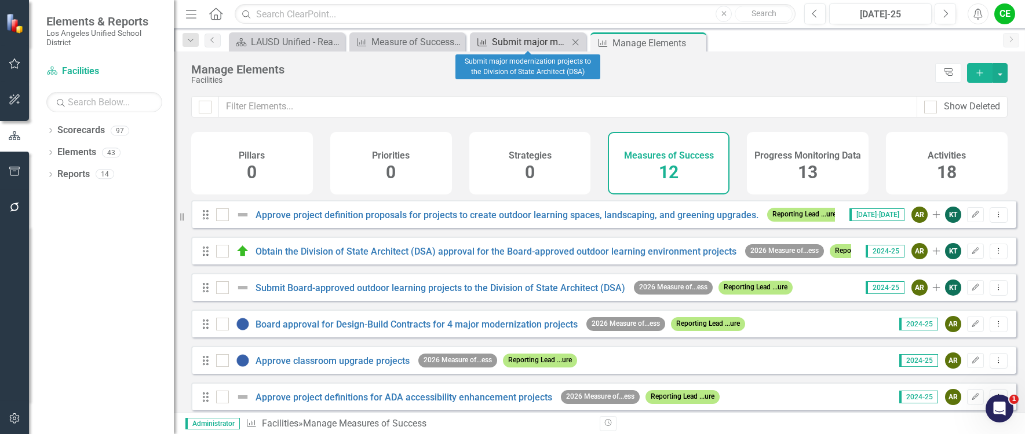
click at [529, 36] on div "Submit major modernization projects to the Division of State Architect (DSA)" at bounding box center [530, 42] width 76 height 14
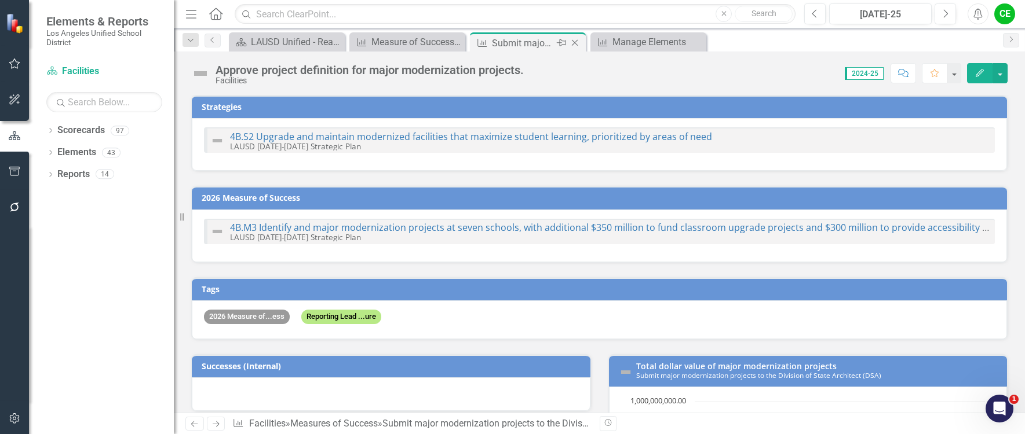
click at [574, 41] on icon "Close" at bounding box center [575, 42] width 12 height 9
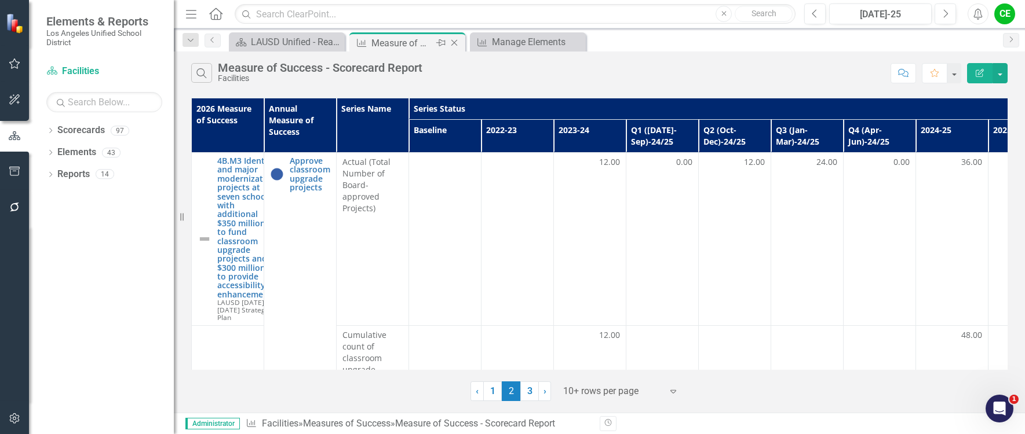
click at [393, 40] on div "Measure of Success - Scorecard Report" at bounding box center [402, 43] width 62 height 14
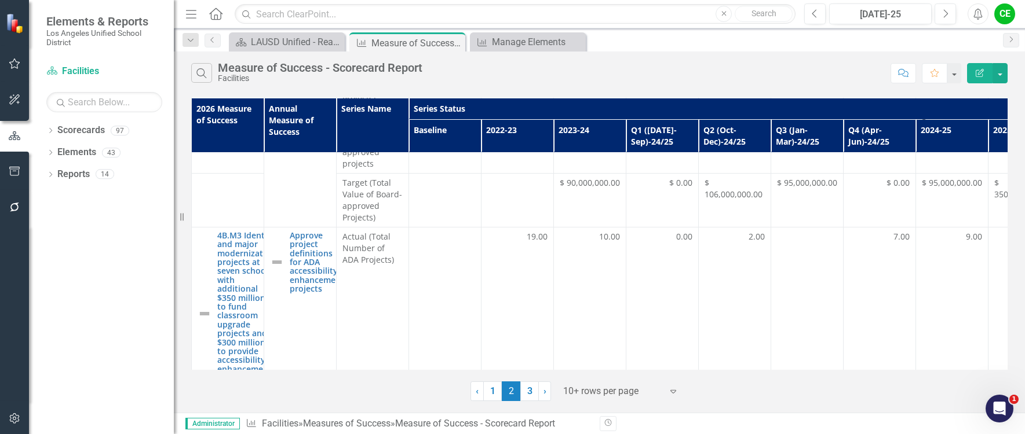
scroll to position [463, 0]
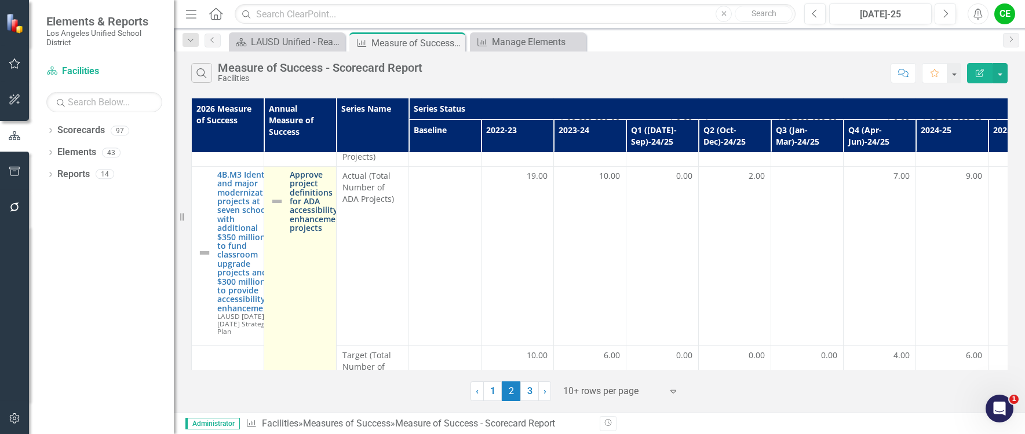
click at [309, 184] on link "Approve project definitions for ADA accessibility enhancement projects" at bounding box center [317, 201] width 54 height 63
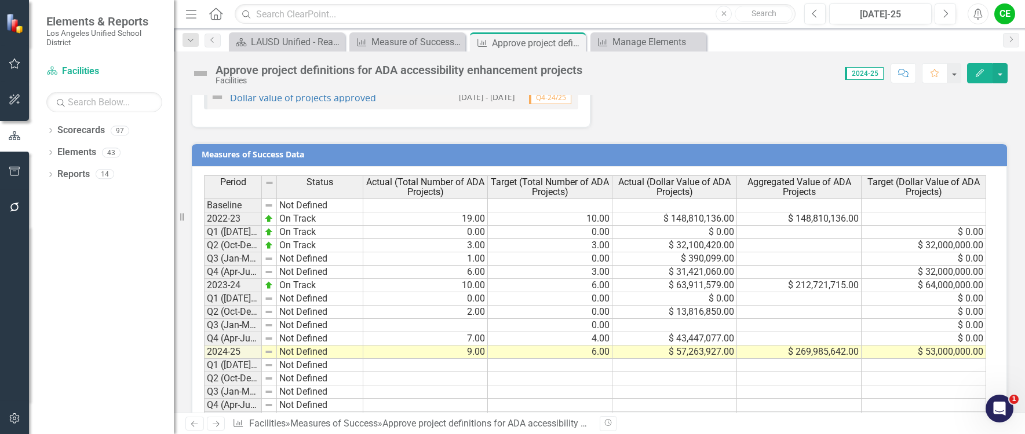
scroll to position [922, 0]
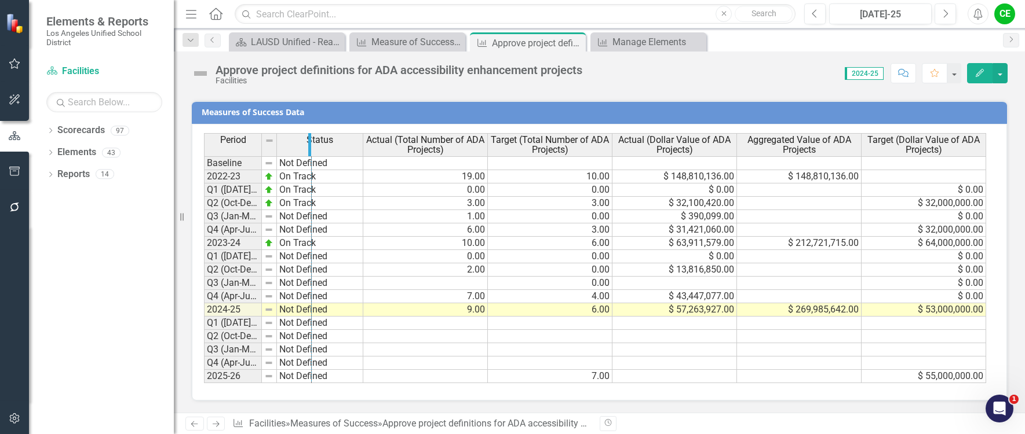
drag, startPoint x: 261, startPoint y: 148, endPoint x: 310, endPoint y: 144, distance: 50.0
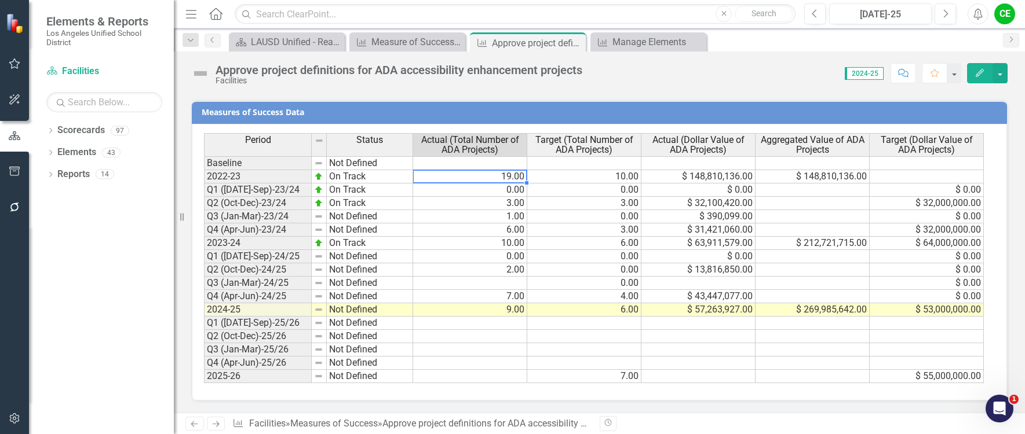
click at [516, 175] on td "19.00" at bounding box center [470, 176] width 114 height 13
click at [470, 242] on td "10.00" at bounding box center [470, 243] width 114 height 13
click at [488, 312] on td "9.00" at bounding box center [470, 310] width 114 height 13
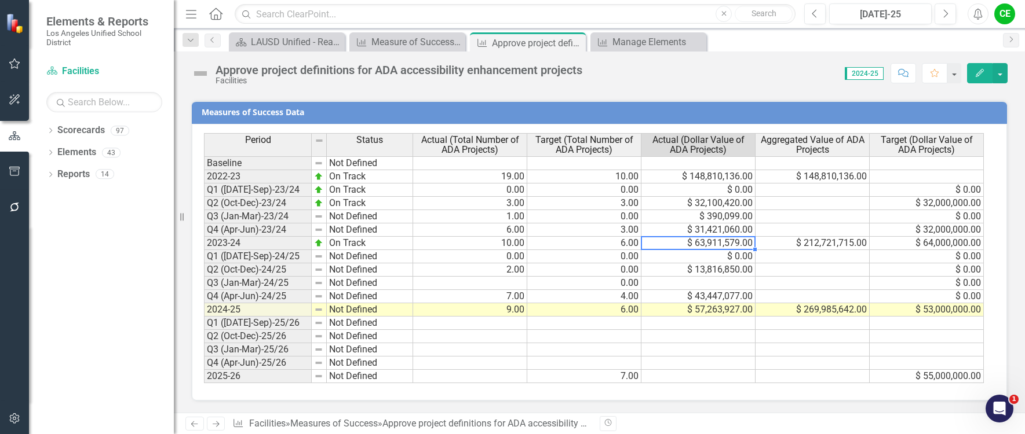
click at [682, 246] on td "$ 63,911,579.00" at bounding box center [698, 243] width 114 height 13
click at [816, 242] on td "$ 212,721,715.00" at bounding box center [812, 243] width 114 height 13
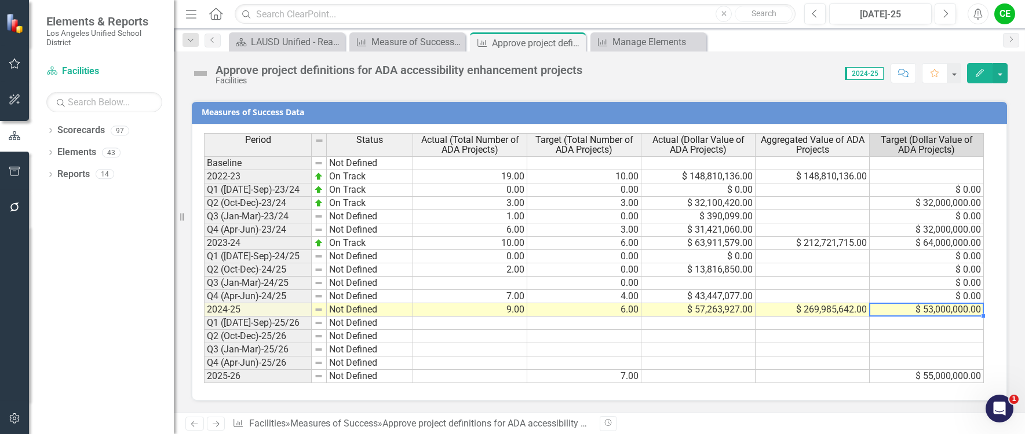
click at [913, 310] on td "$ 53,000,000.00" at bounding box center [926, 310] width 114 height 13
click at [573, 44] on icon "Close" at bounding box center [575, 42] width 12 height 9
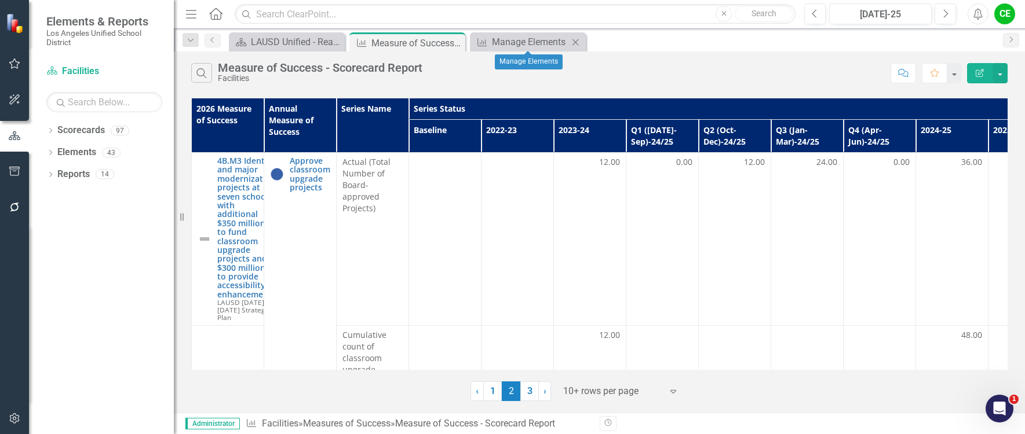
click at [573, 44] on icon "Close" at bounding box center [575, 42] width 12 height 9
click at [491, 385] on link "1" at bounding box center [492, 392] width 19 height 20
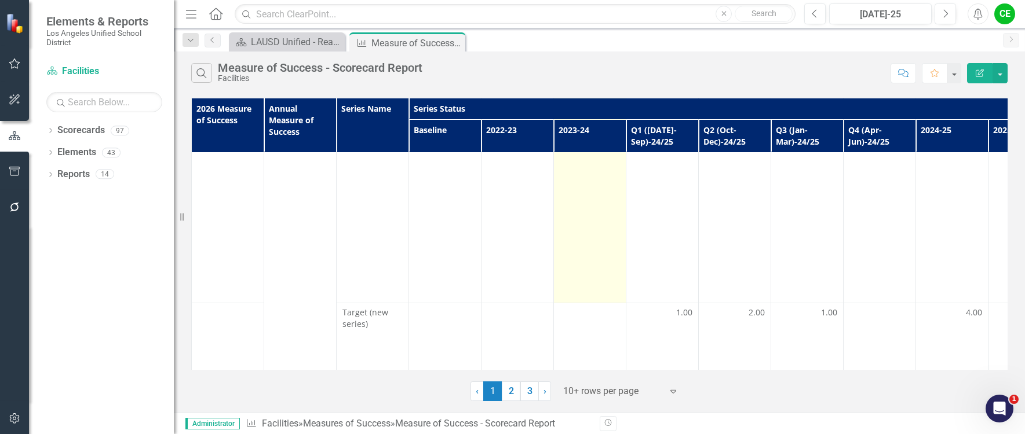
scroll to position [1157, 0]
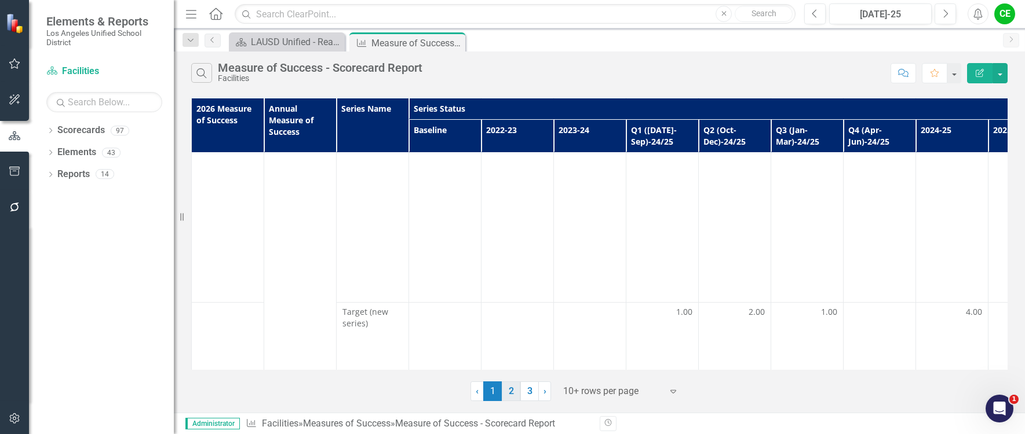
click at [511, 392] on link "2" at bounding box center [511, 392] width 19 height 20
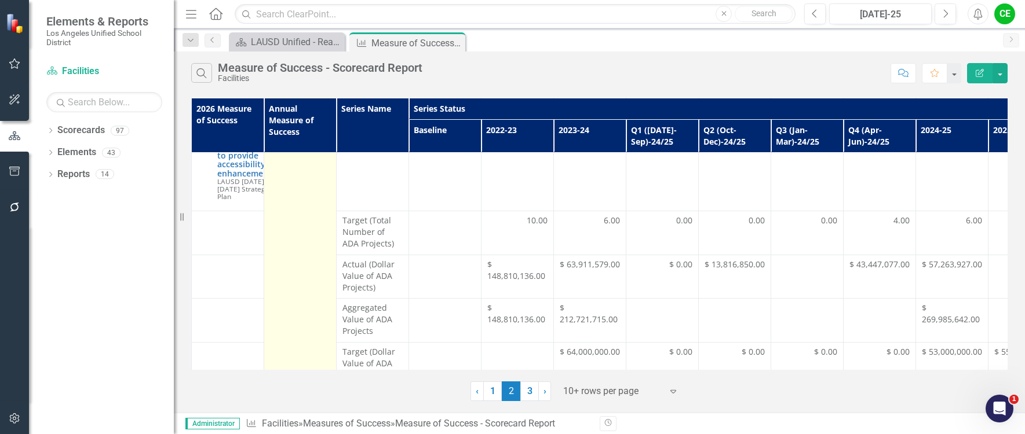
scroll to position [616, 0]
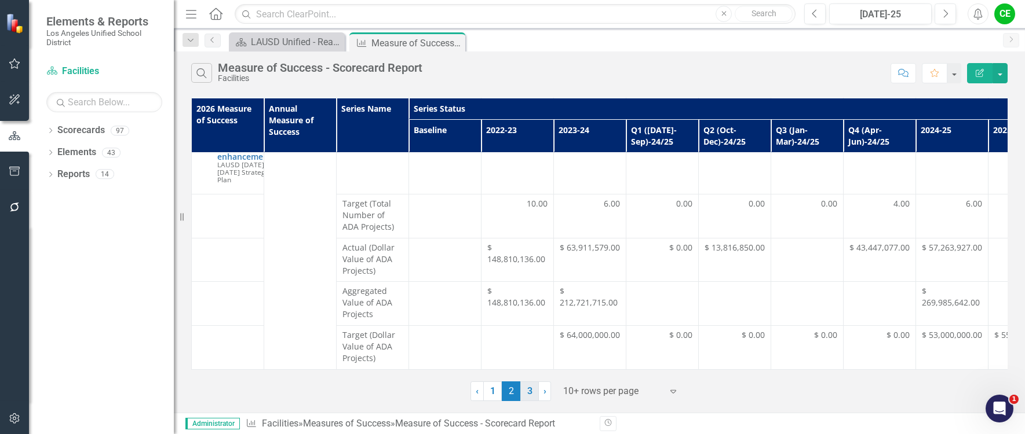
click at [531, 392] on link "3" at bounding box center [529, 392] width 19 height 20
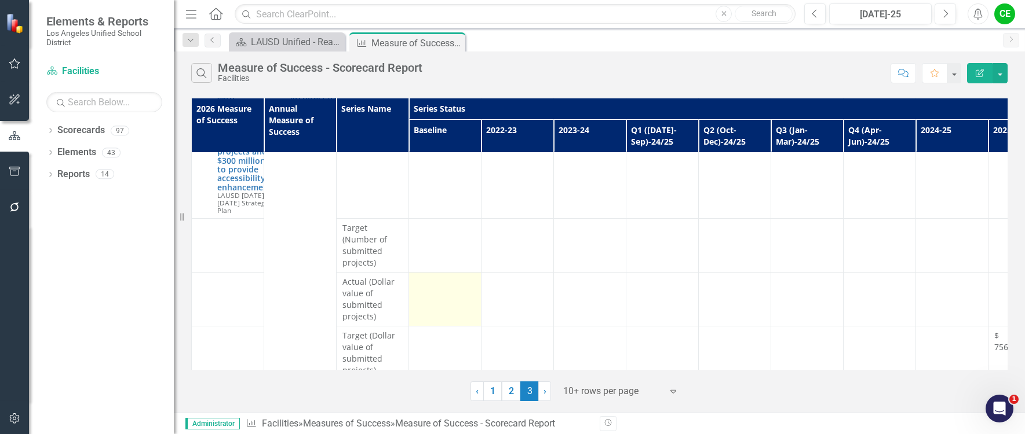
scroll to position [0, 0]
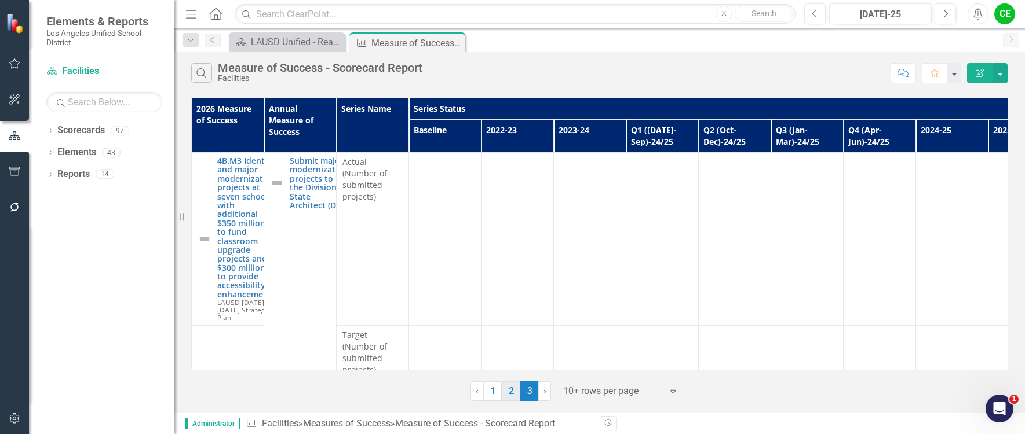
click at [509, 396] on link "2" at bounding box center [511, 392] width 19 height 20
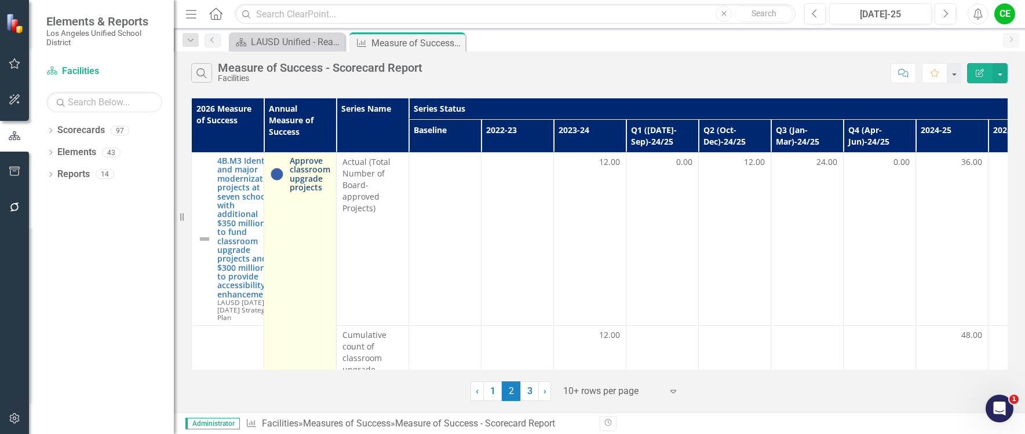
click at [297, 162] on link "Approve classroom upgrade projects" at bounding box center [310, 174] width 41 height 36
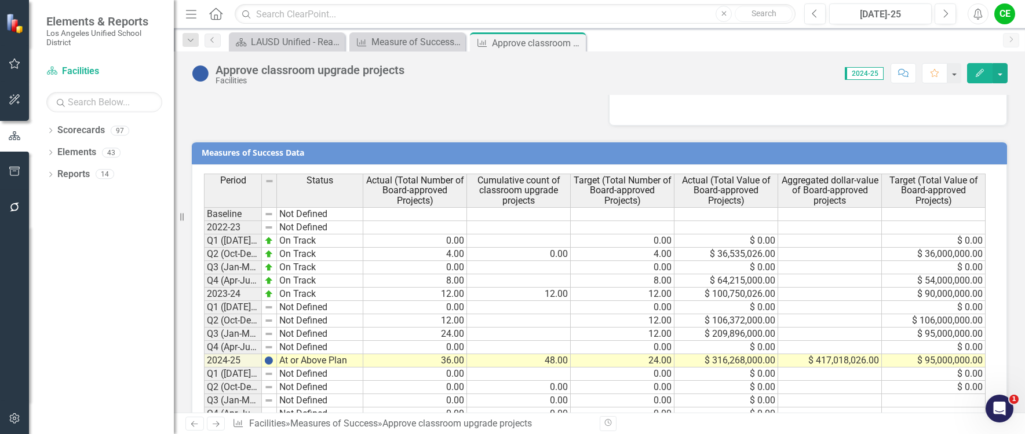
scroll to position [1123, 0]
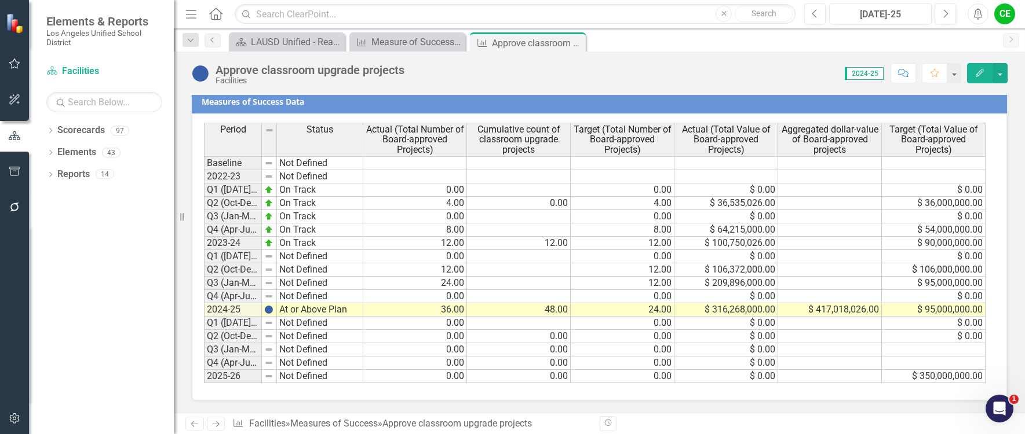
click at [630, 39] on div "Scorecard LAUSD Unified - Ready for the World Close Measures of Success Measure…" at bounding box center [611, 41] width 770 height 19
click at [572, 40] on icon "Close" at bounding box center [575, 42] width 12 height 9
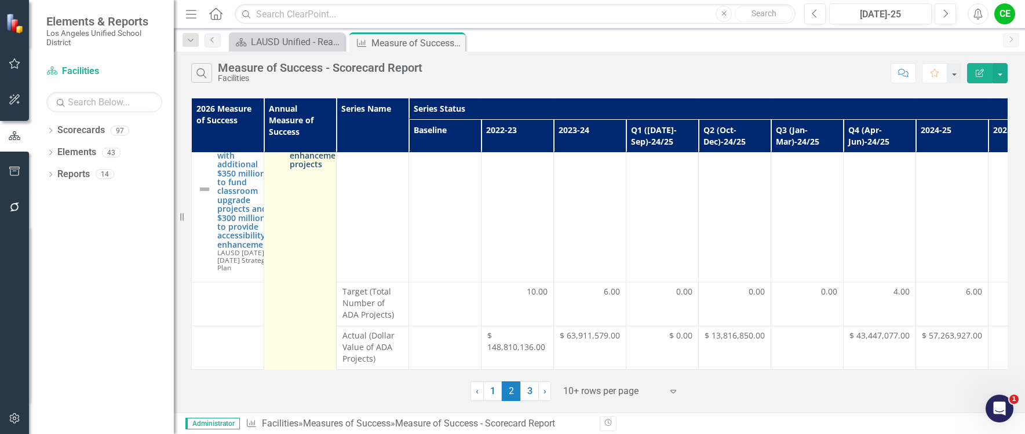
scroll to position [405, 0]
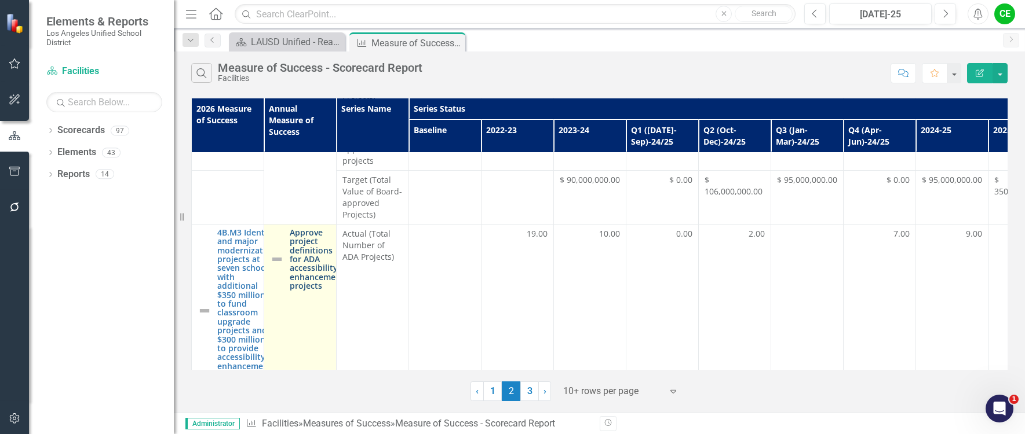
click at [306, 237] on link "Approve project definitions for ADA accessibility enhancement projects" at bounding box center [317, 259] width 54 height 63
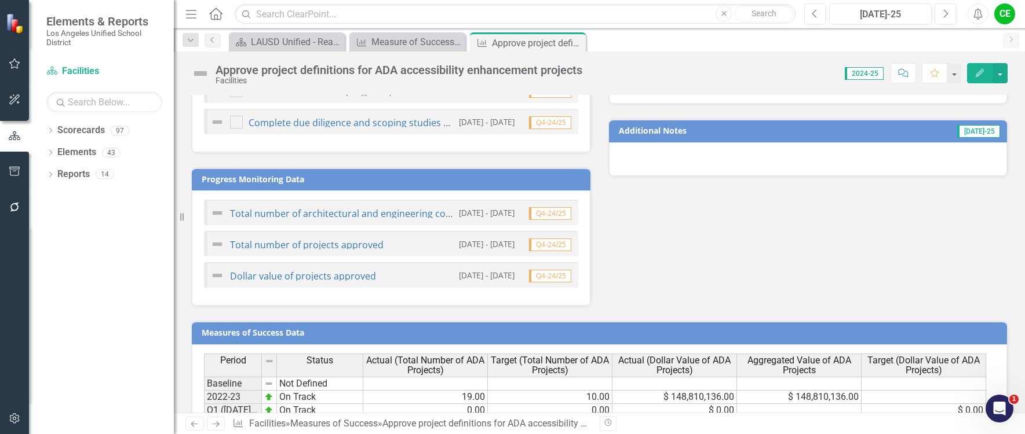
scroll to position [922, 0]
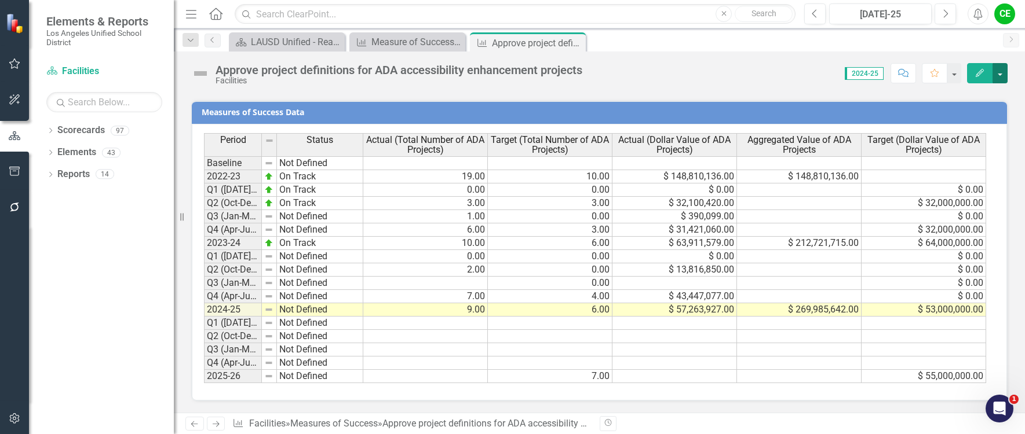
click at [1002, 76] on button "button" at bounding box center [999, 73] width 15 height 20
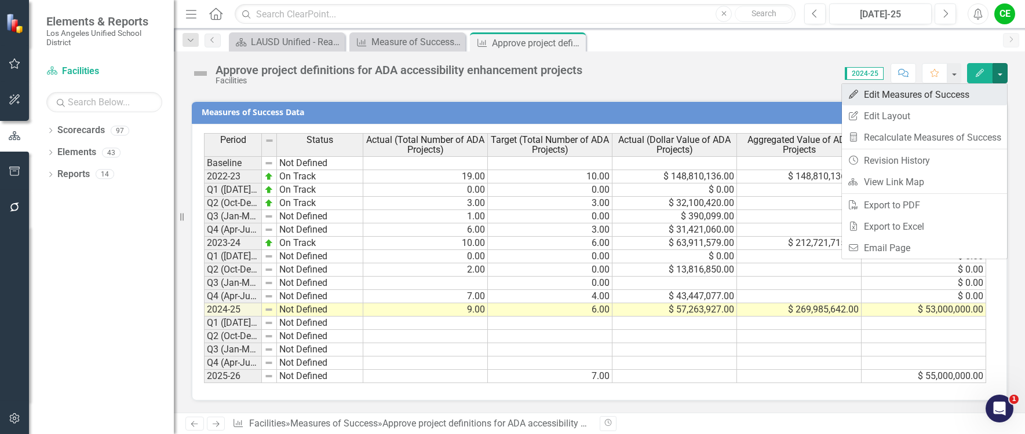
click at [886, 93] on link "Edit Edit Measures of Success" at bounding box center [924, 94] width 165 height 21
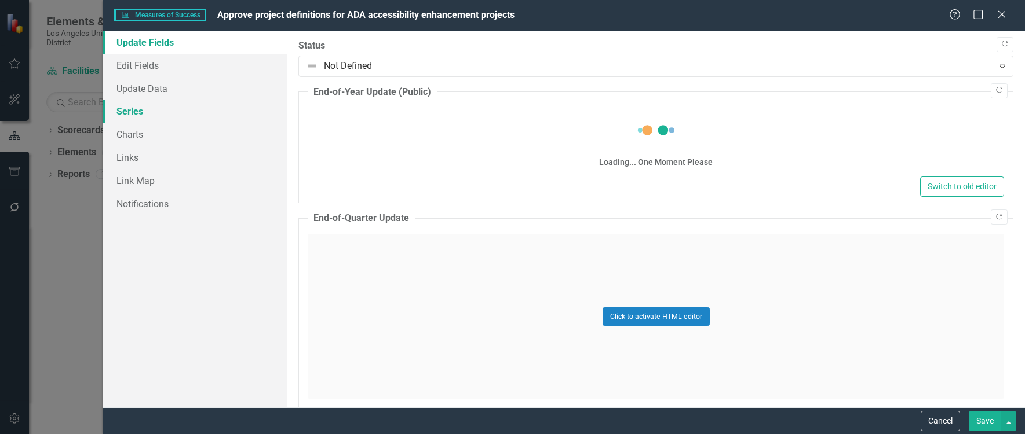
click at [129, 112] on link "Series" at bounding box center [195, 111] width 184 height 23
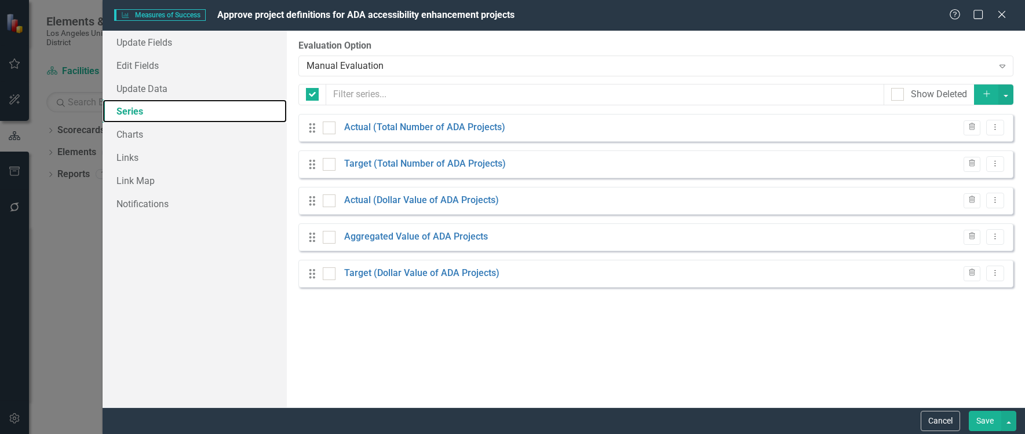
checkbox input "false"
click at [983, 92] on icon "Add" at bounding box center [986, 94] width 10 height 8
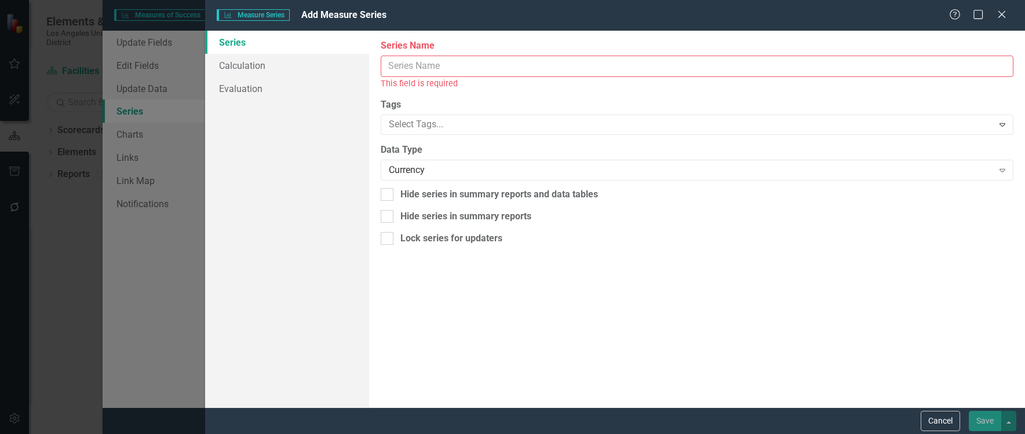
click at [465, 64] on input "Series Name" at bounding box center [697, 66] width 632 height 21
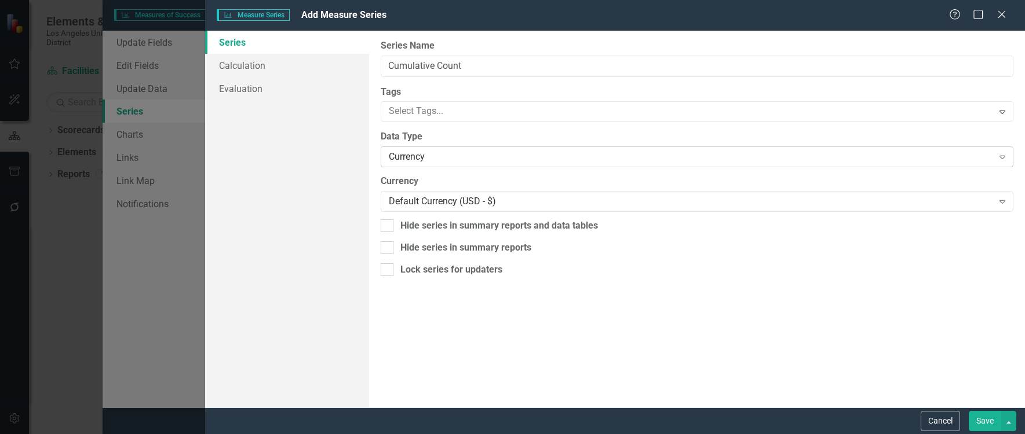
click at [437, 155] on div "Currency" at bounding box center [691, 157] width 604 height 13
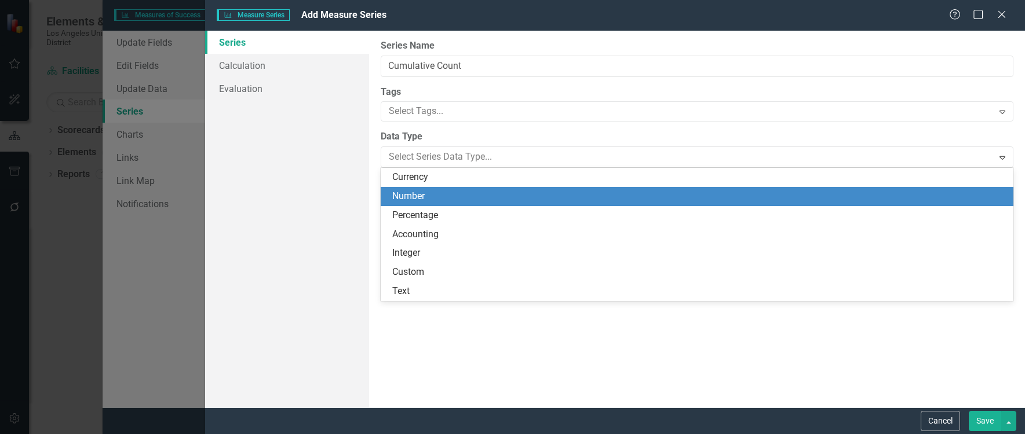
click at [419, 189] on div "Number" at bounding box center [697, 196] width 632 height 19
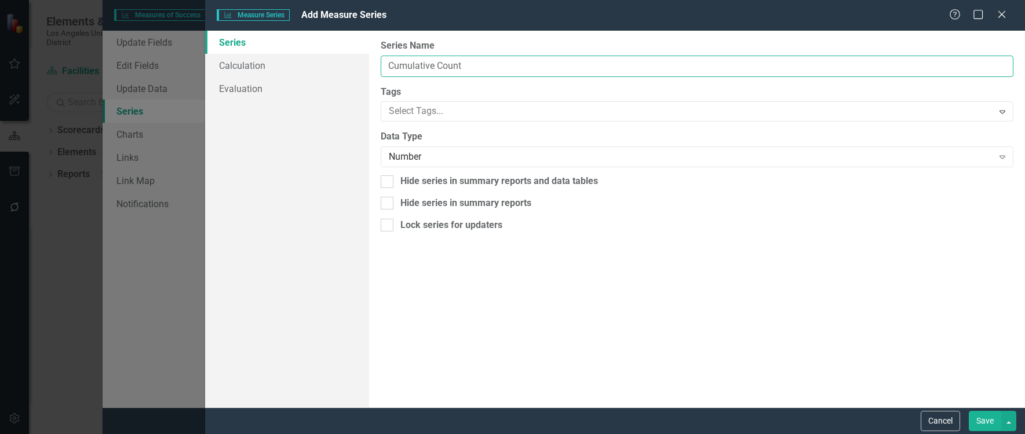
click at [479, 64] on input "Cumulative Count" at bounding box center [697, 66] width 632 height 21
type input "Cumulative Count ADA"
click at [978, 428] on button "Save" at bounding box center [984, 421] width 32 height 20
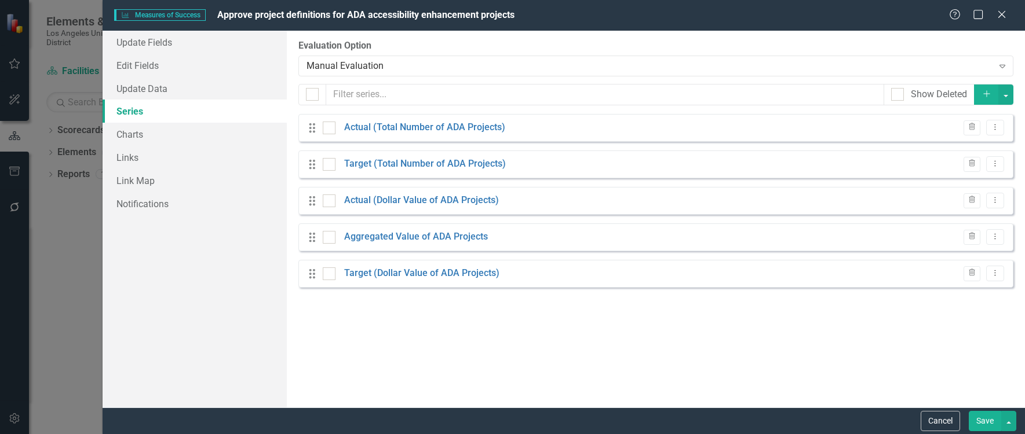
click at [986, 416] on button "Save" at bounding box center [984, 421] width 32 height 20
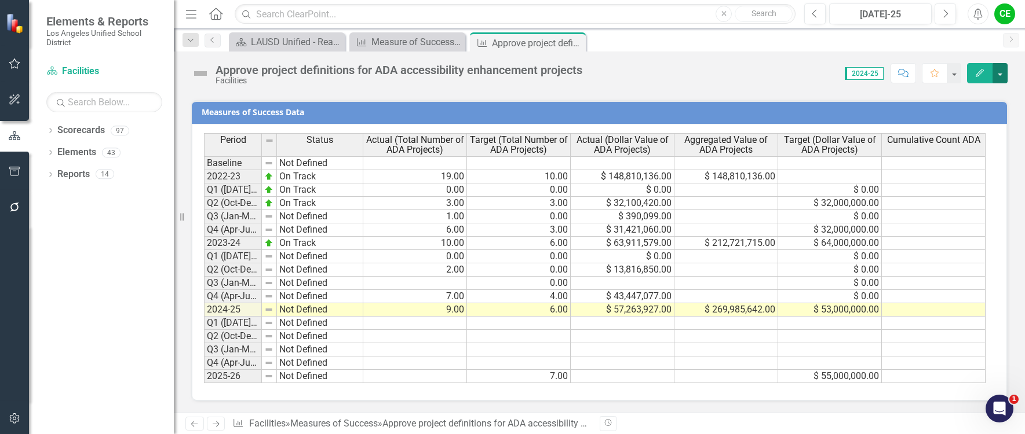
click at [1004, 77] on button "button" at bounding box center [999, 73] width 15 height 20
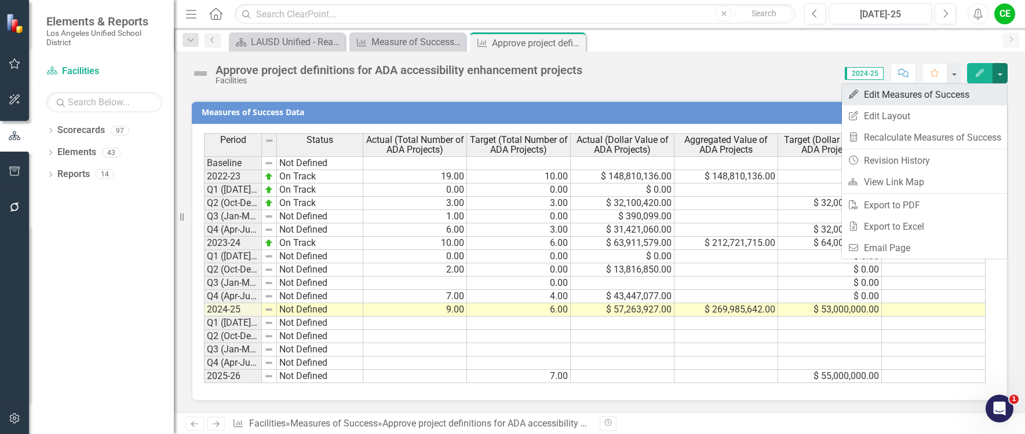
click at [894, 87] on link "Edit Edit Measures of Success" at bounding box center [924, 94] width 165 height 21
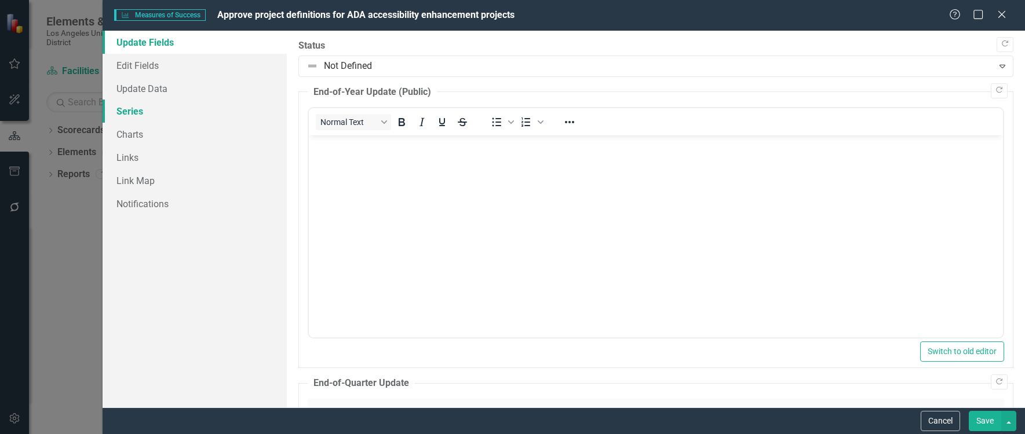
click at [126, 109] on link "Series" at bounding box center [195, 111] width 184 height 23
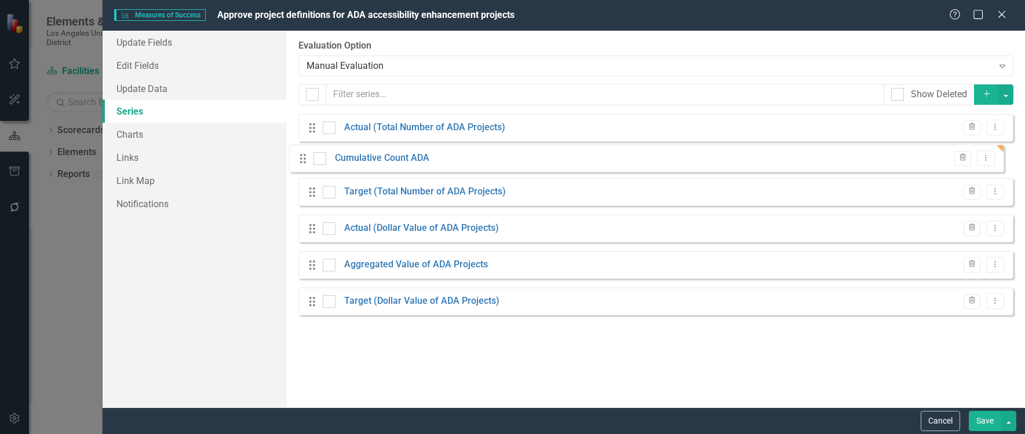
drag, startPoint x: 313, startPoint y: 312, endPoint x: 304, endPoint y: 160, distance: 152.0
click at [304, 160] on div "Drag Actual (Total Number of ADA Projects) Trash Dropdown Menu Drag Target (Tot…" at bounding box center [655, 219] width 715 height 210
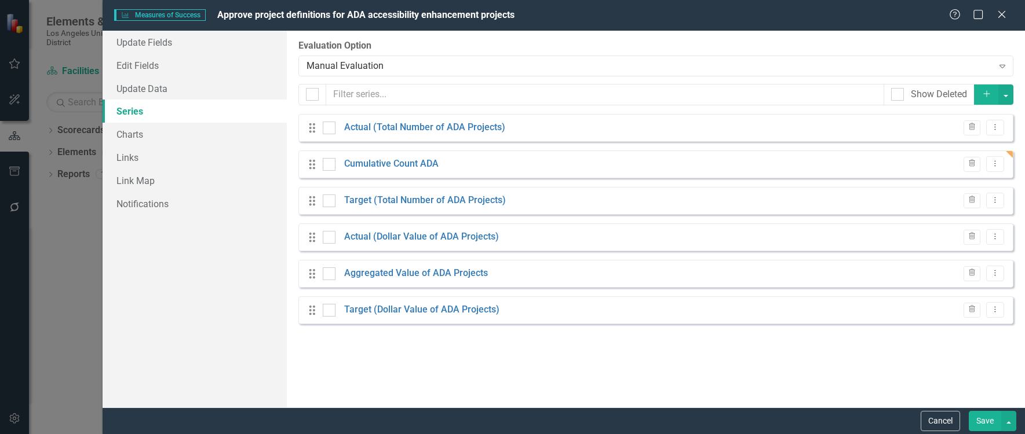
click at [982, 427] on button "Save" at bounding box center [984, 421] width 32 height 20
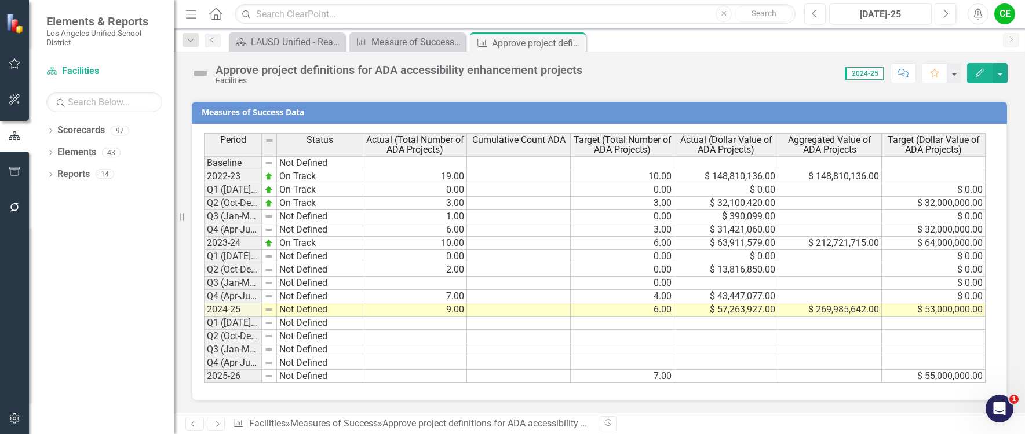
click at [523, 178] on td at bounding box center [519, 176] width 104 height 13
click at [495, 246] on td at bounding box center [519, 243] width 104 height 13
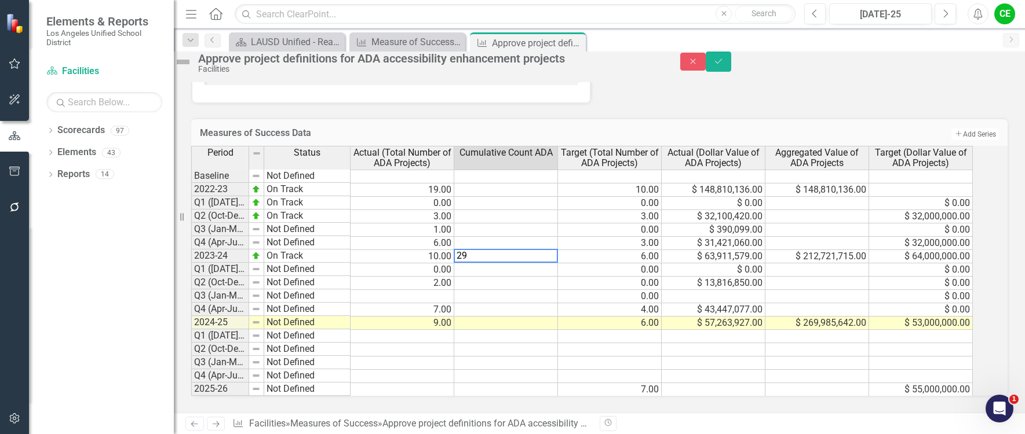
click at [500, 265] on td at bounding box center [506, 270] width 104 height 13
click at [495, 318] on td at bounding box center [506, 323] width 104 height 13
click at [540, 370] on td at bounding box center [506, 376] width 104 height 13
click at [529, 383] on td at bounding box center [506, 389] width 104 height 13
type textarea "45"
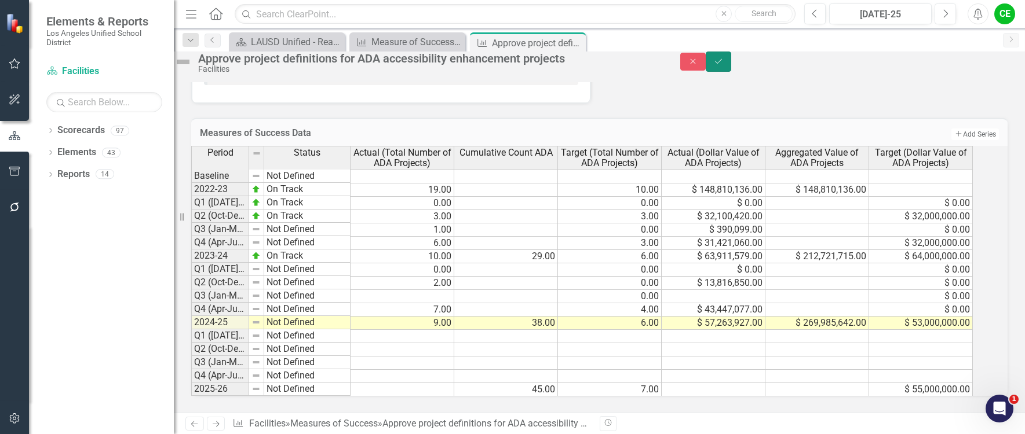
click at [731, 63] on button "Save" at bounding box center [717, 62] width 25 height 20
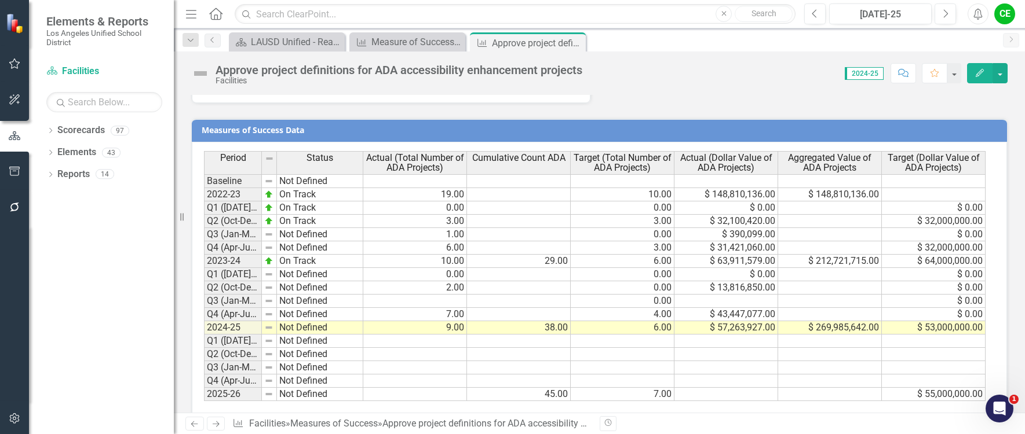
scroll to position [922, 0]
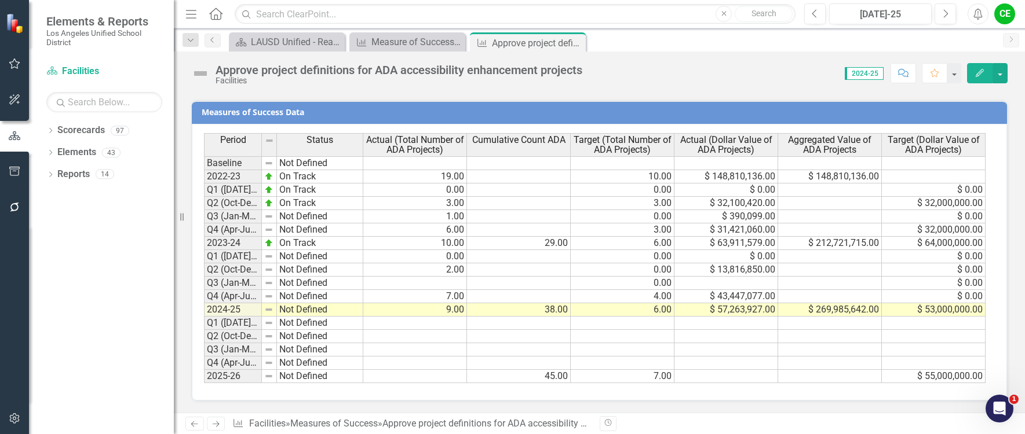
click at [1007, 129] on div "Measures of Success Data Last Calculated Period Status Actual (Total Number of …" at bounding box center [598, 243] width 833 height 315
click at [547, 312] on td "38.00" at bounding box center [519, 310] width 104 height 13
click at [536, 383] on div "Period Status Actual (Total Number of ADA Projects) Cumulative Count ADA Target…" at bounding box center [599, 262] width 815 height 277
click at [896, 378] on td "$ 55,000,000.00" at bounding box center [934, 376] width 104 height 13
click at [803, 374] on td at bounding box center [830, 376] width 104 height 13
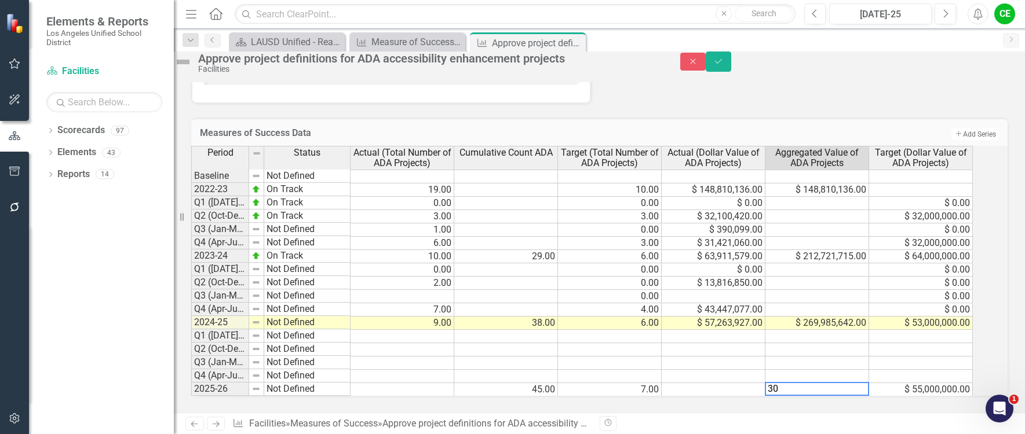
type textarea "3"
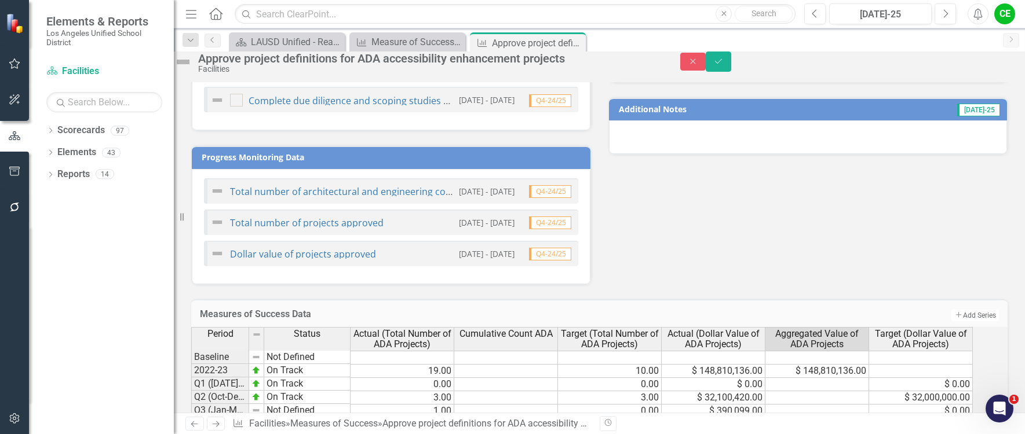
scroll to position [690, 0]
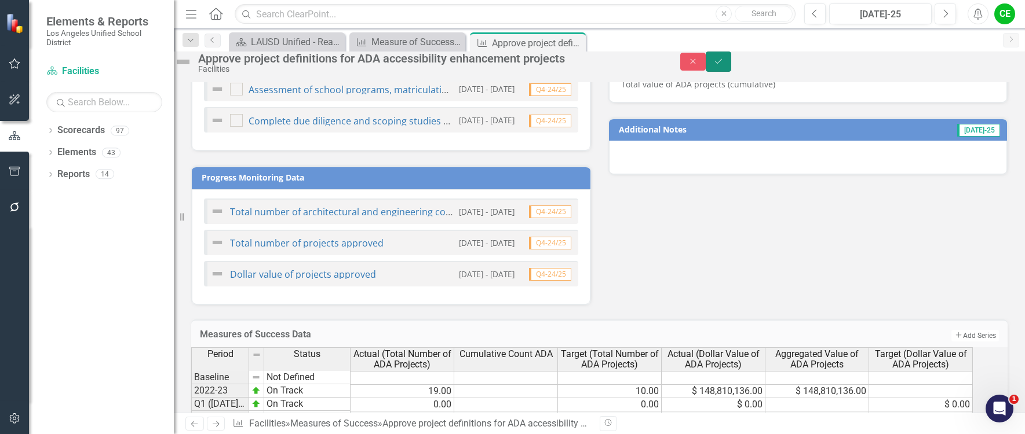
click at [723, 65] on icon "Save" at bounding box center [718, 61] width 10 height 8
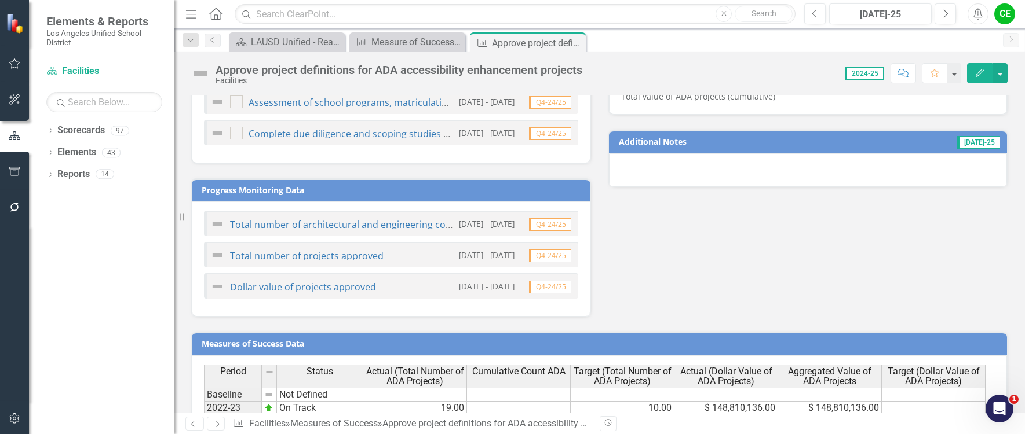
click at [639, 166] on div at bounding box center [808, 170] width 398 height 34
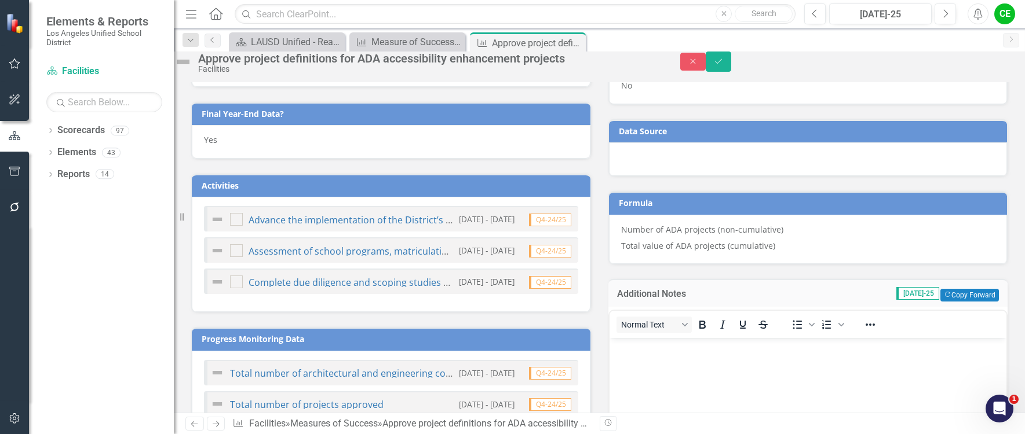
scroll to position [702, 0]
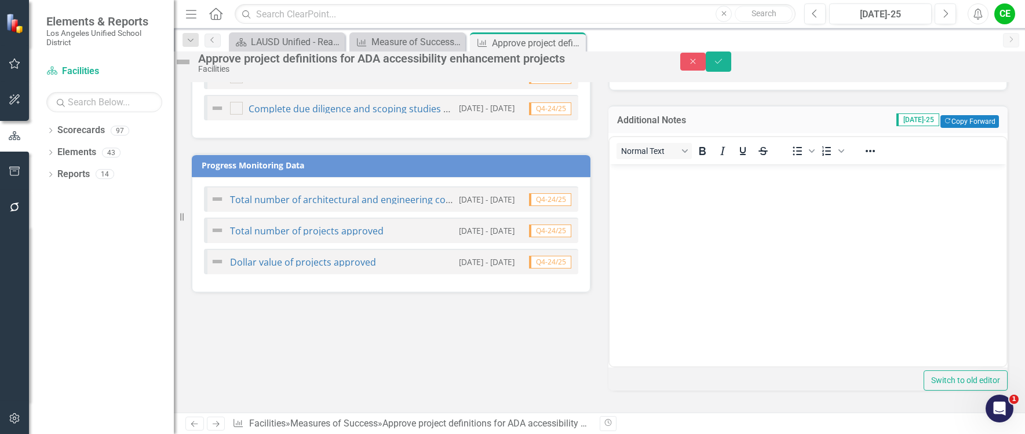
click at [653, 200] on body "Rich Text Area. Press ALT-0 for help." at bounding box center [807, 251] width 397 height 174
click at [731, 63] on button "Save" at bounding box center [717, 62] width 25 height 20
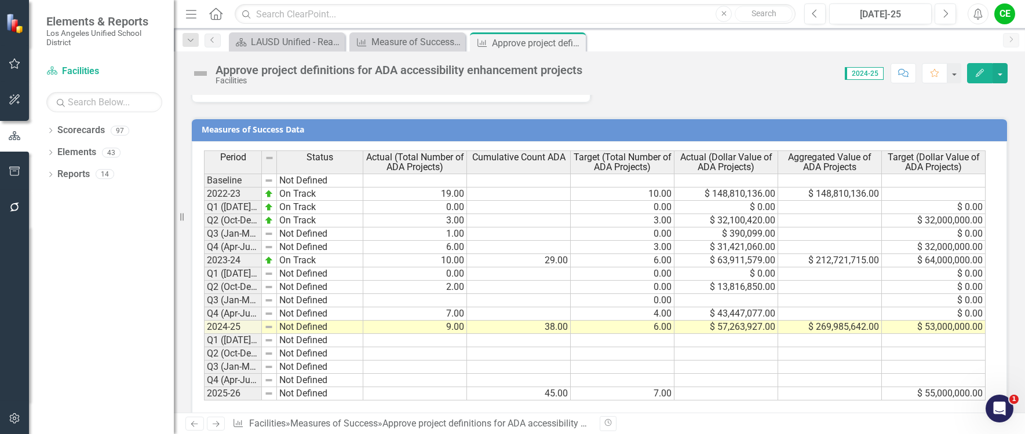
scroll to position [922, 0]
